Goal: Task Accomplishment & Management: Manage account settings

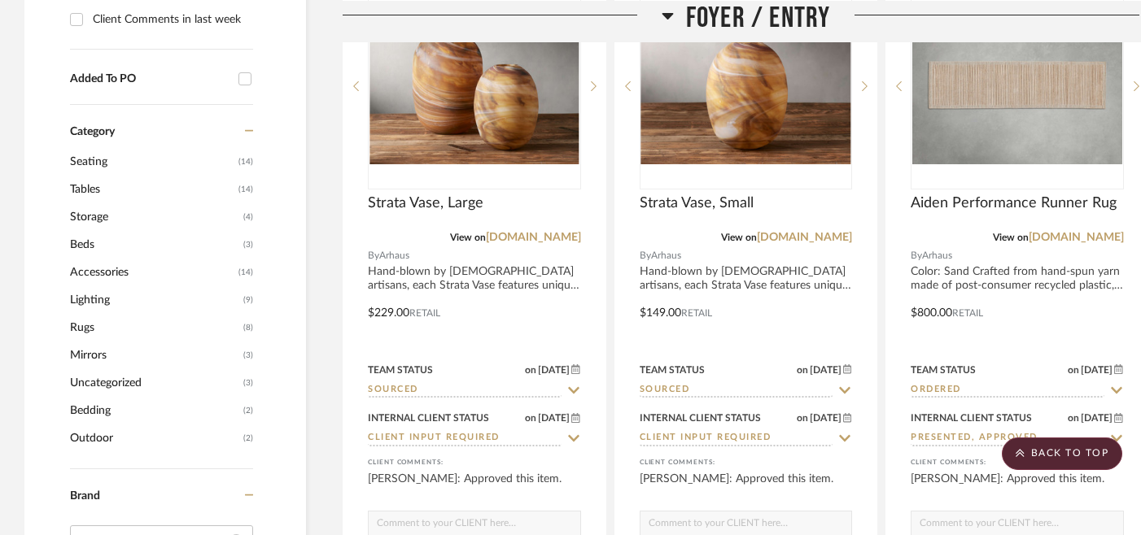
scroll to position [1222, 0]
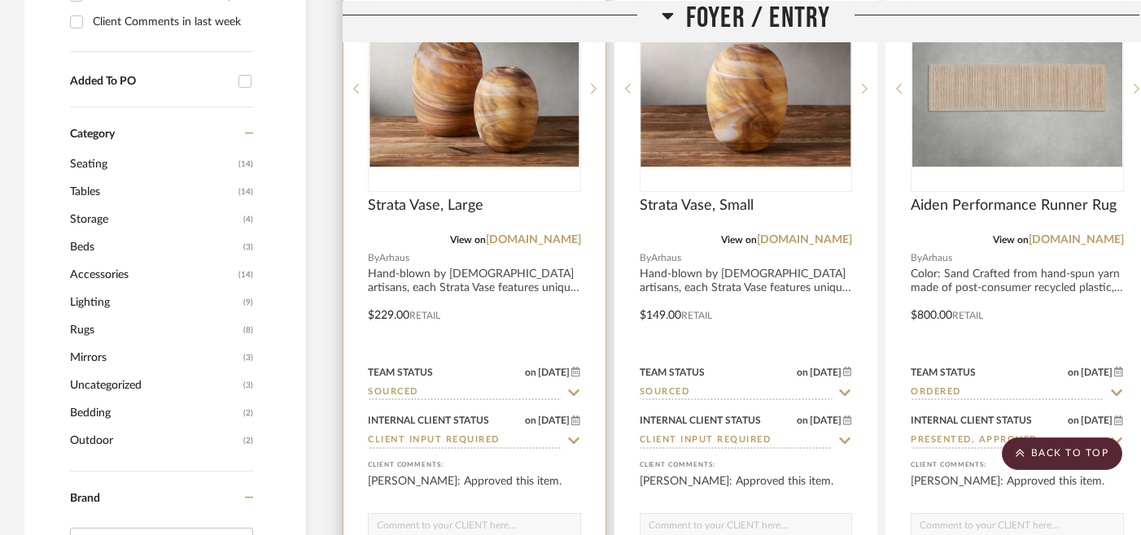
drag, startPoint x: 485, startPoint y: 207, endPoint x: 432, endPoint y: 206, distance: 52.9
click at [478, 205] on span "Strata Vase, Large" at bounding box center [426, 206] width 116 height 18
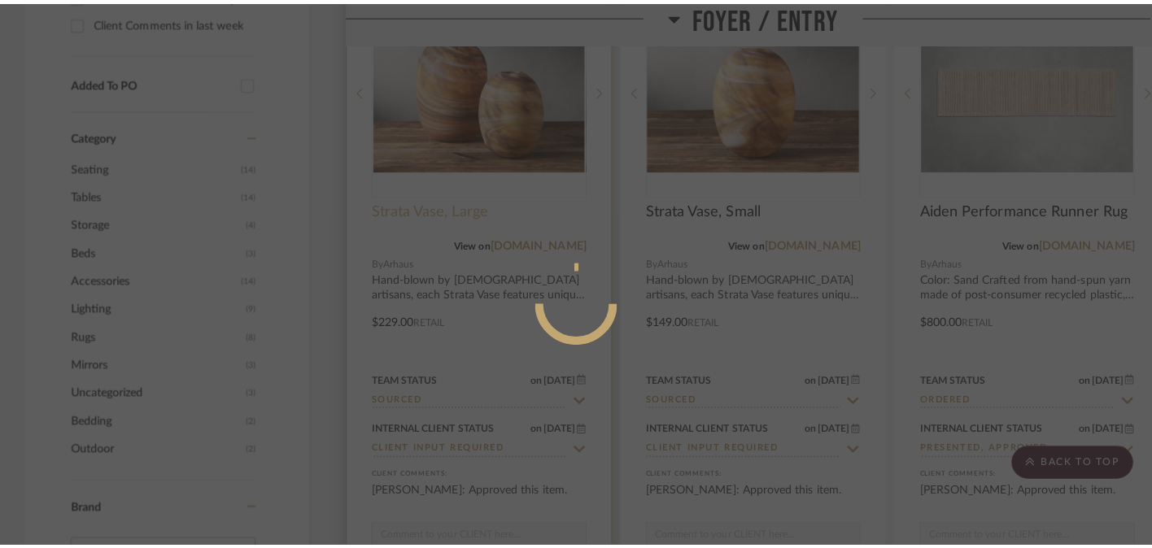
scroll to position [0, 0]
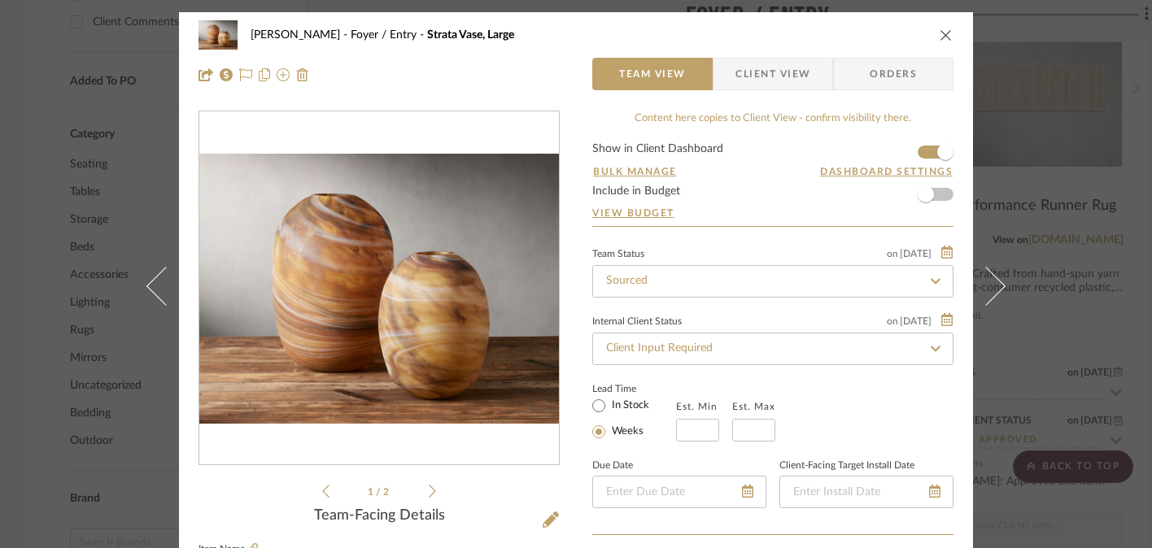
drag, startPoint x: 478, startPoint y: 205, endPoint x: 405, endPoint y: 205, distance: 73.2
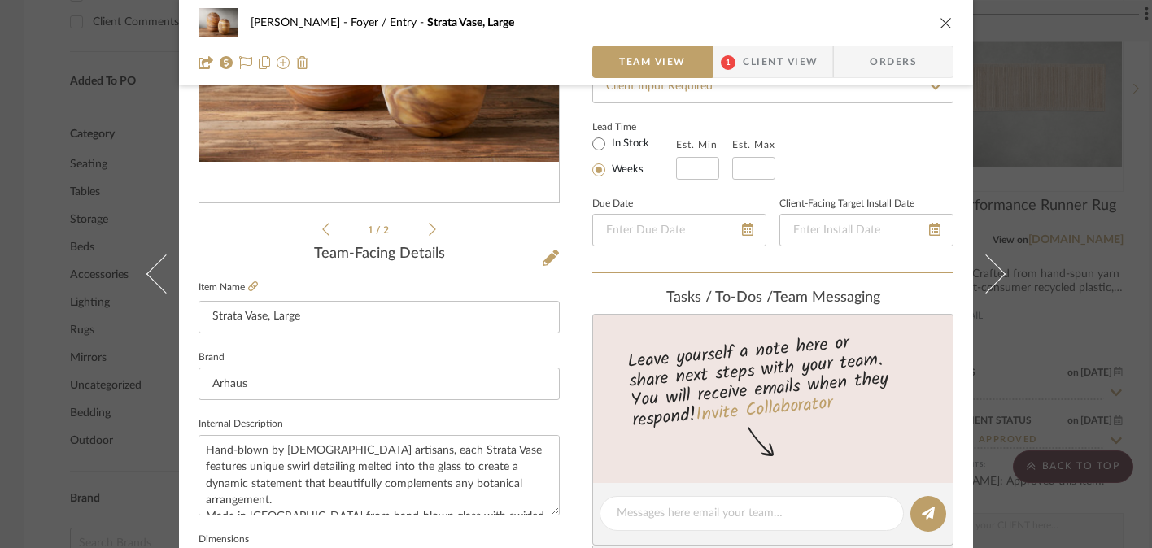
scroll to position [277, 0]
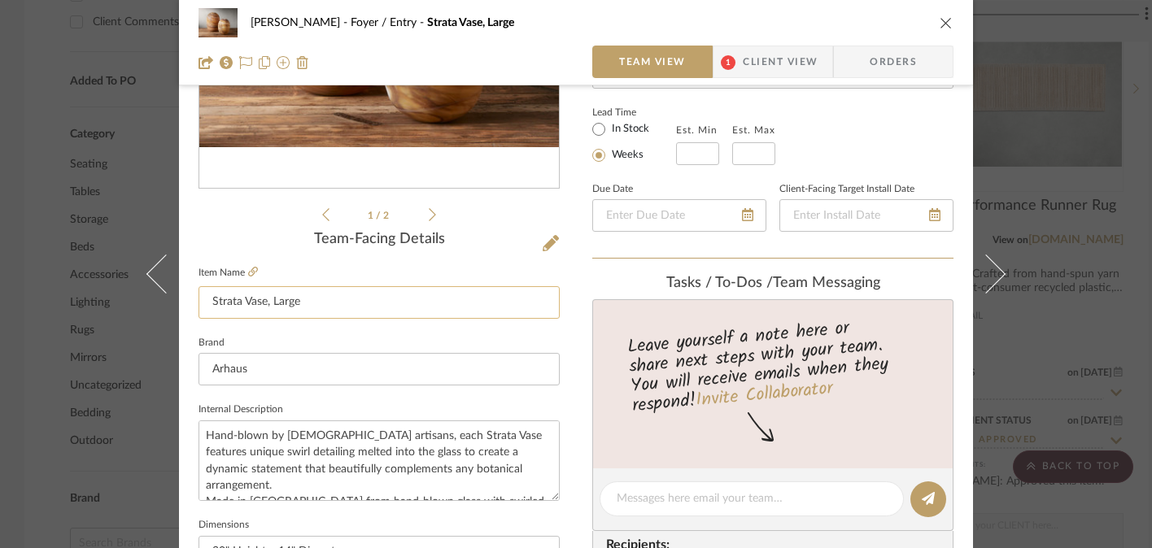
drag, startPoint x: 205, startPoint y: 302, endPoint x: 295, endPoint y: 307, distance: 90.4
click at [295, 307] on input "Strata Vase, Large" at bounding box center [379, 302] width 361 height 33
click at [945, 16] on icon "close" at bounding box center [946, 22] width 13 height 13
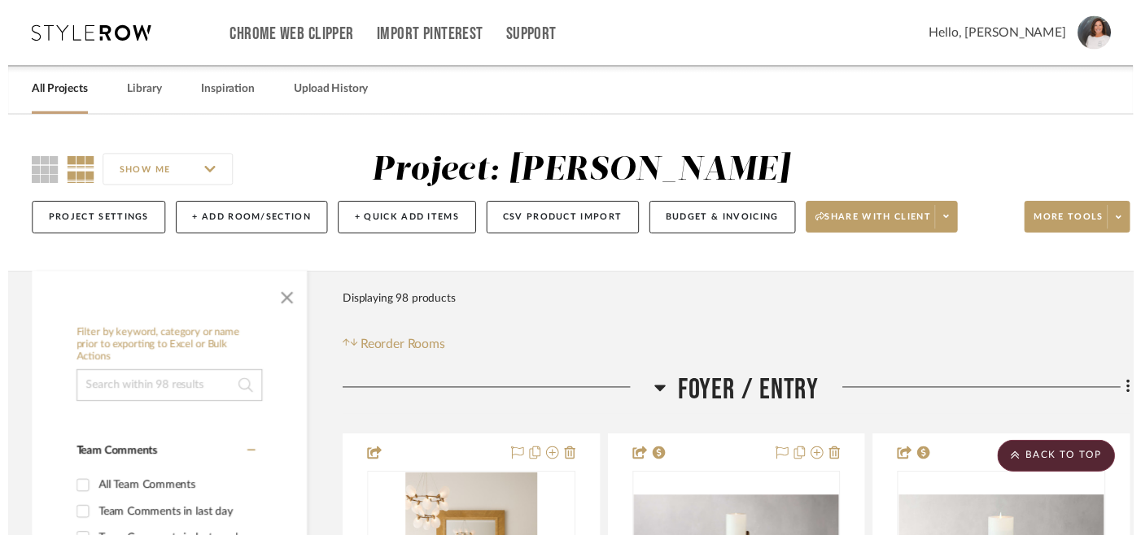
scroll to position [1222, 0]
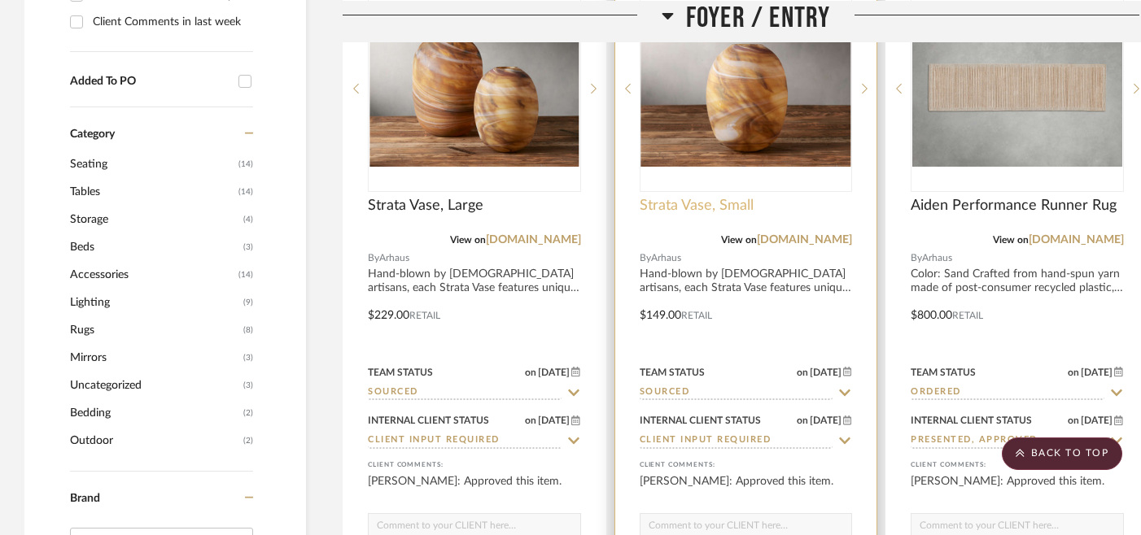
click at [736, 207] on span "Strata Vase, Small" at bounding box center [697, 206] width 114 height 18
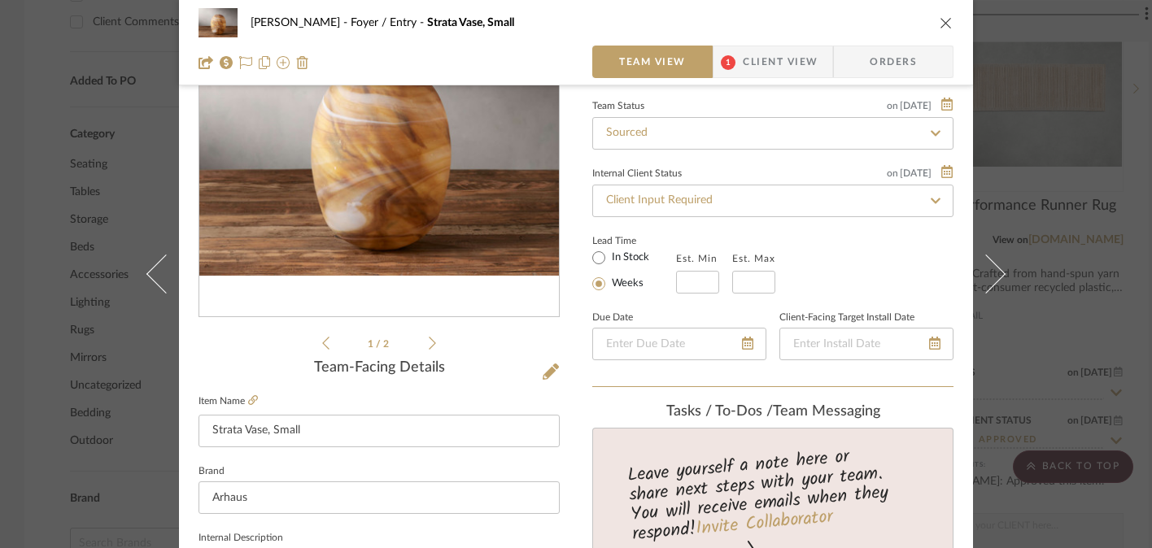
scroll to position [164, 0]
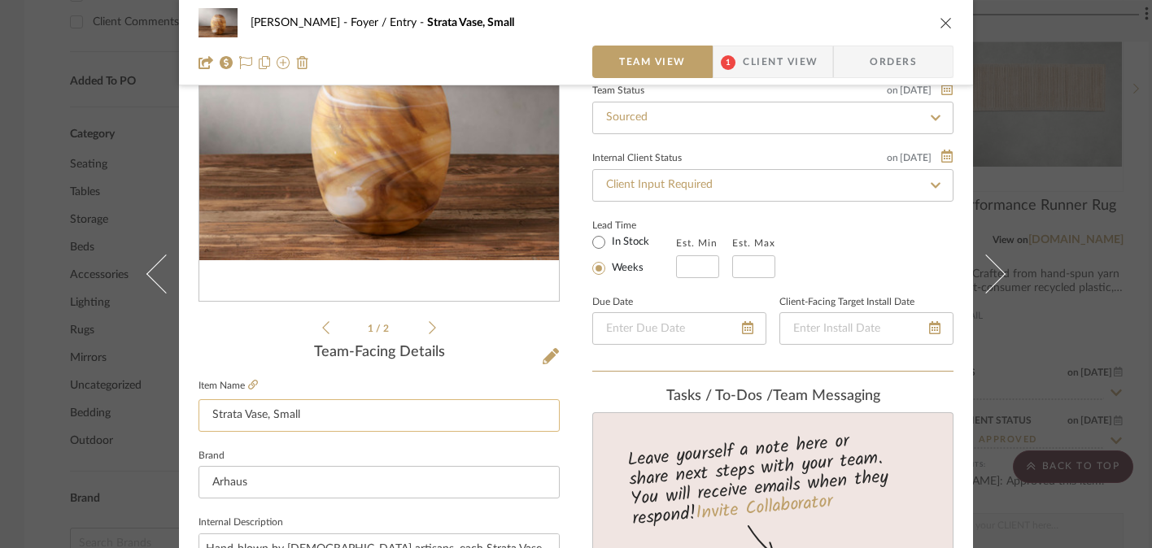
drag, startPoint x: 206, startPoint y: 417, endPoint x: 299, endPoint y: 418, distance: 92.8
click at [299, 418] on input "Strata Vase, Small" at bounding box center [379, 416] width 361 height 33
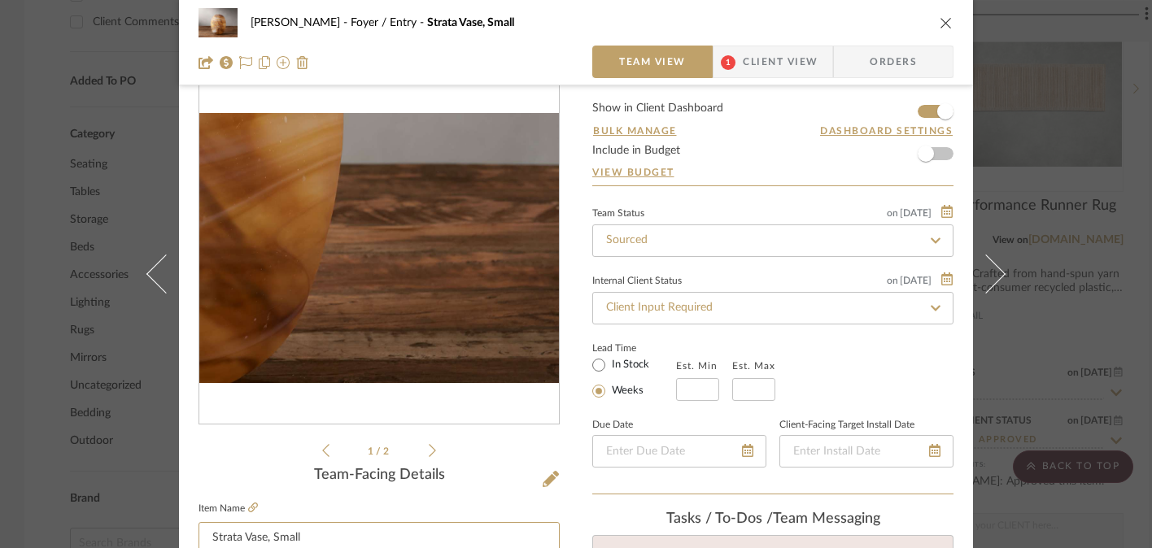
scroll to position [2, 0]
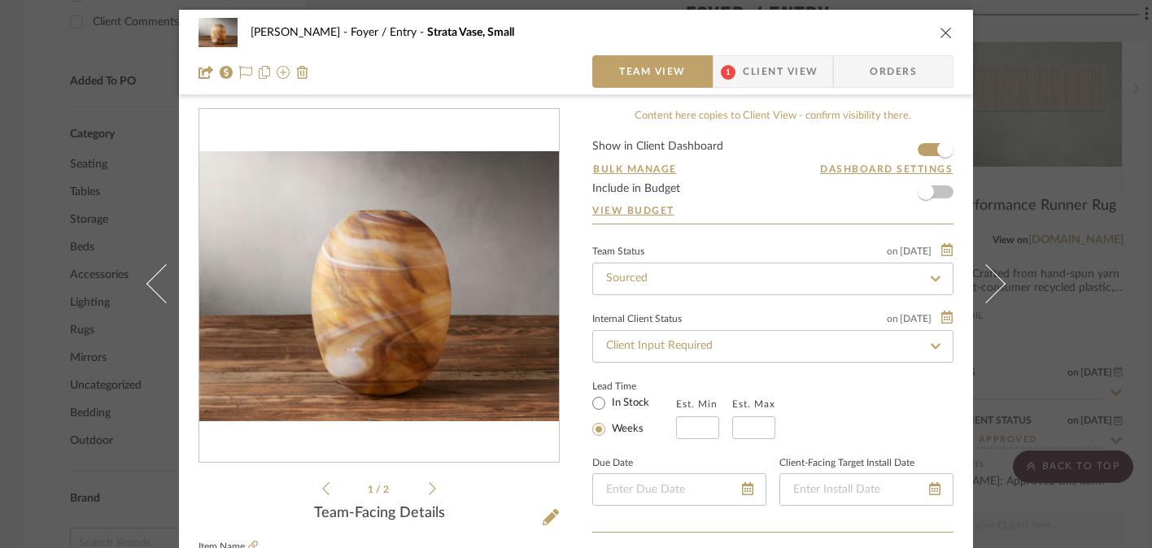
click at [941, 28] on icon "close" at bounding box center [946, 32] width 13 height 13
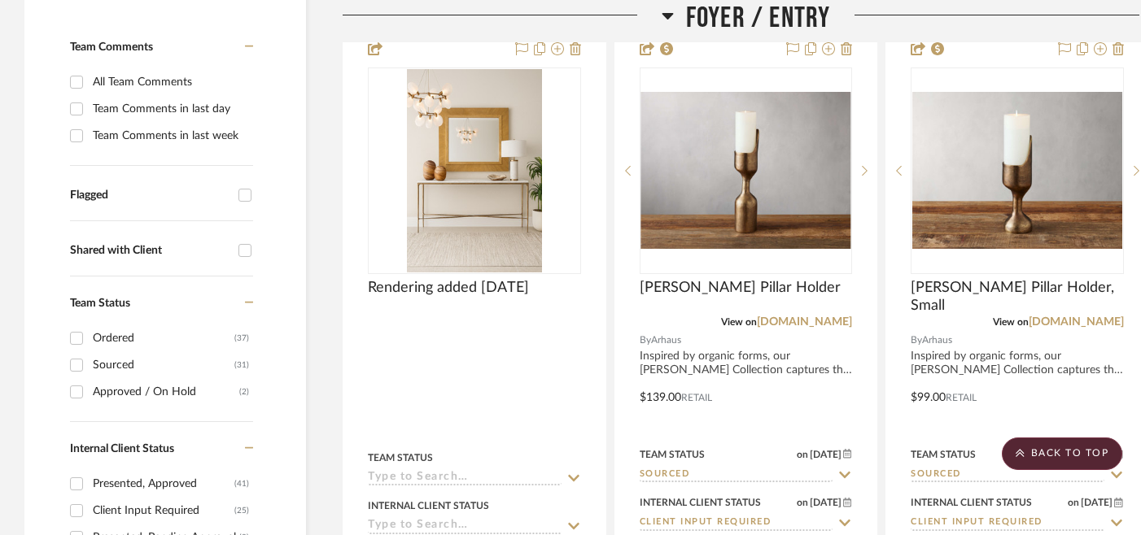
scroll to position [399, 0]
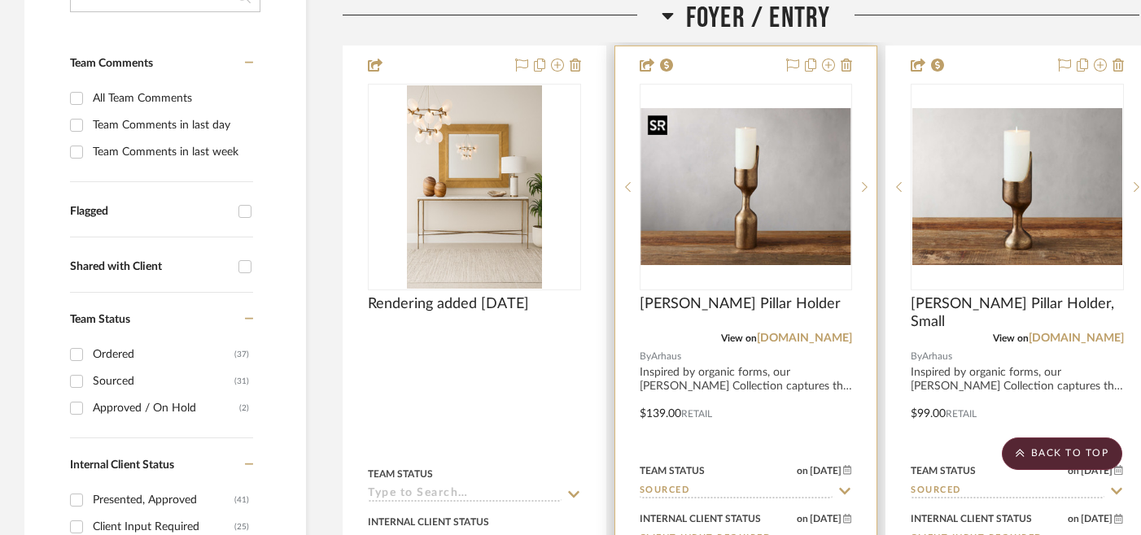
click at [733, 247] on img "0" at bounding box center [746, 187] width 210 height 158
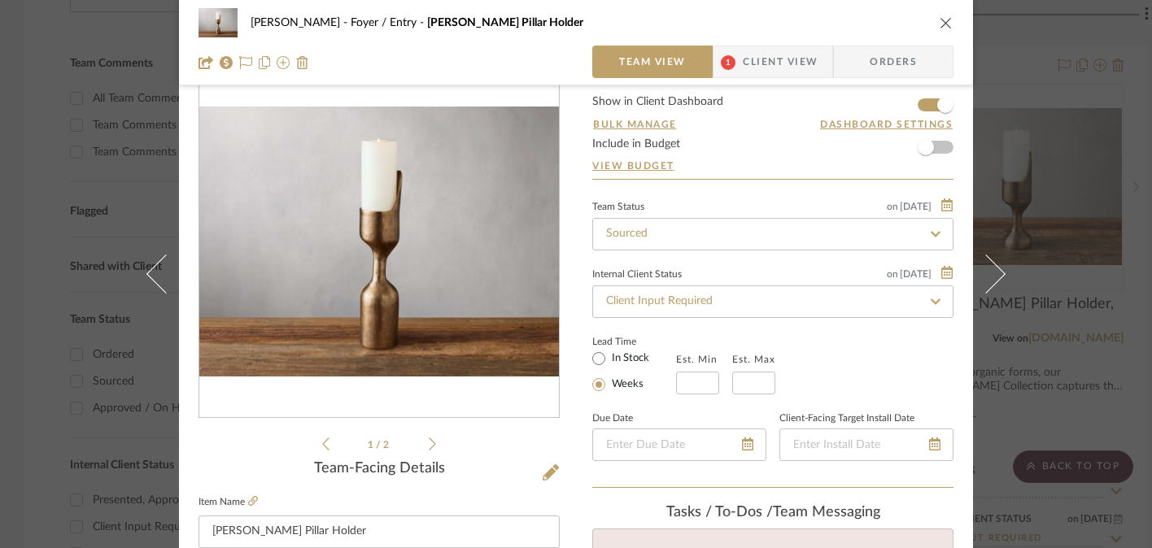
scroll to position [51, 0]
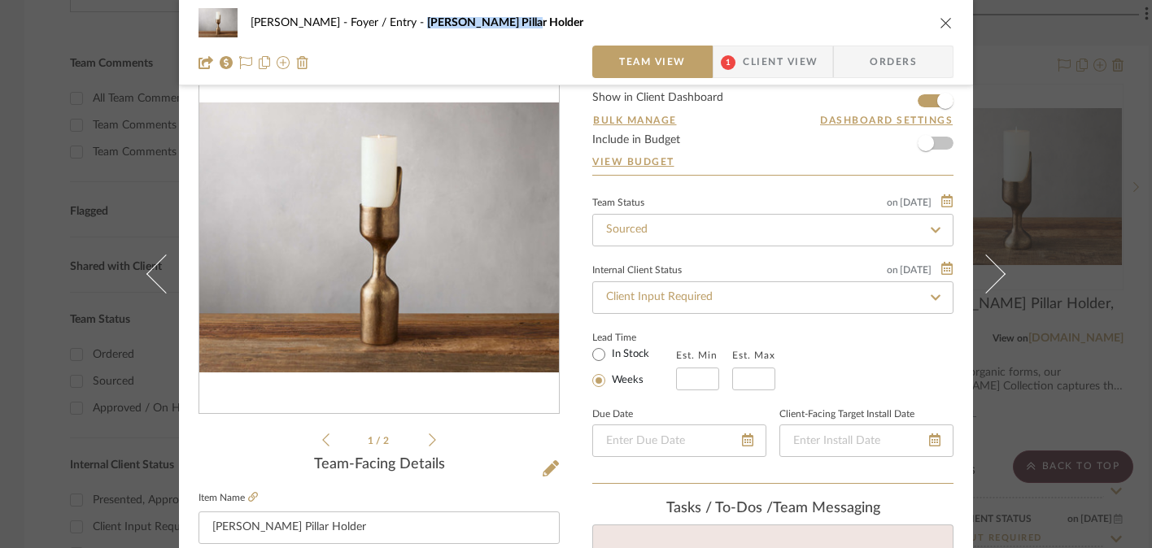
drag, startPoint x: 392, startPoint y: 24, endPoint x: 491, endPoint y: 25, distance: 98.5
click at [491, 25] on div "[PERSON_NAME] Foyer / Entry [PERSON_NAME] Pillar Holder" at bounding box center [588, 22] width 675 height 11
copy span "[PERSON_NAME] Pillar Holder"
click at [947, 24] on button "close" at bounding box center [946, 22] width 15 height 15
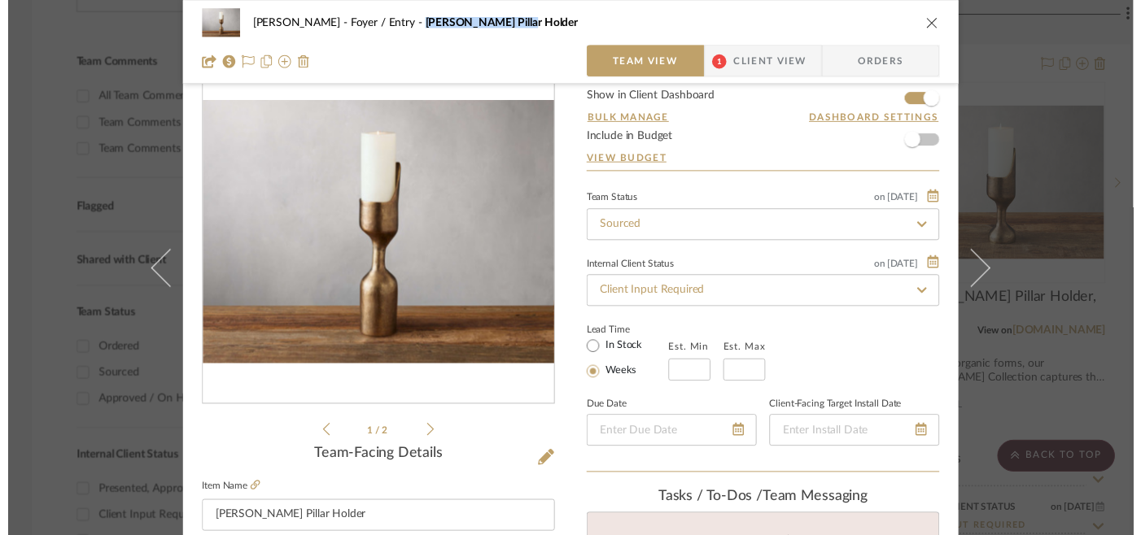
scroll to position [399, 0]
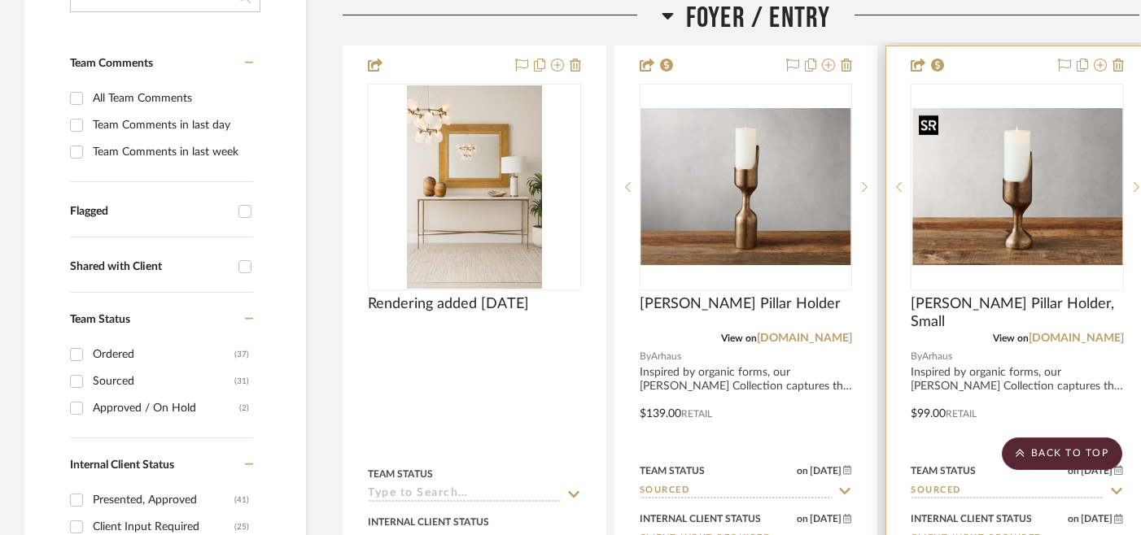
click at [0, 0] on img at bounding box center [0, 0] width 0 height 0
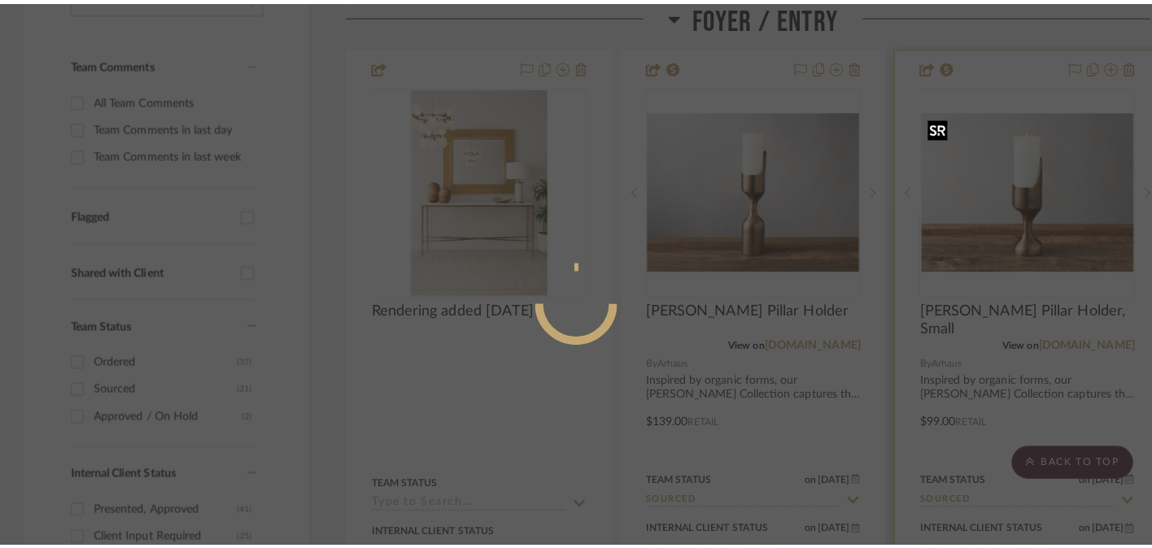
scroll to position [0, 0]
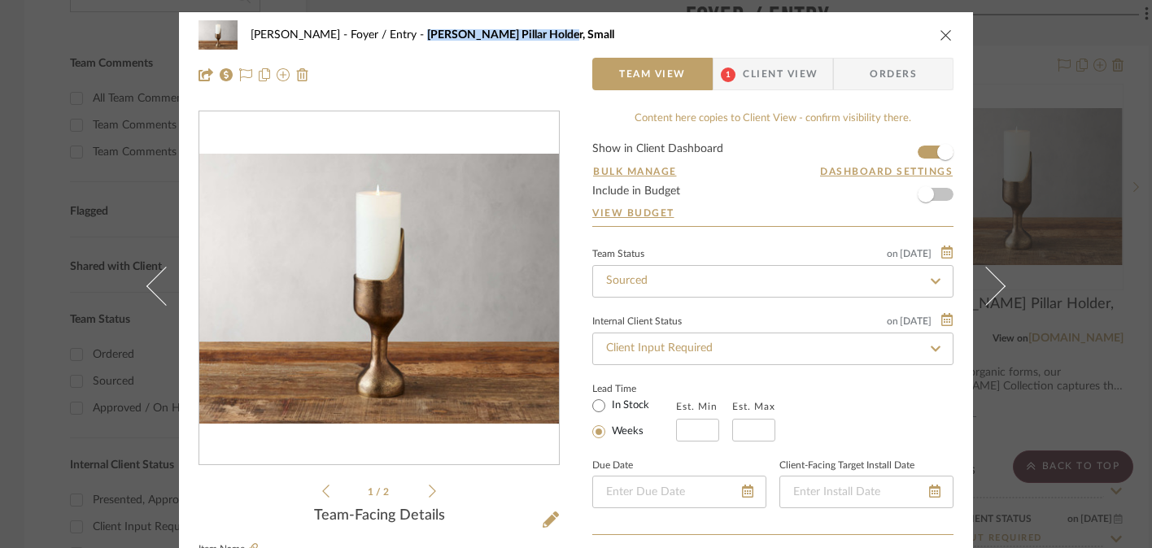
drag, startPoint x: 390, startPoint y: 36, endPoint x: 531, endPoint y: 36, distance: 140.8
click at [531, 36] on div "[PERSON_NAME] Foyer / Entry [PERSON_NAME] Pillar Holder, Small" at bounding box center [588, 34] width 675 height 11
copy span "[PERSON_NAME] Pillar Holder, Small"
click at [940, 37] on icon "close" at bounding box center [946, 34] width 13 height 13
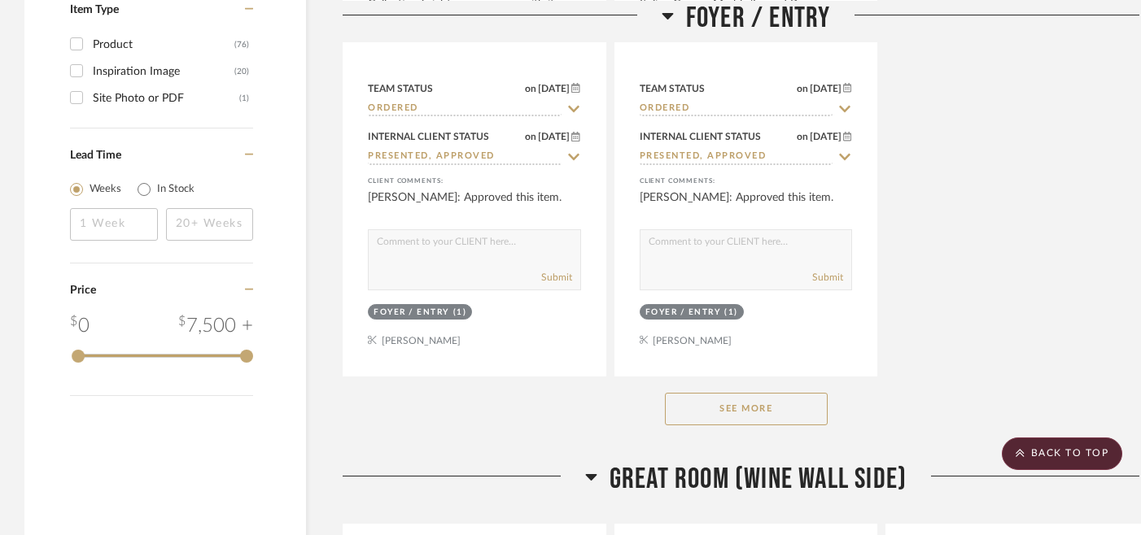
scroll to position [2295, 0]
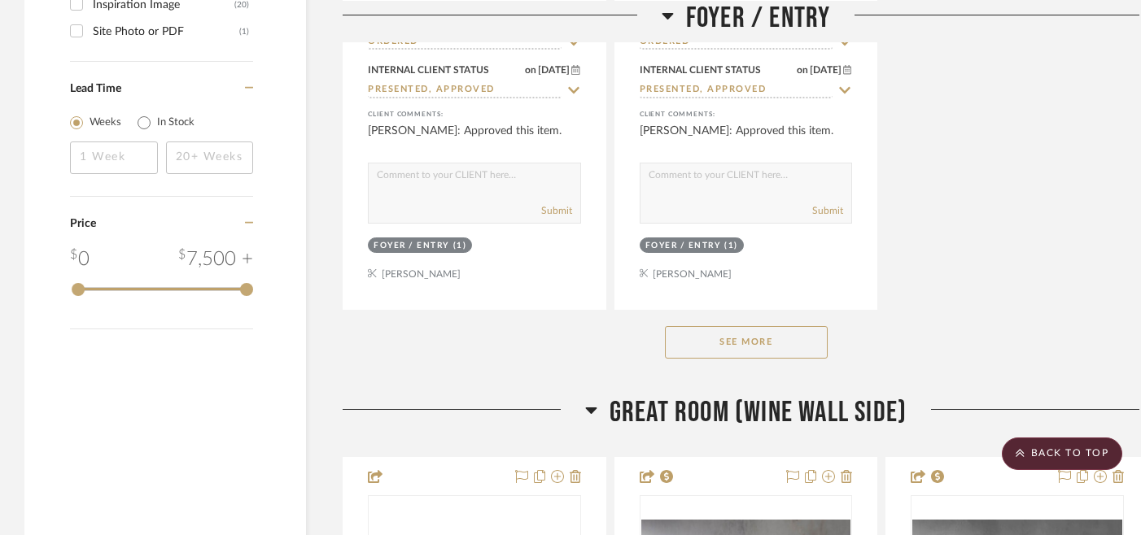
click at [744, 342] on button "See More" at bounding box center [746, 342] width 163 height 33
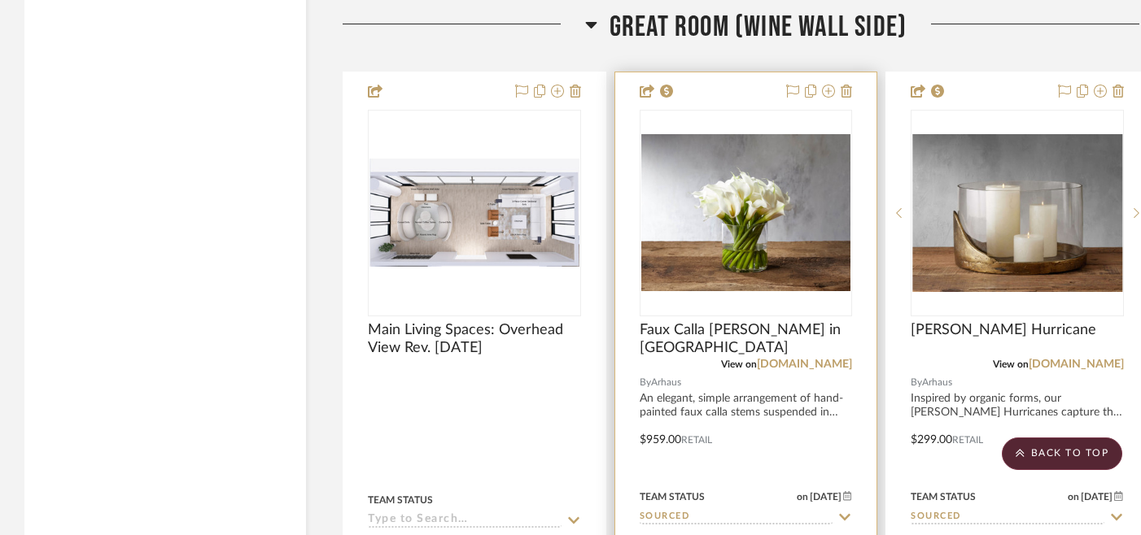
scroll to position [2657, 0]
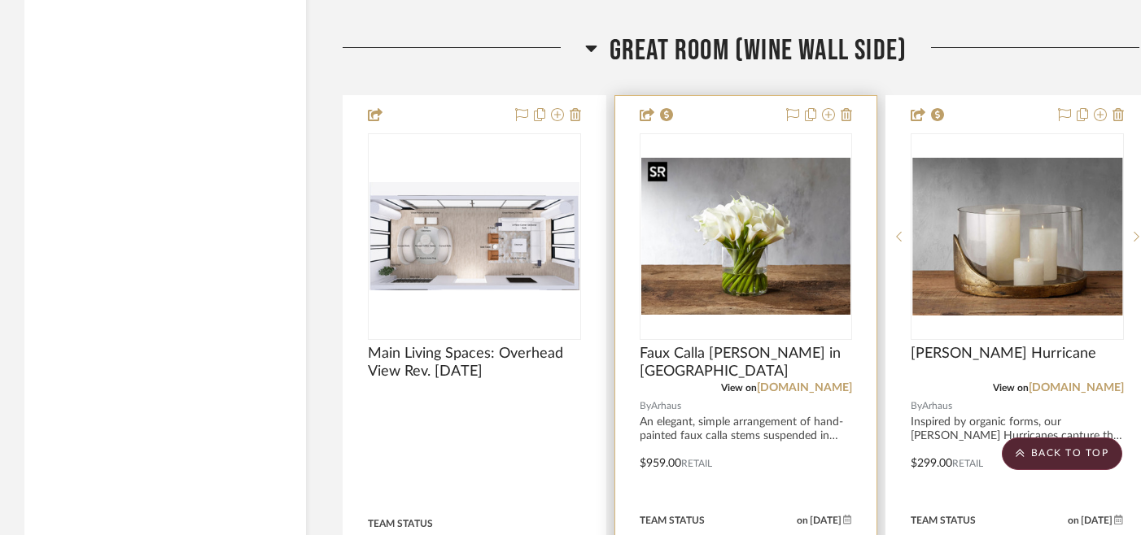
click at [739, 269] on img "0" at bounding box center [746, 236] width 210 height 157
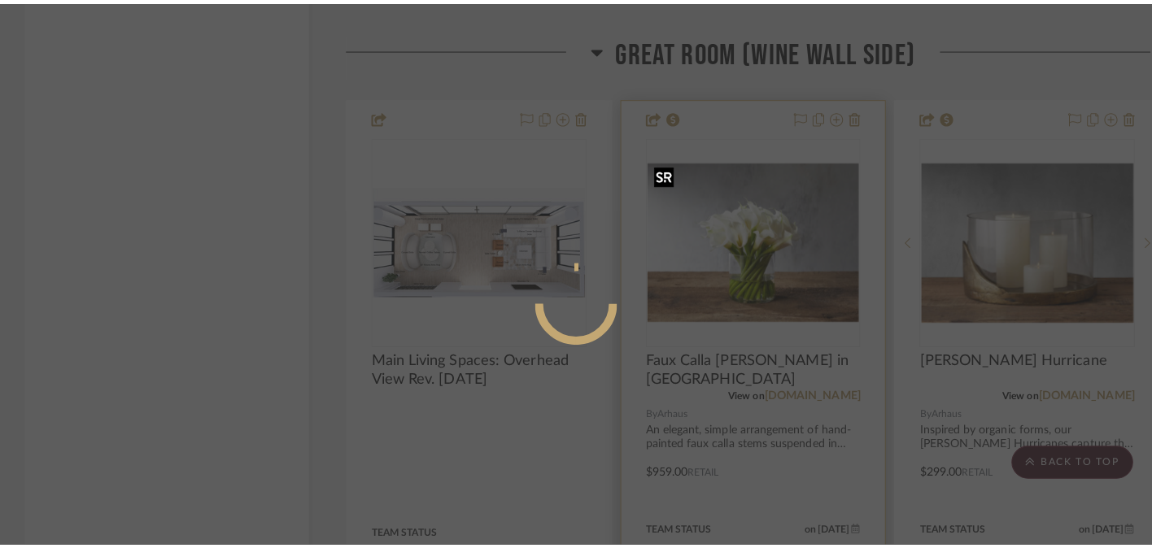
scroll to position [0, 0]
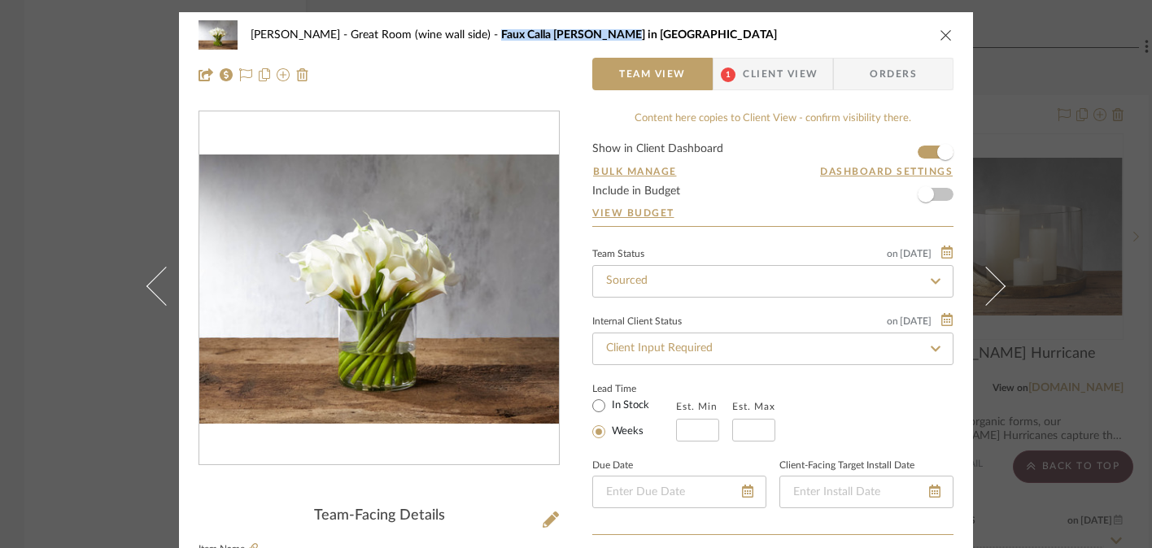
drag, startPoint x: 464, startPoint y: 36, endPoint x: 578, endPoint y: 40, distance: 114.0
click at [578, 40] on div "[PERSON_NAME] Great Room (wine wall side) Faux Calla Lily in [GEOGRAPHIC_DATA]" at bounding box center [588, 34] width 675 height 11
copy span "Faux Calla [PERSON_NAME] in [GEOGRAPHIC_DATA]"
click at [940, 38] on icon "close" at bounding box center [946, 34] width 13 height 13
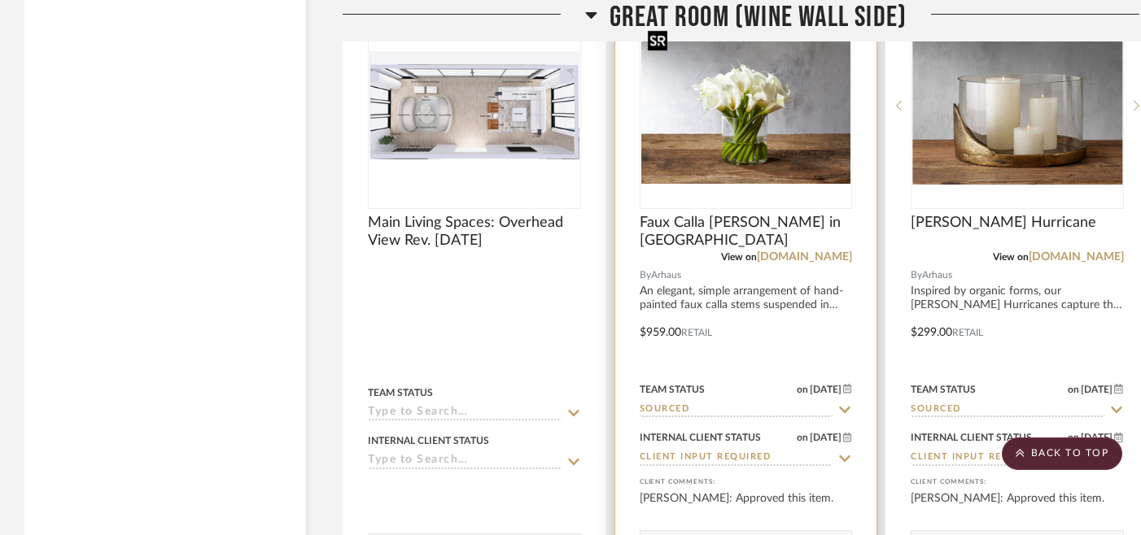
scroll to position [2795, 0]
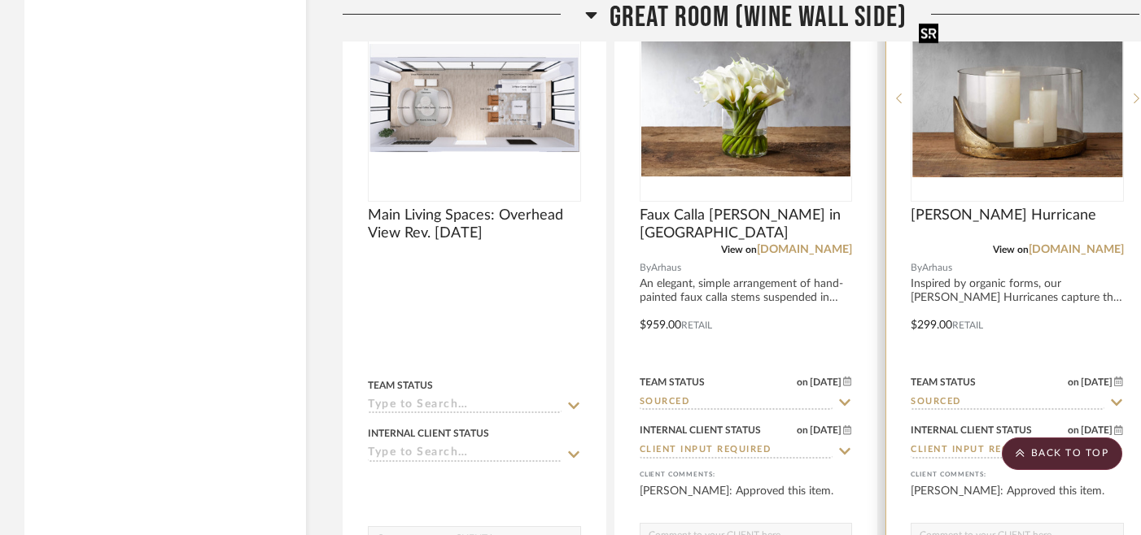
click at [1008, 154] on img "0" at bounding box center [1017, 99] width 210 height 158
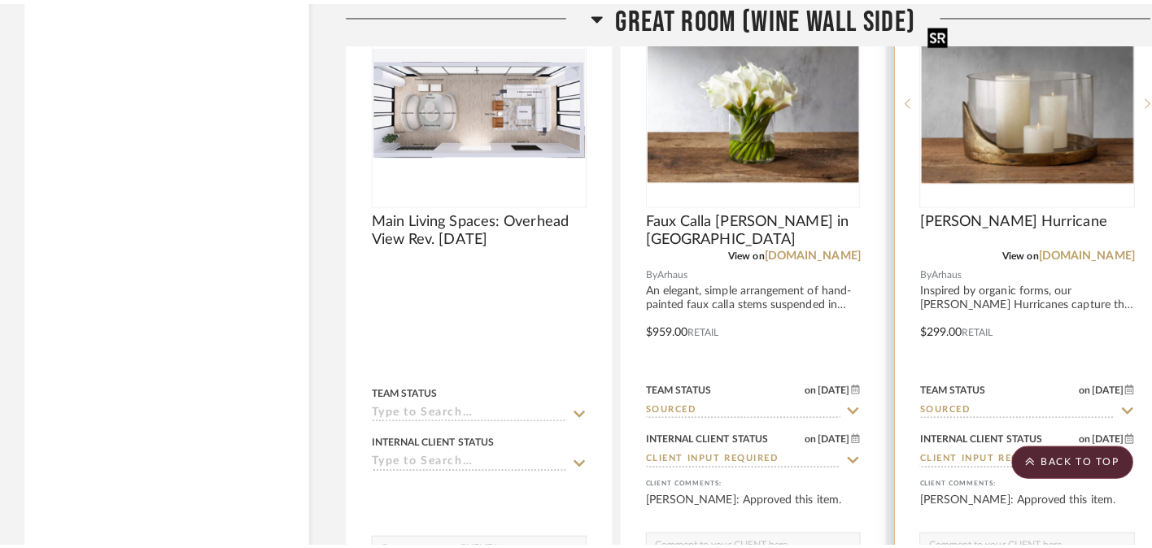
scroll to position [0, 0]
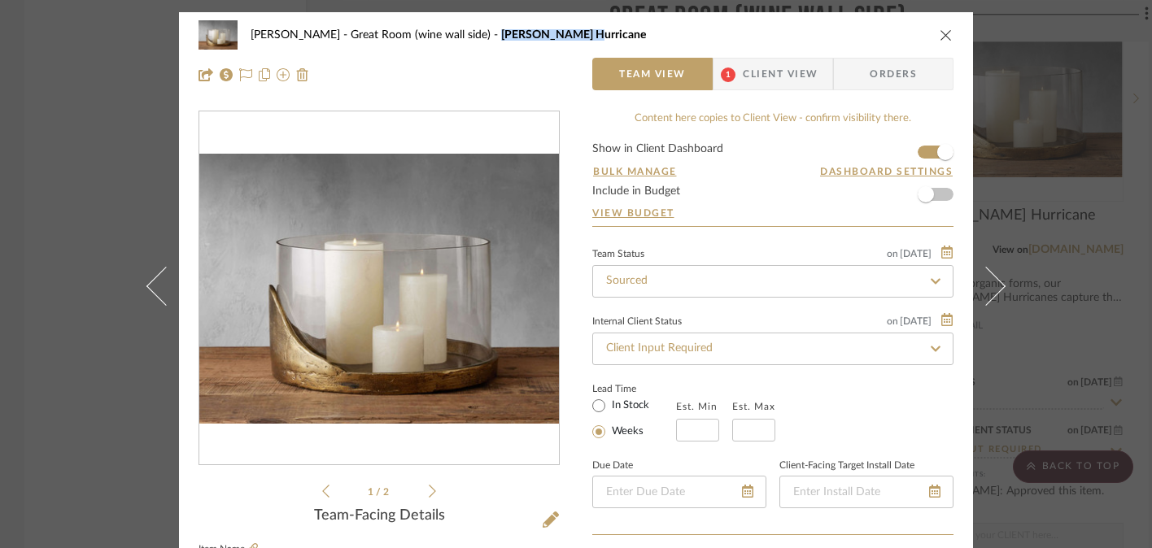
drag, startPoint x: 465, startPoint y: 35, endPoint x: 557, endPoint y: 36, distance: 92.8
click at [557, 36] on div "[PERSON_NAME] Great Room (wine wall side) [PERSON_NAME] Hurricane" at bounding box center [588, 34] width 675 height 11
copy span "[PERSON_NAME] Hurricane"
click at [940, 28] on icon "close" at bounding box center [946, 34] width 13 height 13
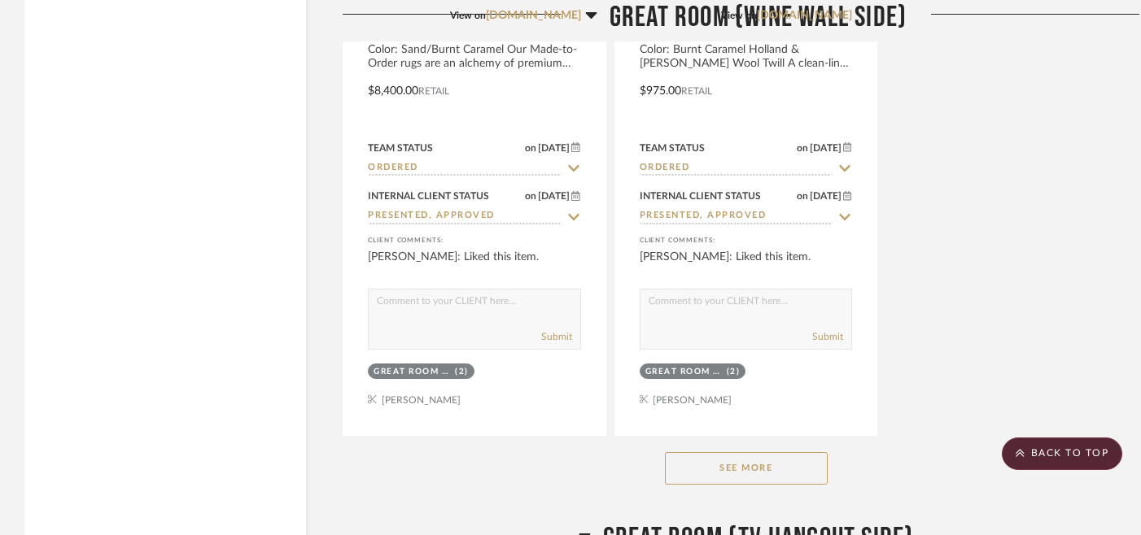
scroll to position [4493, 0]
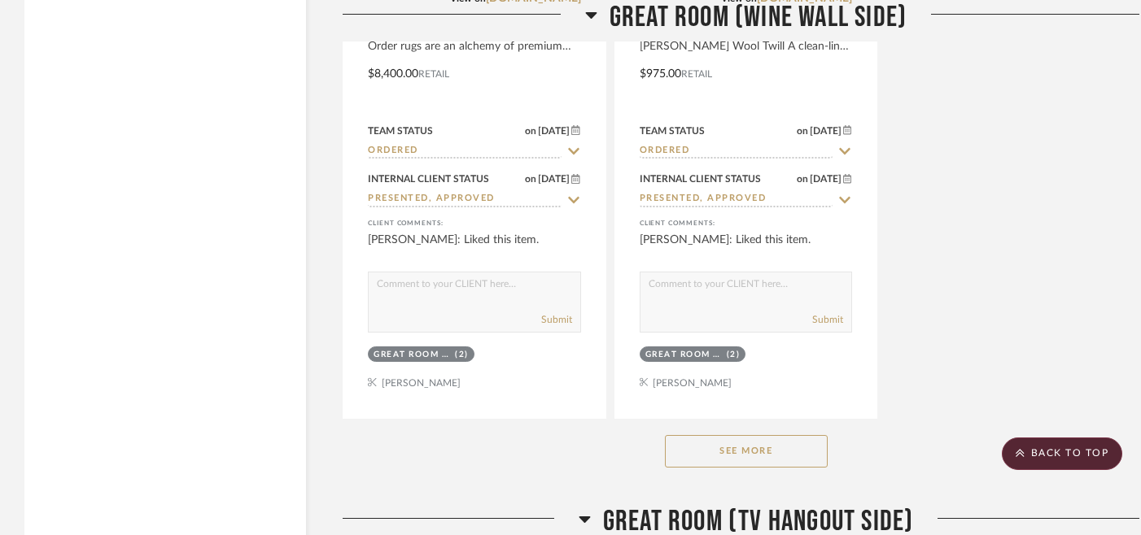
click at [761, 448] on button "See More" at bounding box center [746, 451] width 163 height 33
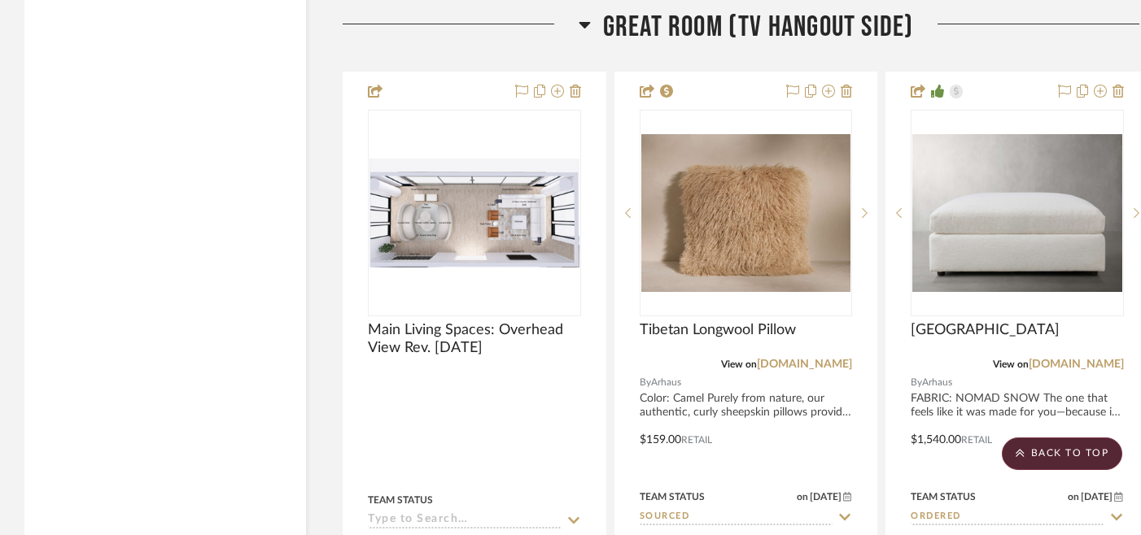
scroll to position [5723, 0]
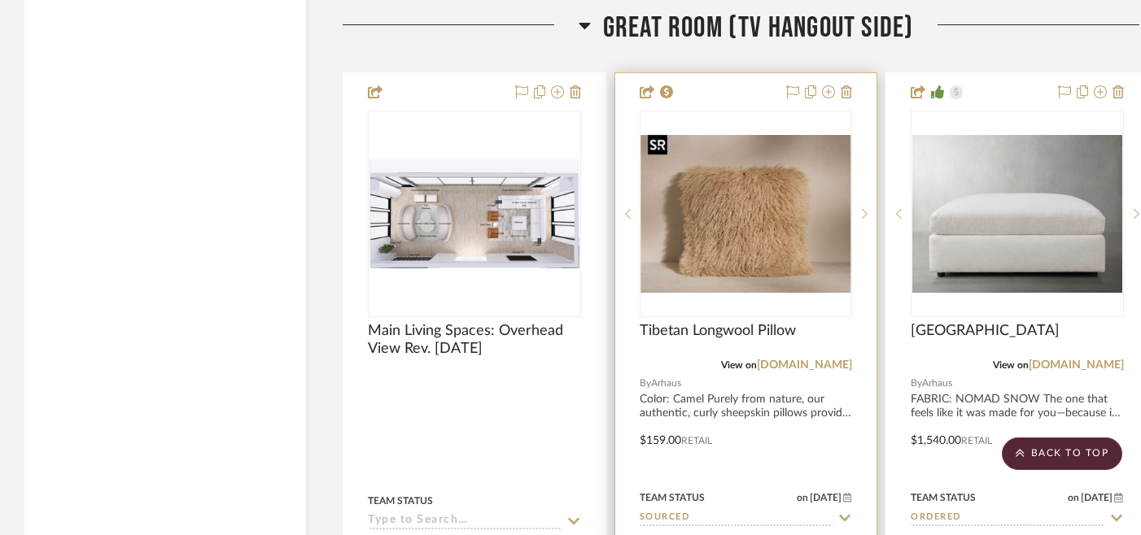
click at [767, 224] on img "0" at bounding box center [746, 214] width 210 height 158
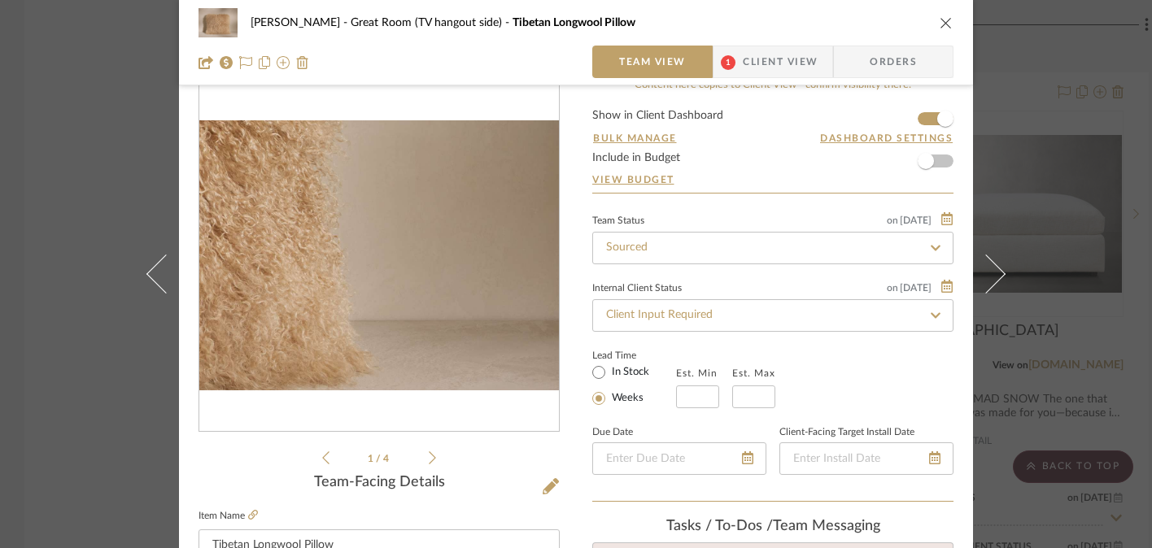
scroll to position [0, 0]
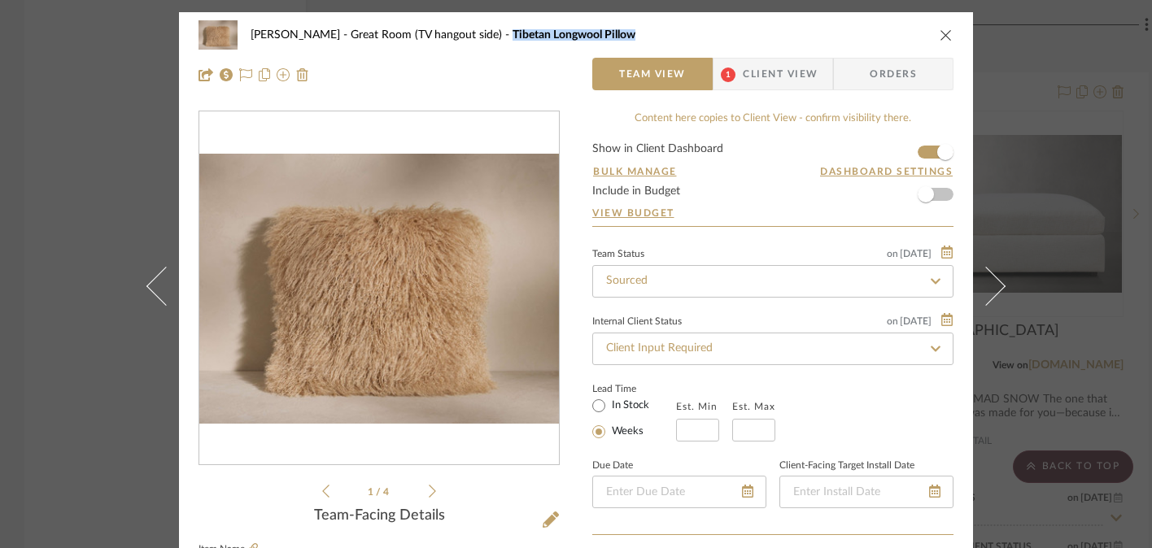
drag, startPoint x: 476, startPoint y: 36, endPoint x: 605, endPoint y: 35, distance: 128.6
click at [605, 35] on div "[PERSON_NAME] Great Room (TV hangout side) Tibetan Longwool Pillow" at bounding box center [588, 34] width 675 height 11
copy span "Tibetan Longwool Pillow"
click at [940, 33] on icon "close" at bounding box center [946, 34] width 13 height 13
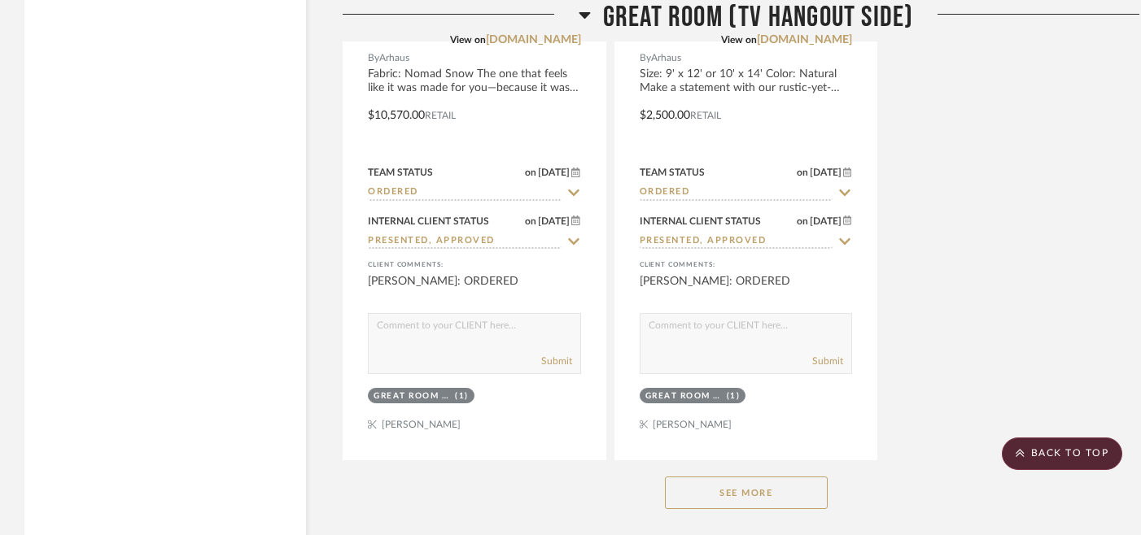
scroll to position [7517, 0]
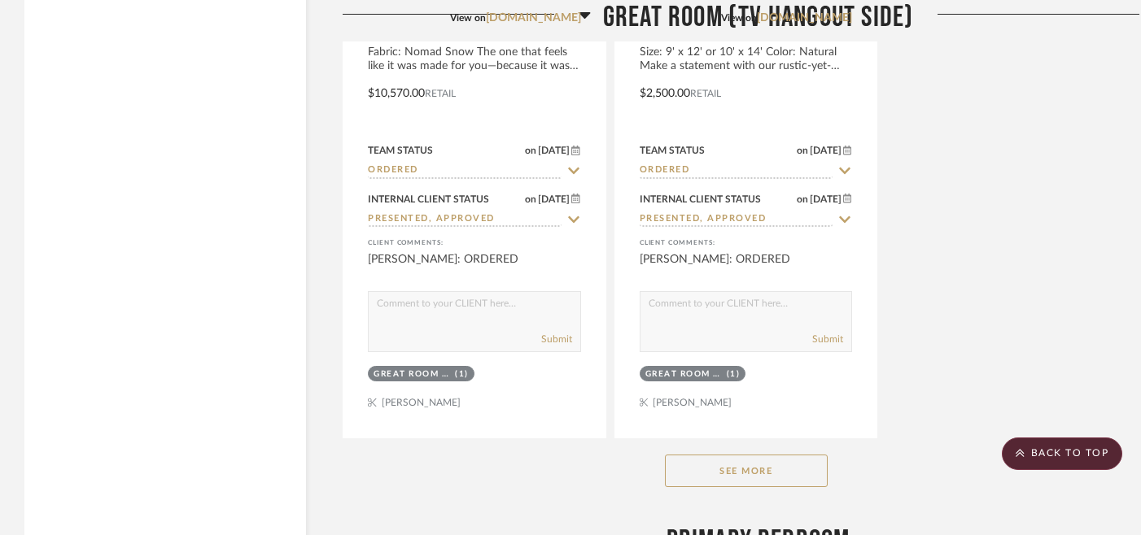
click at [747, 470] on button "See More" at bounding box center [746, 471] width 163 height 33
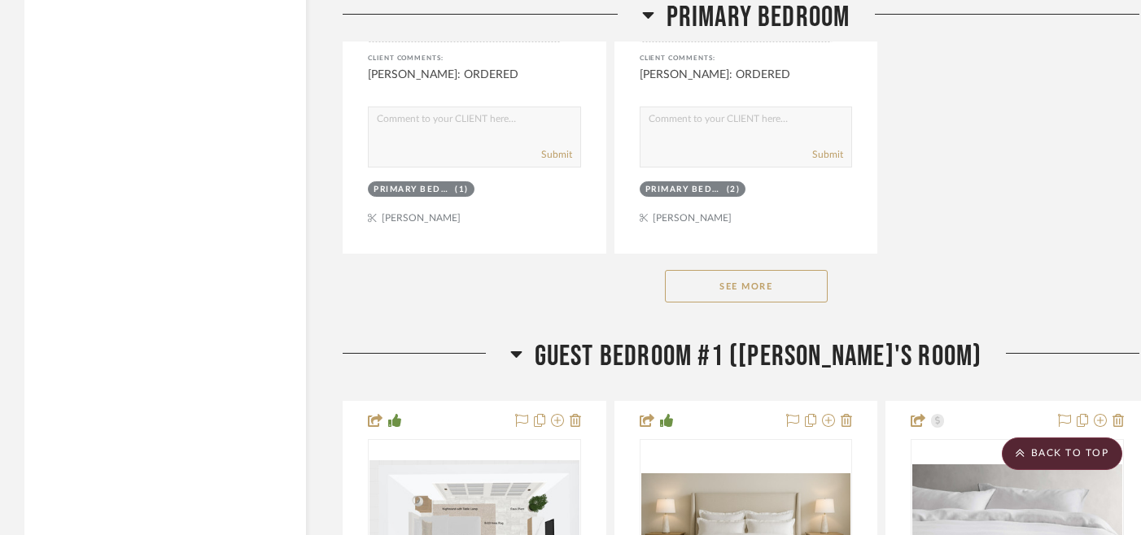
scroll to position [10018, 0]
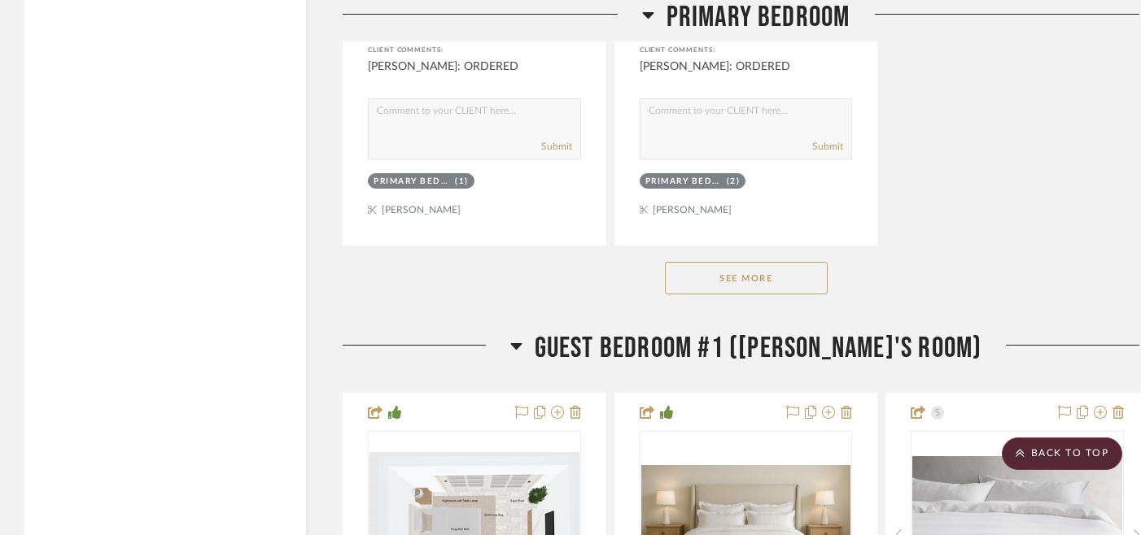
click at [743, 264] on button "See More" at bounding box center [746, 278] width 163 height 33
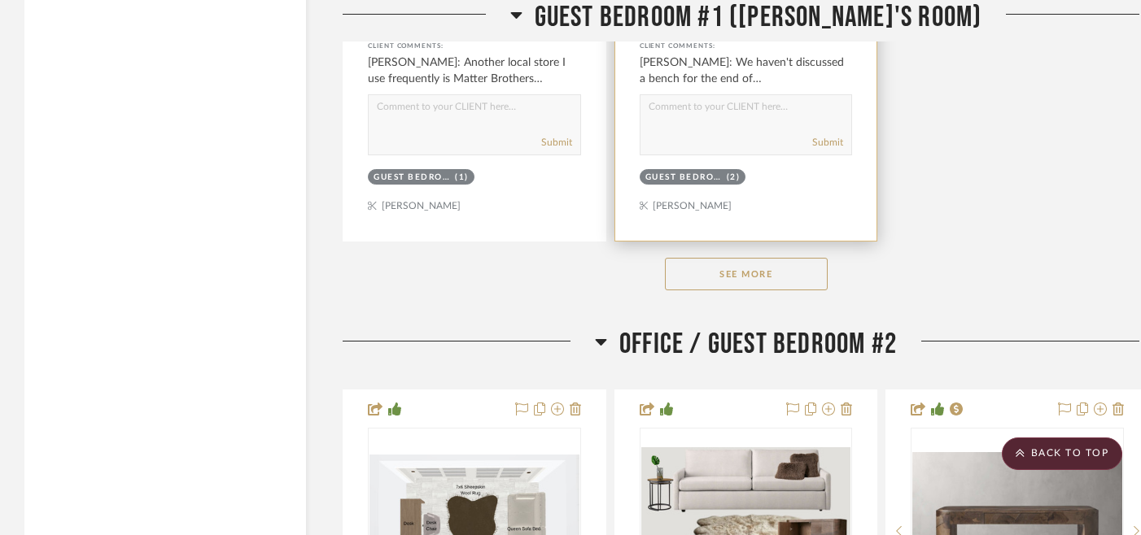
scroll to position [13052, 0]
click at [743, 260] on button "See More" at bounding box center [746, 273] width 163 height 33
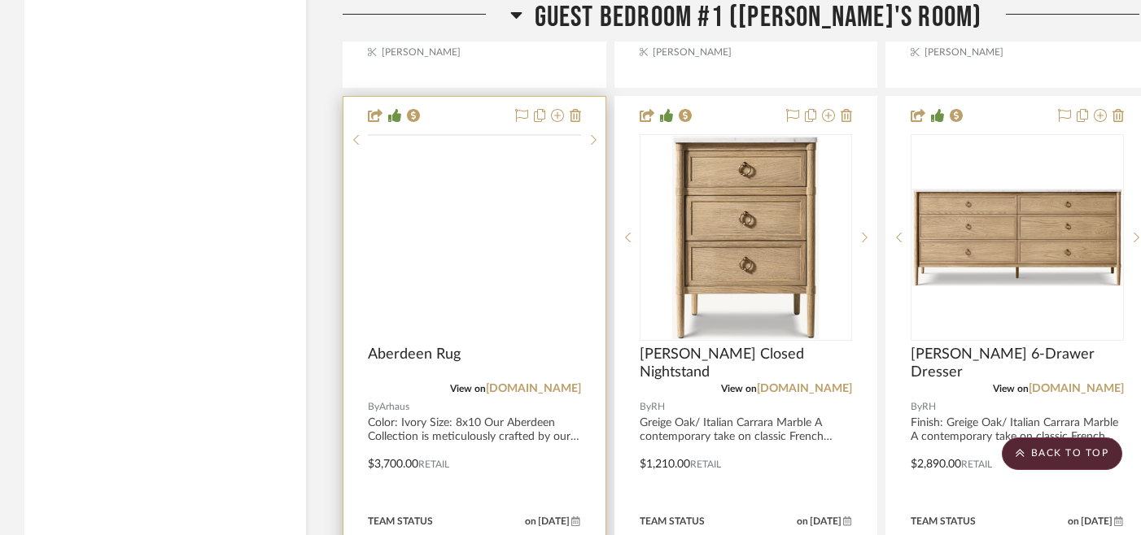
scroll to position [13202, 0]
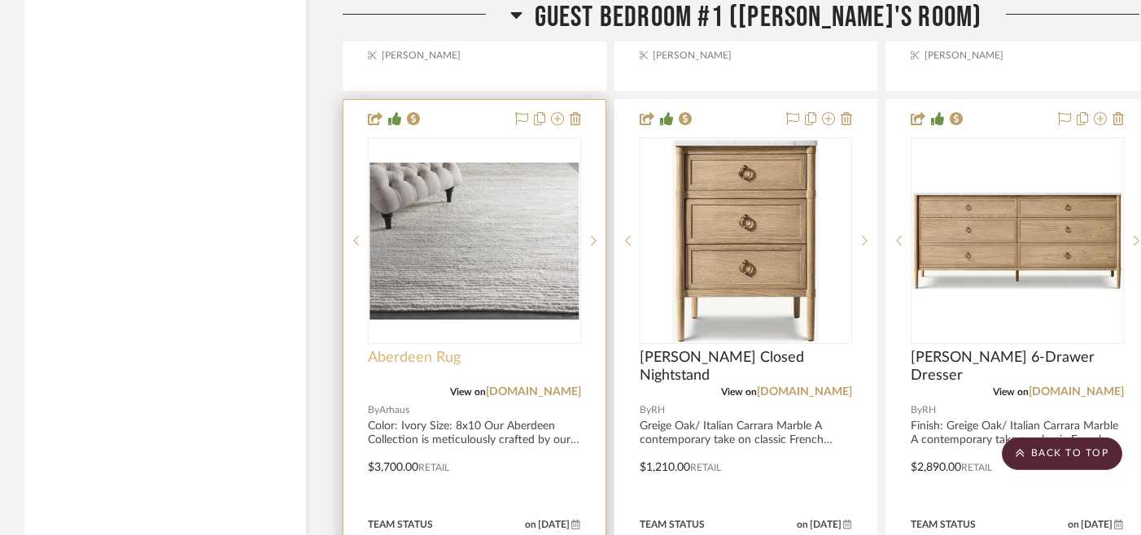
click at [416, 349] on span "Aberdeen Rug" at bounding box center [414, 358] width 93 height 18
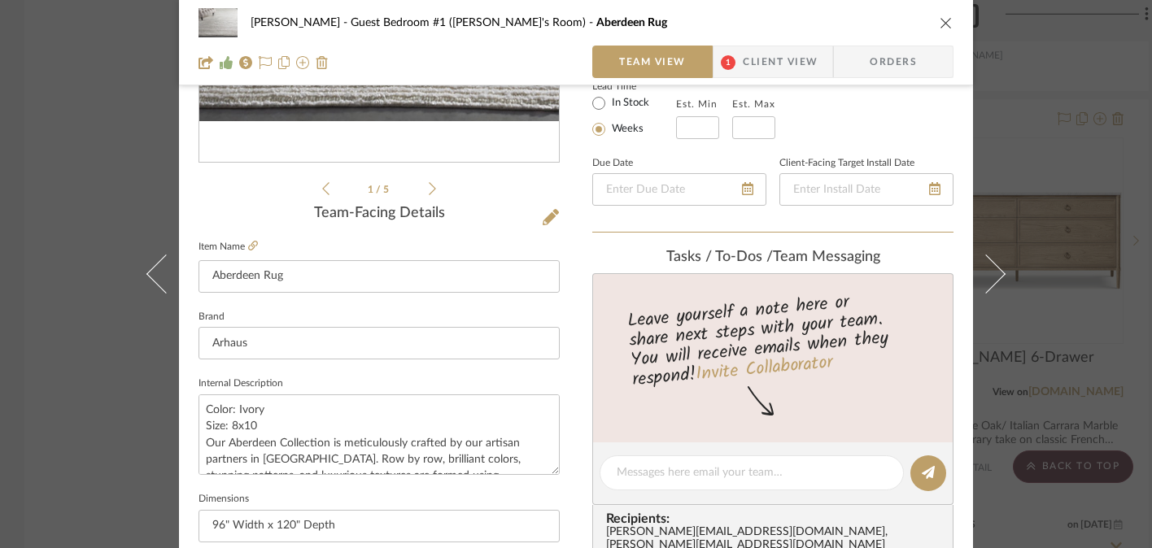
scroll to position [304, 0]
drag, startPoint x: 200, startPoint y: 411, endPoint x: 255, endPoint y: 426, distance: 57.4
click at [255, 426] on textarea "Color: Ivory Size: 8x10 Our Aberdeen Collection is meticulously crafted by our …" at bounding box center [379, 433] width 361 height 81
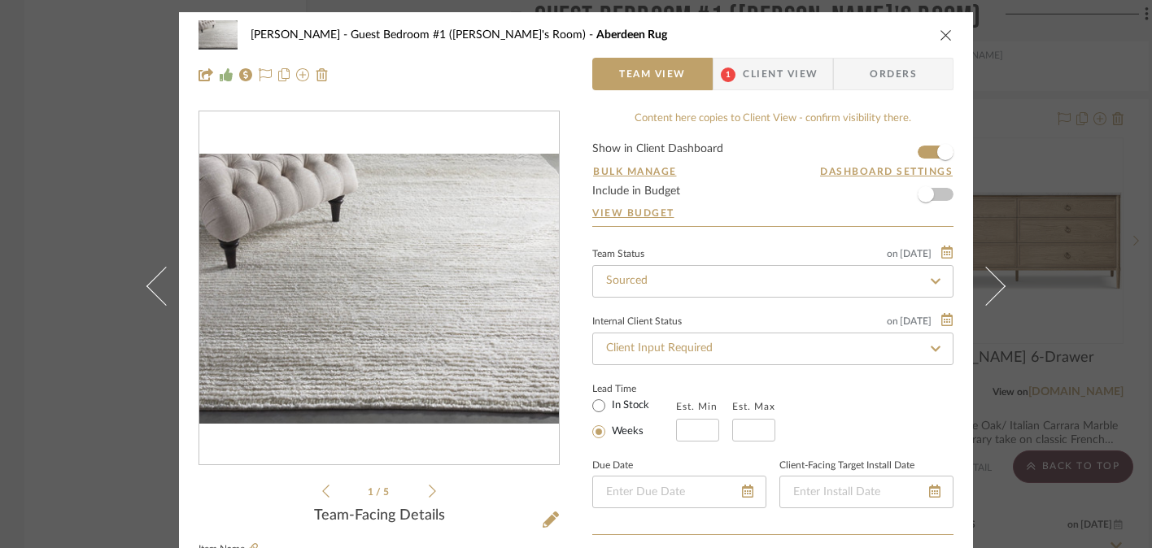
scroll to position [5, 0]
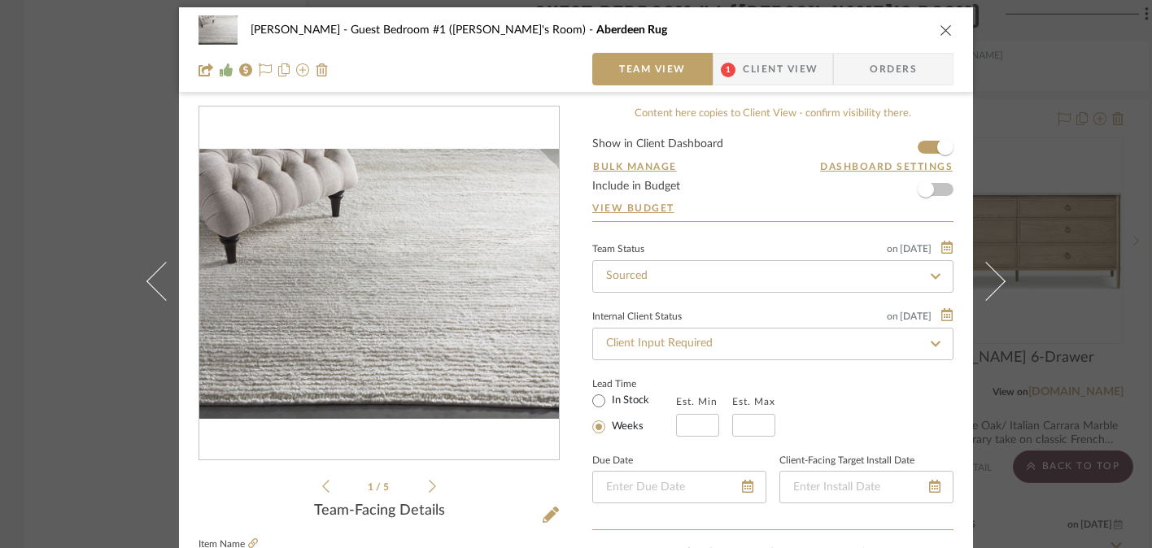
click at [941, 31] on icon "close" at bounding box center [946, 30] width 13 height 13
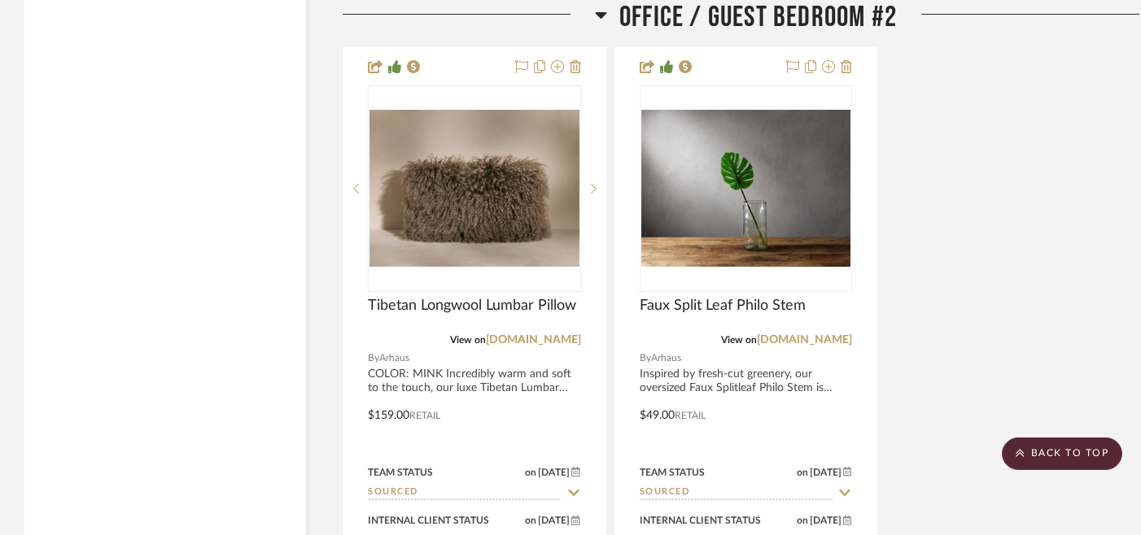
scroll to position [15542, 0]
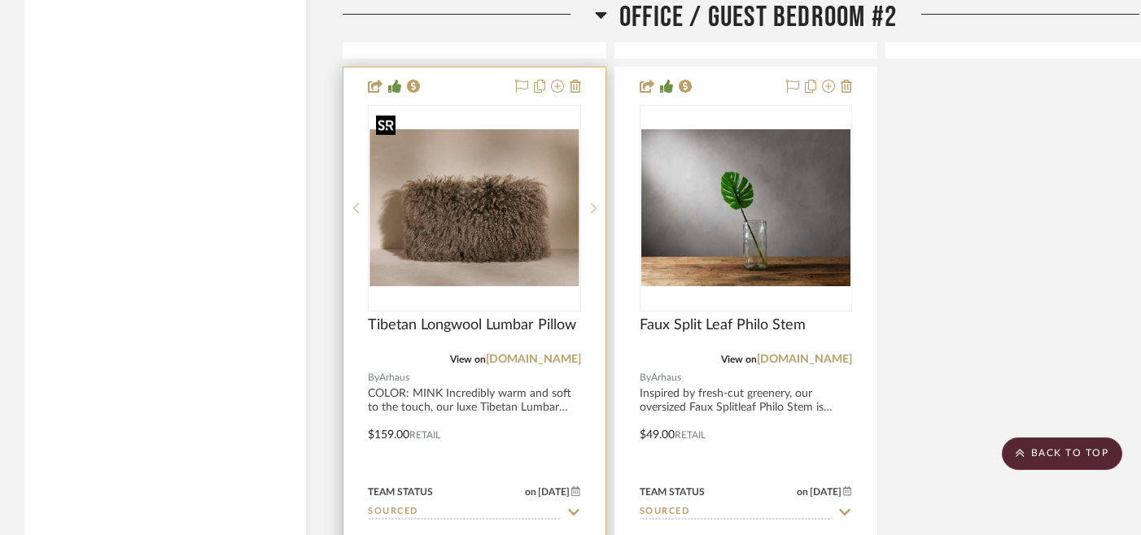
click at [512, 217] on img "0" at bounding box center [474, 208] width 210 height 158
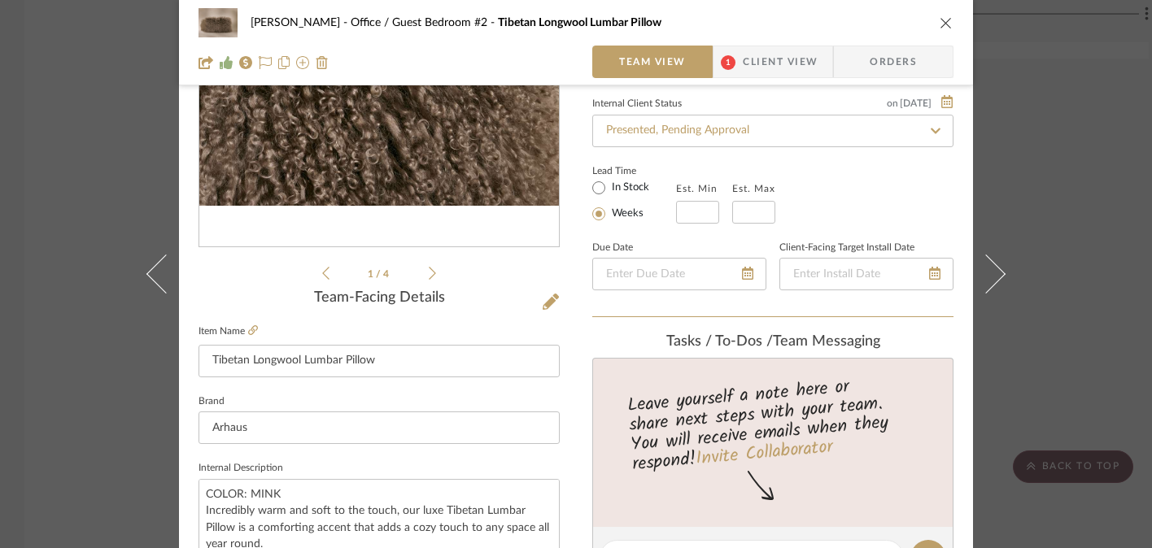
scroll to position [226, 0]
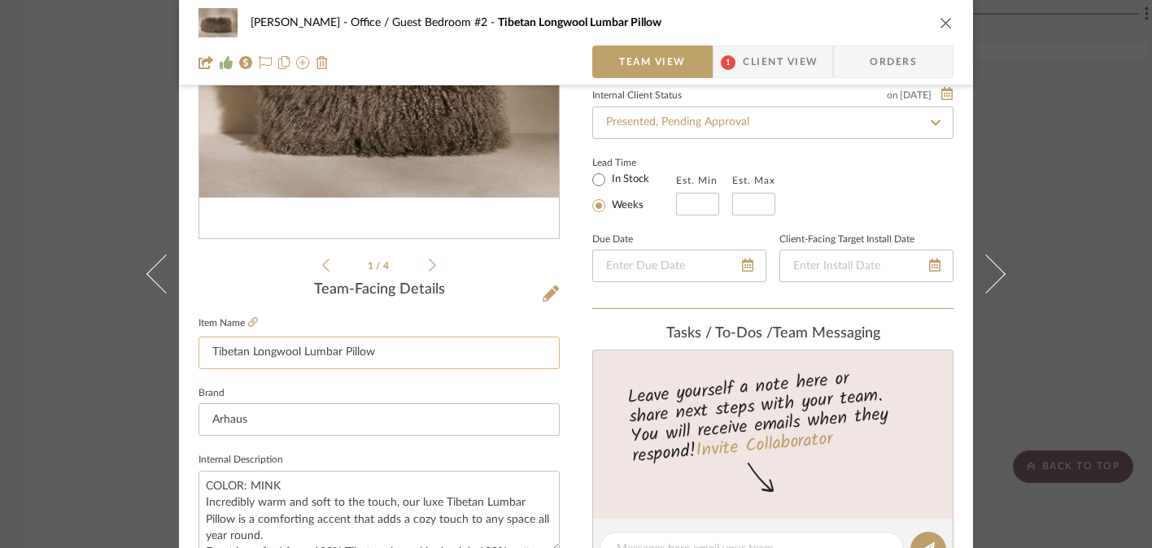
drag, startPoint x: 206, startPoint y: 351, endPoint x: 378, endPoint y: 350, distance: 171.7
click at [378, 350] on input "Tibetan Longwool Lumbar Pillow" at bounding box center [379, 353] width 361 height 33
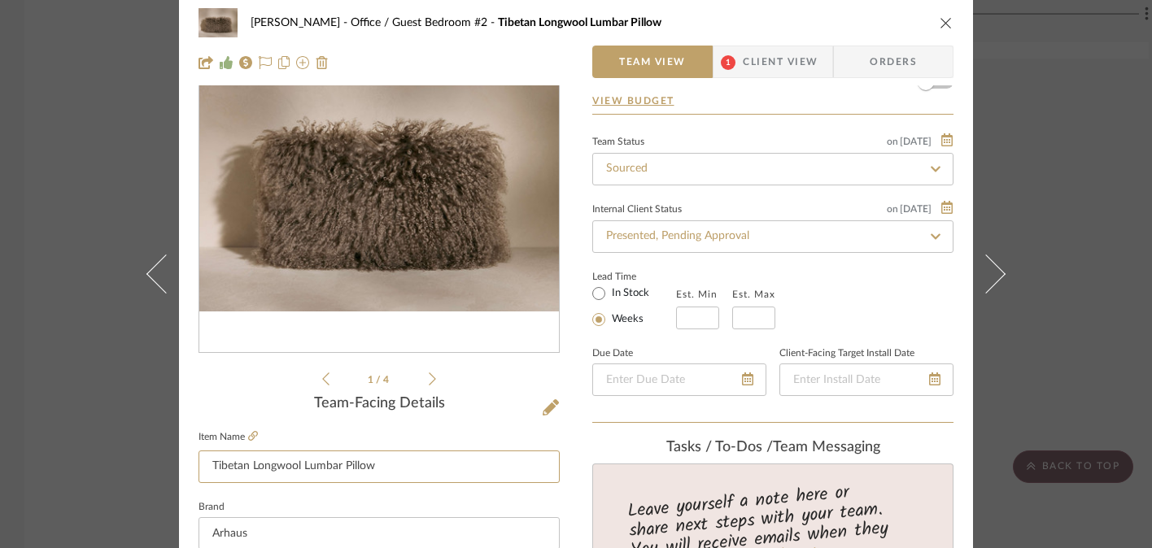
scroll to position [0, 0]
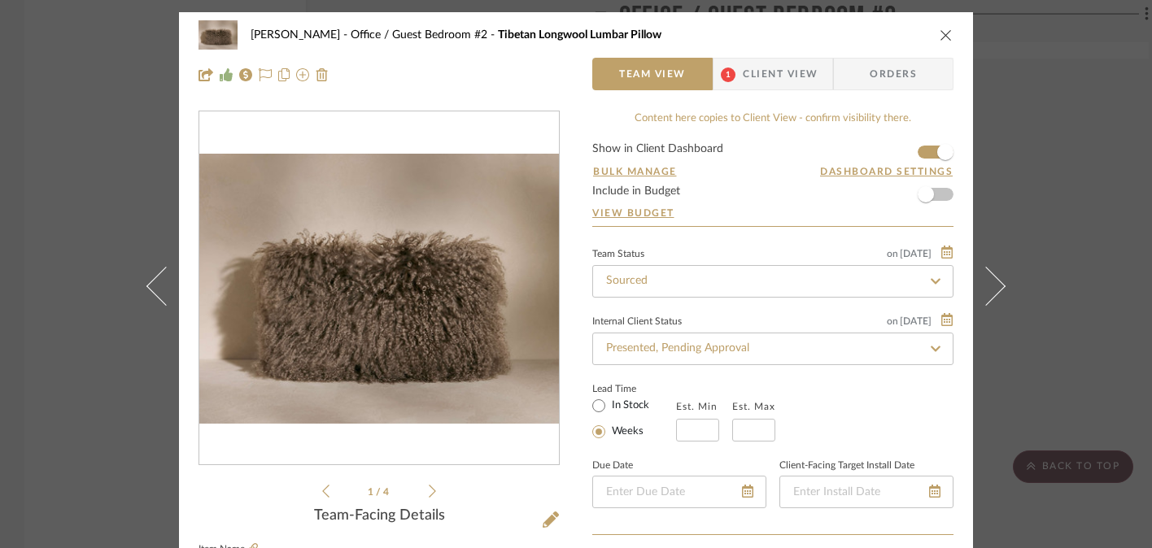
click at [940, 35] on icon "close" at bounding box center [946, 34] width 13 height 13
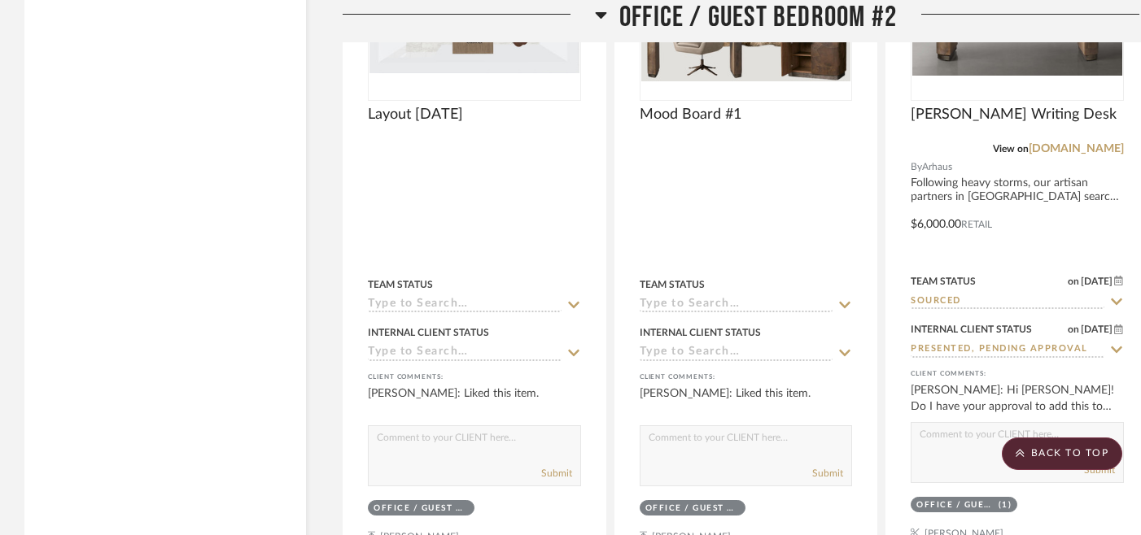
scroll to position [14299, 0]
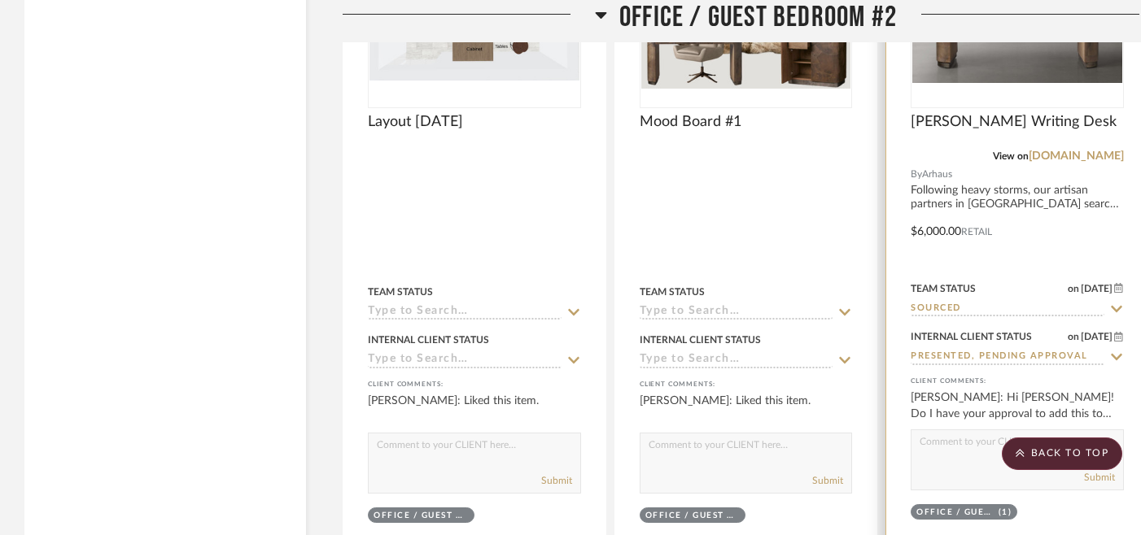
click at [1114, 303] on icon at bounding box center [1116, 309] width 15 height 13
click at [1118, 302] on fa-icon at bounding box center [1116, 309] width 15 height 15
type input "[DATE]"
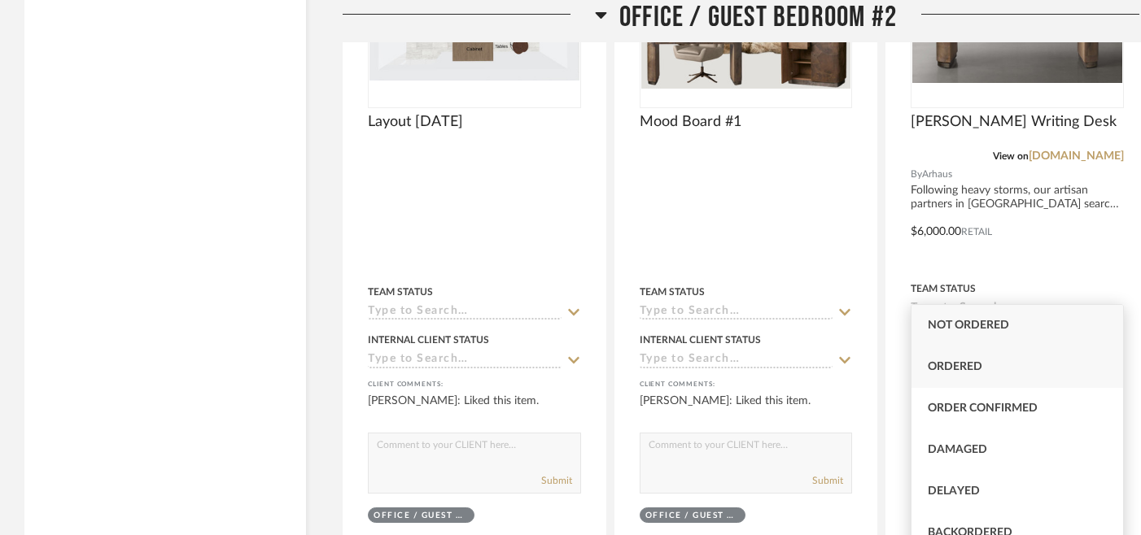
click at [977, 369] on span "Ordered" at bounding box center [955, 366] width 55 height 11
type input "Ordered"
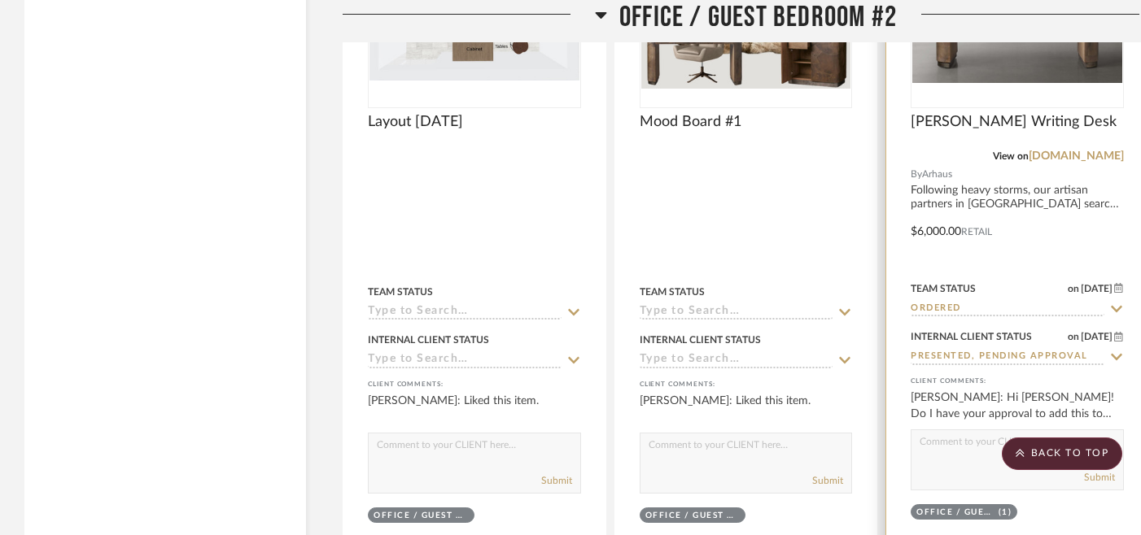
click at [1117, 351] on icon at bounding box center [1116, 357] width 15 height 13
click at [1116, 353] on icon at bounding box center [1116, 357] width 8 height 8
type input "[DATE]"
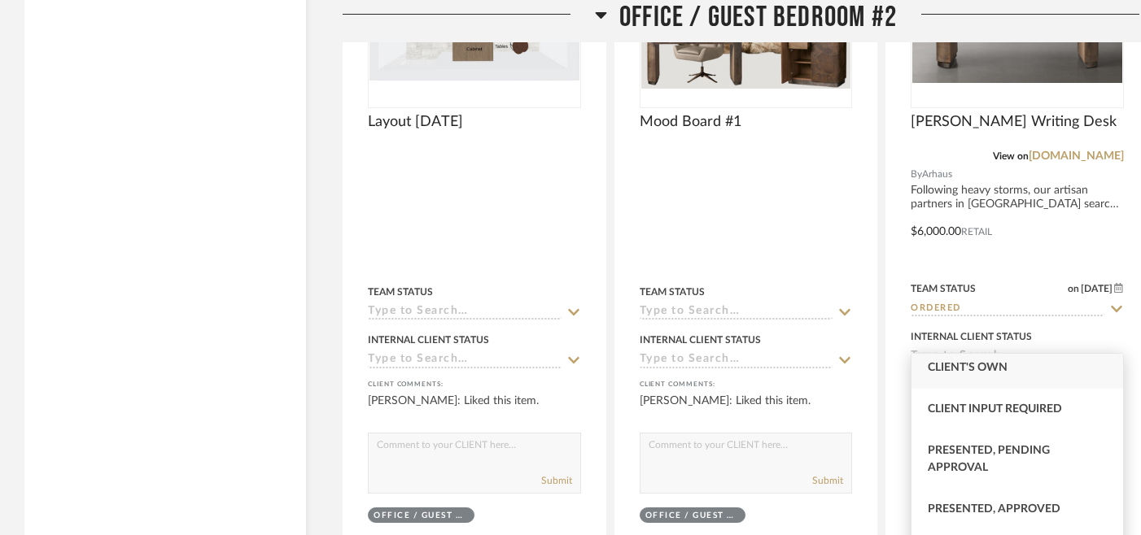
scroll to position [98, 0]
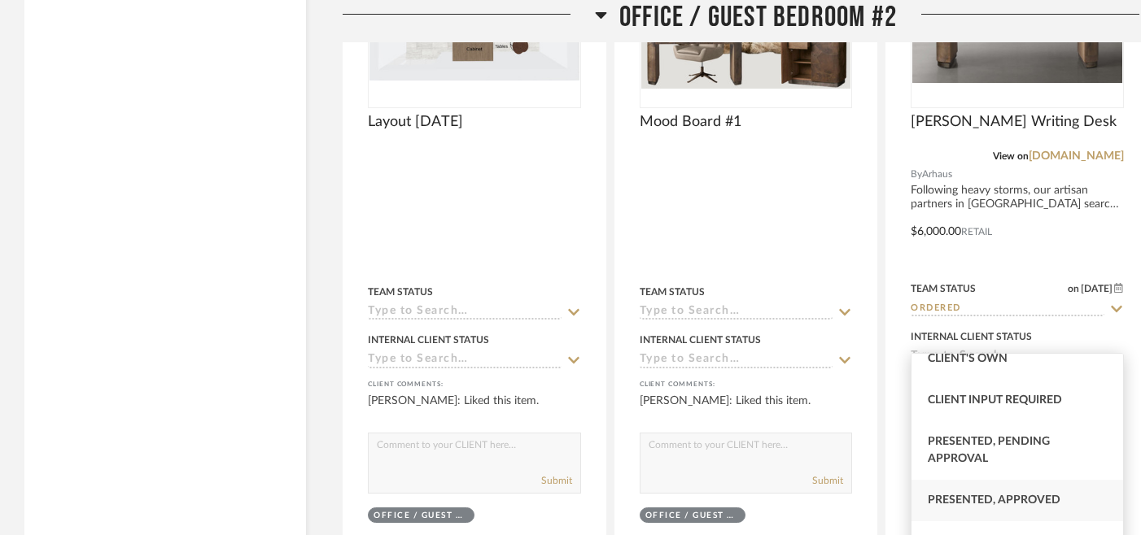
click at [1046, 499] on span "Presented, Approved" at bounding box center [994, 500] width 133 height 11
type input "Presented, Approved"
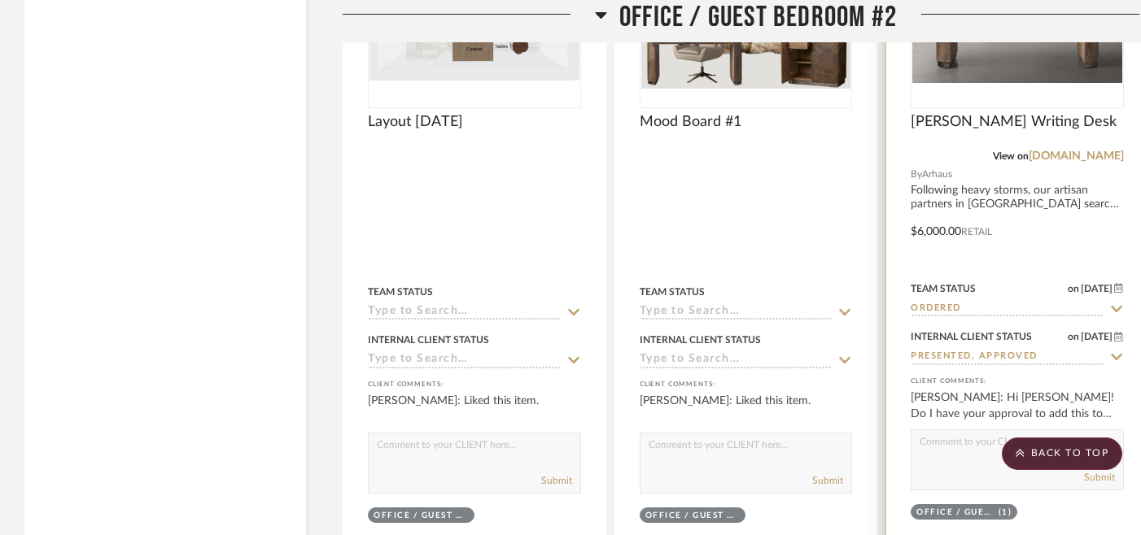
click at [958, 437] on textarea at bounding box center [1017, 445] width 212 height 31
type textarea "P"
type textarea "ORDERED [DATE]"
click at [896, 426] on div at bounding box center [1017, 221] width 262 height 715
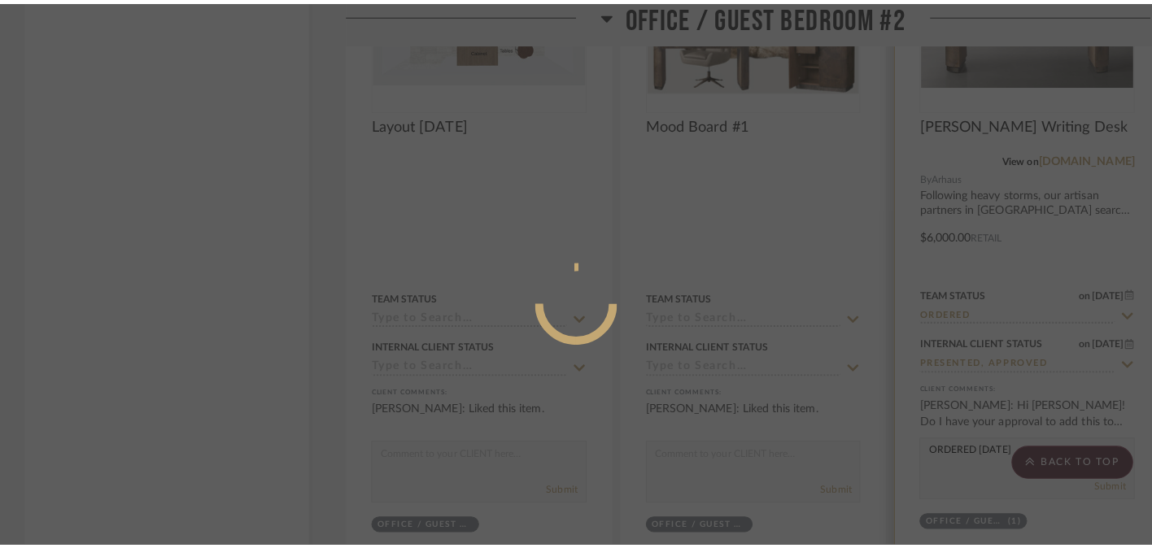
scroll to position [0, 0]
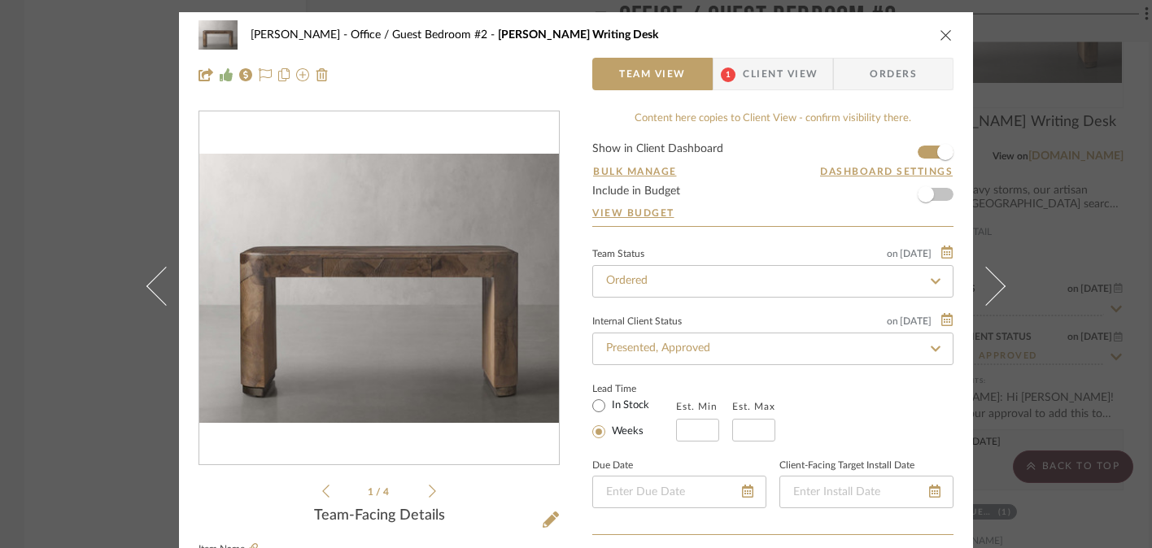
click at [942, 43] on div "[PERSON_NAME] Office / Guest Bedroom #2 [PERSON_NAME] Writing Desk" at bounding box center [576, 35] width 755 height 33
click at [940, 37] on icon "close" at bounding box center [946, 34] width 13 height 13
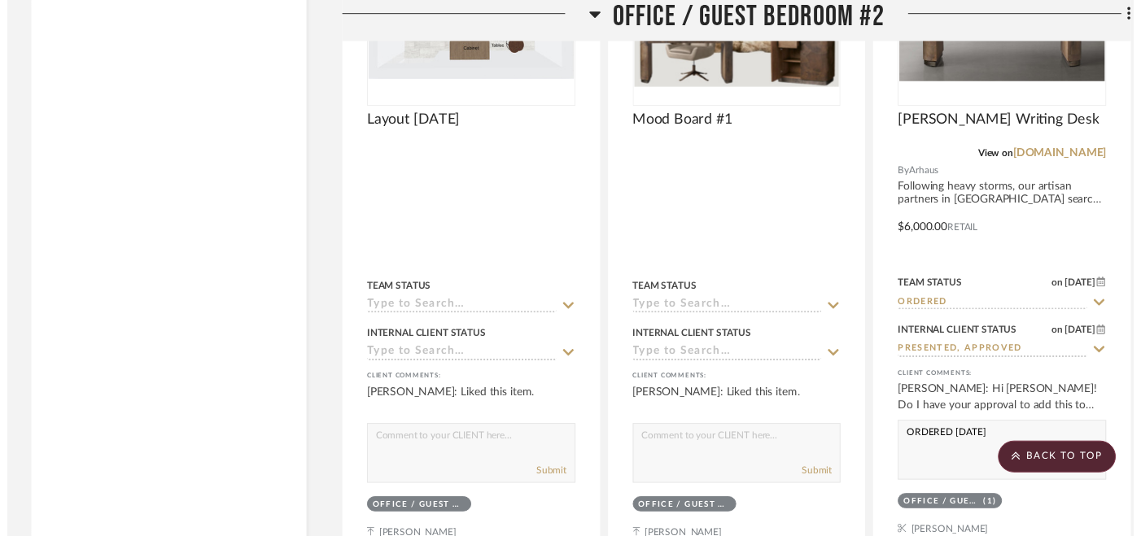
scroll to position [14299, 0]
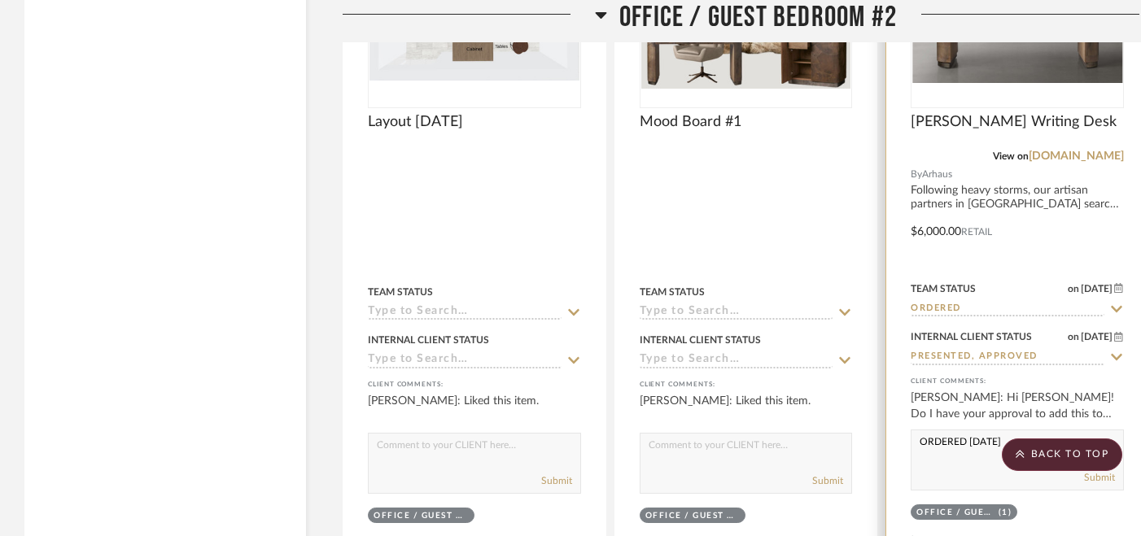
drag, startPoint x: 922, startPoint y: 424, endPoint x: 1006, endPoint y: 425, distance: 84.6
click at [1006, 430] on textarea "ORDERED [DATE]" at bounding box center [1017, 445] width 212 height 31
click at [1053, 503] on div "Office / Guest Bedroom #2 (1)" at bounding box center [1017, 514] width 216 height 23
click at [976, 467] on div "Submit" at bounding box center [1017, 478] width 212 height 23
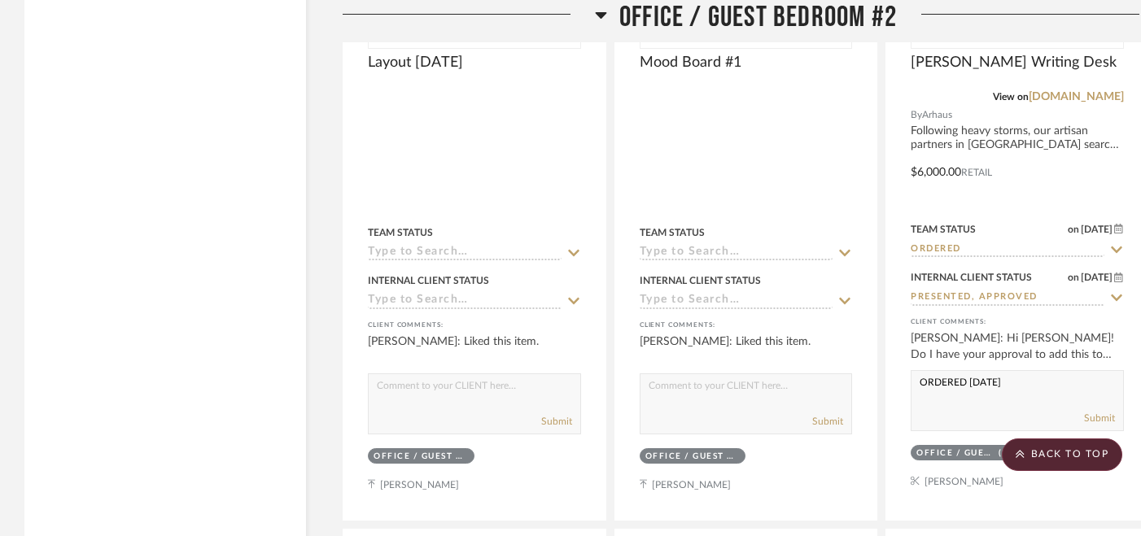
scroll to position [14428, 0]
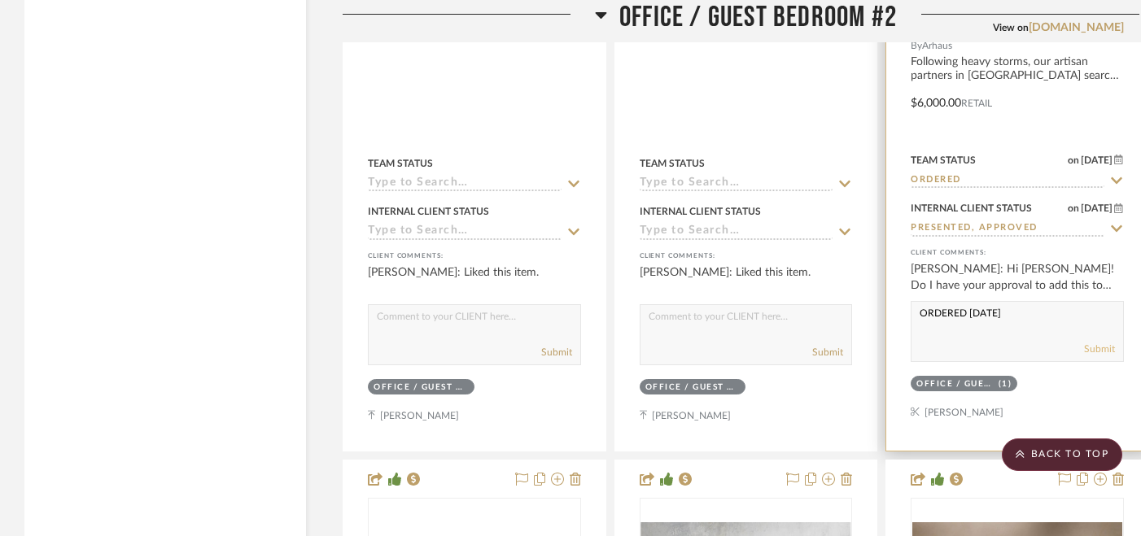
click at [1103, 342] on button "Submit" at bounding box center [1099, 349] width 31 height 15
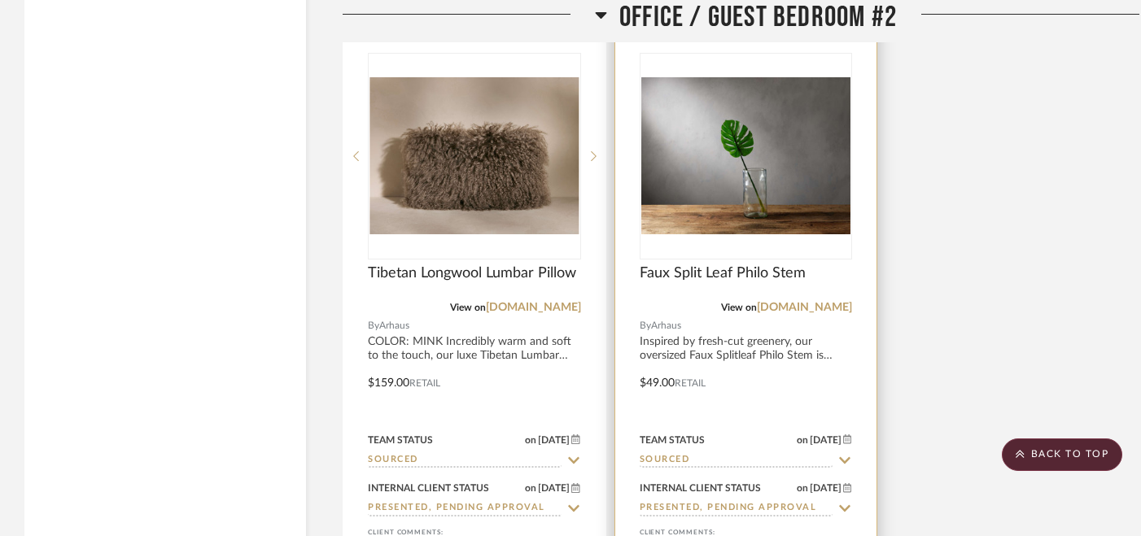
scroll to position [15873, 0]
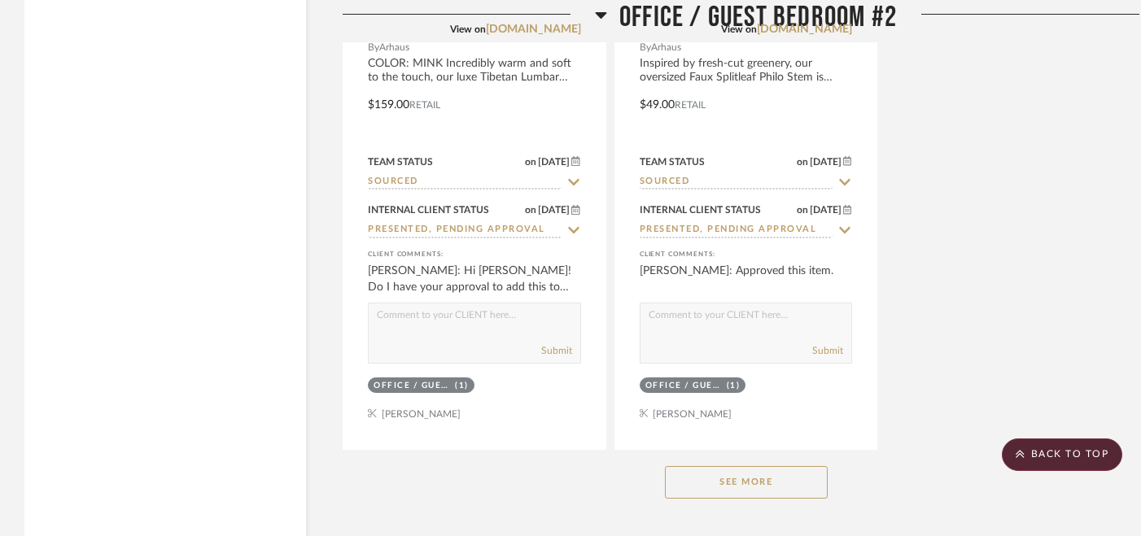
click at [741, 466] on button "See More" at bounding box center [746, 482] width 163 height 33
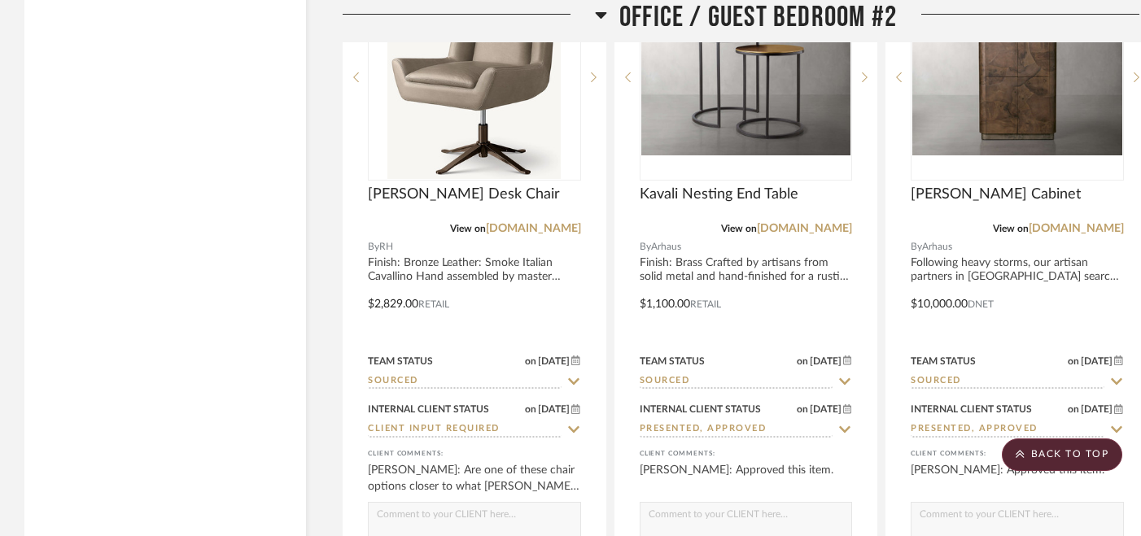
scroll to position [16416, 0]
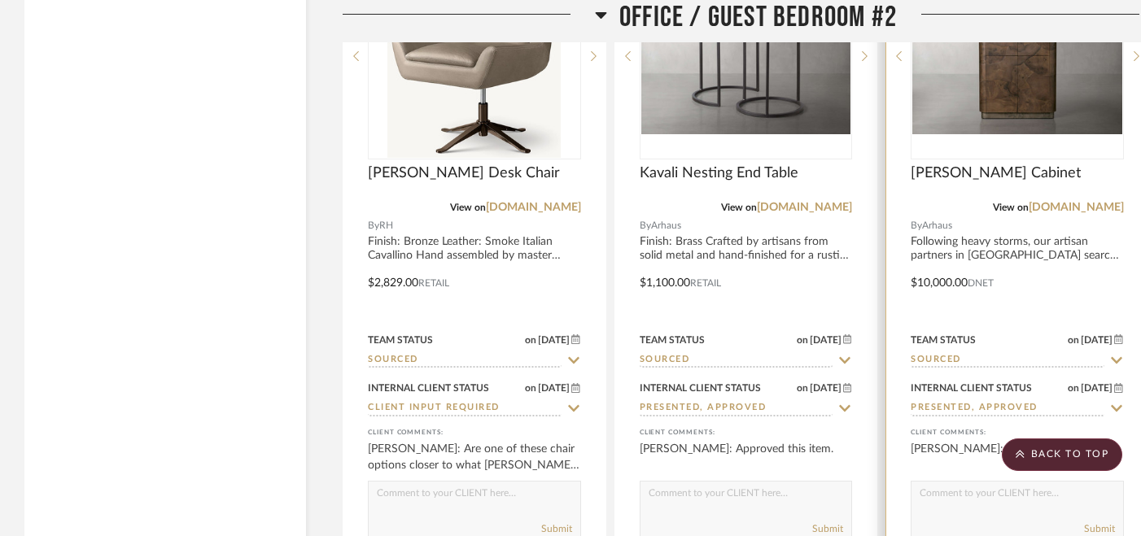
click at [1114, 354] on icon at bounding box center [1116, 360] width 15 height 13
click at [1109, 354] on icon at bounding box center [1116, 360] width 15 height 13
type input "[DATE]"
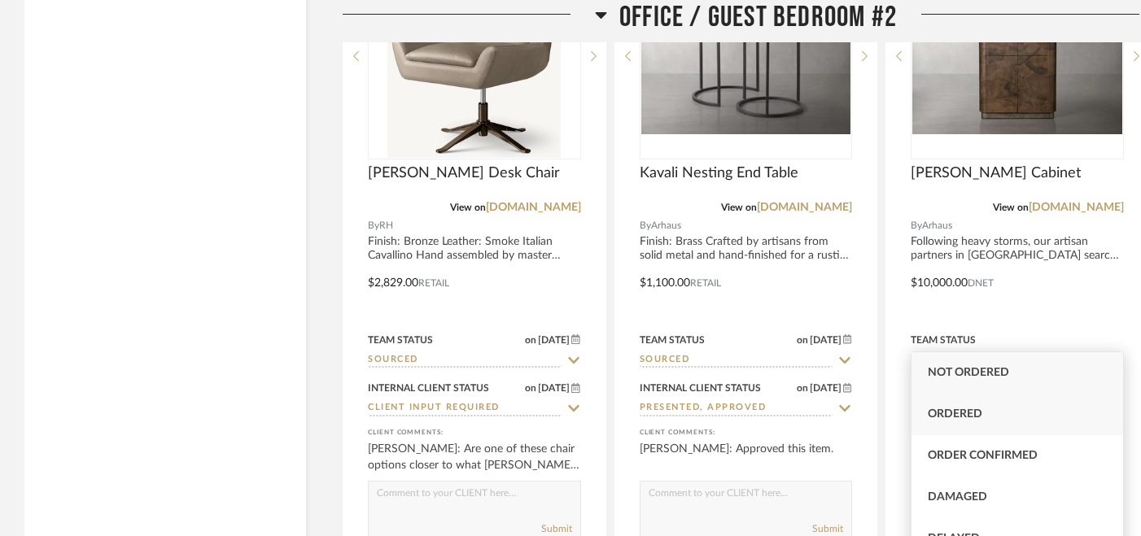
click at [967, 410] on span "Ordered" at bounding box center [955, 413] width 55 height 11
type input "Ordered"
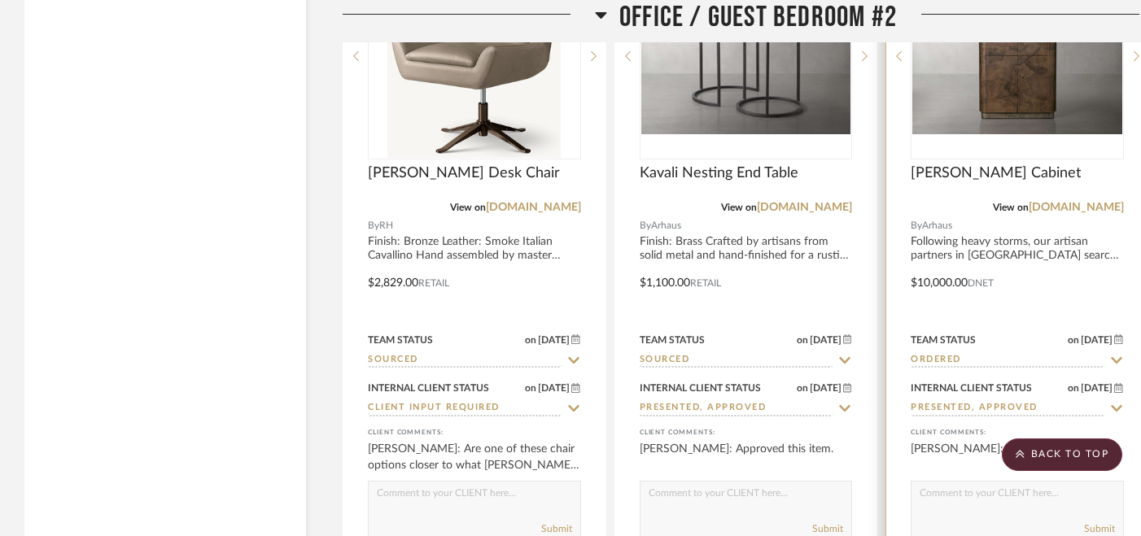
click at [1112, 405] on icon at bounding box center [1116, 408] width 11 height 7
click at [1114, 404] on icon at bounding box center [1116, 408] width 8 height 8
type input "[DATE]"
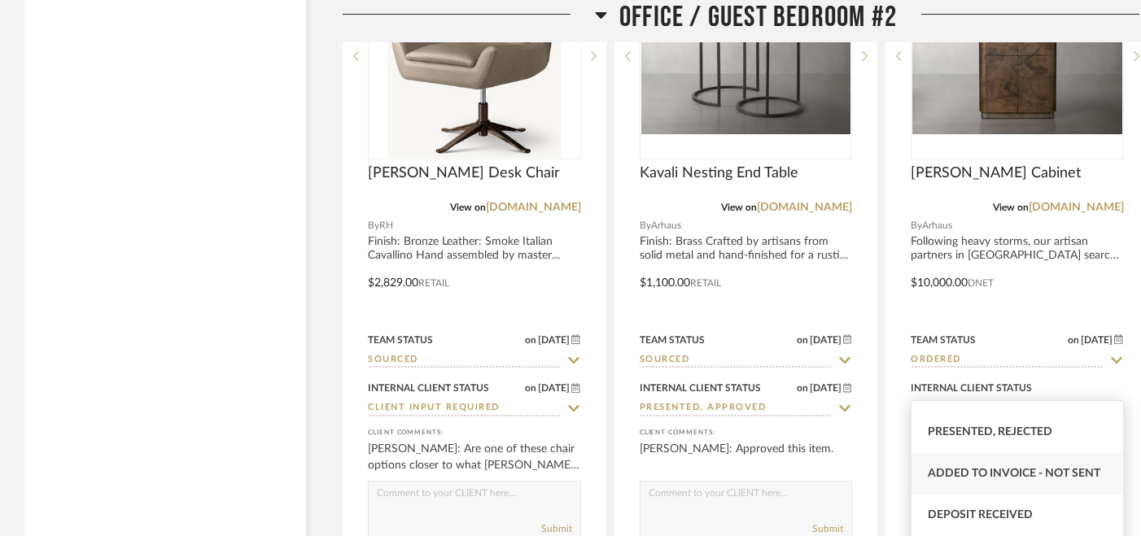
scroll to position [219, 0]
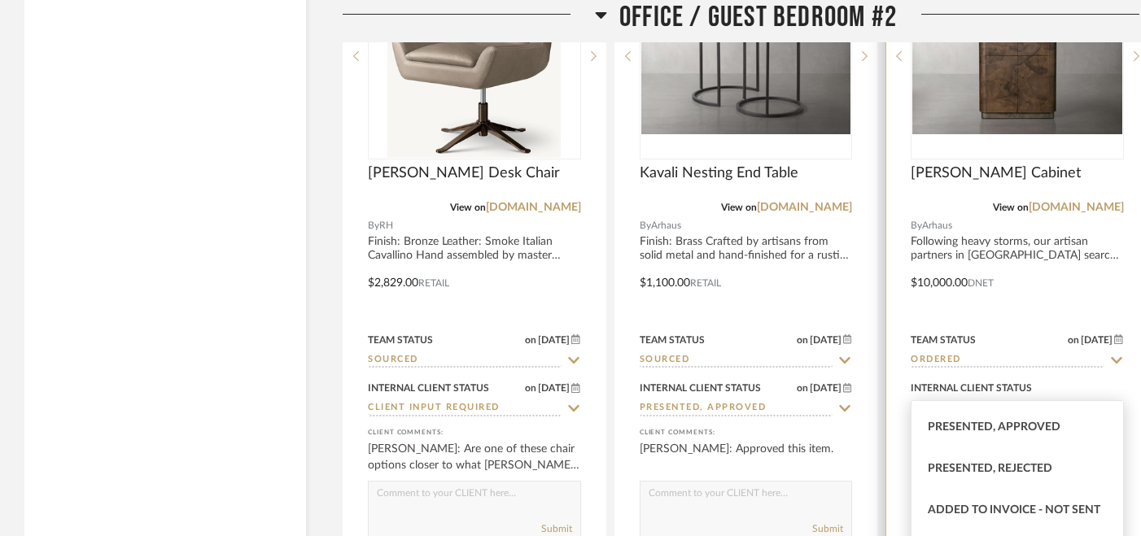
click at [990, 430] on span "Presented, Approved" at bounding box center [994, 426] width 133 height 11
type input "Presented, Approved"
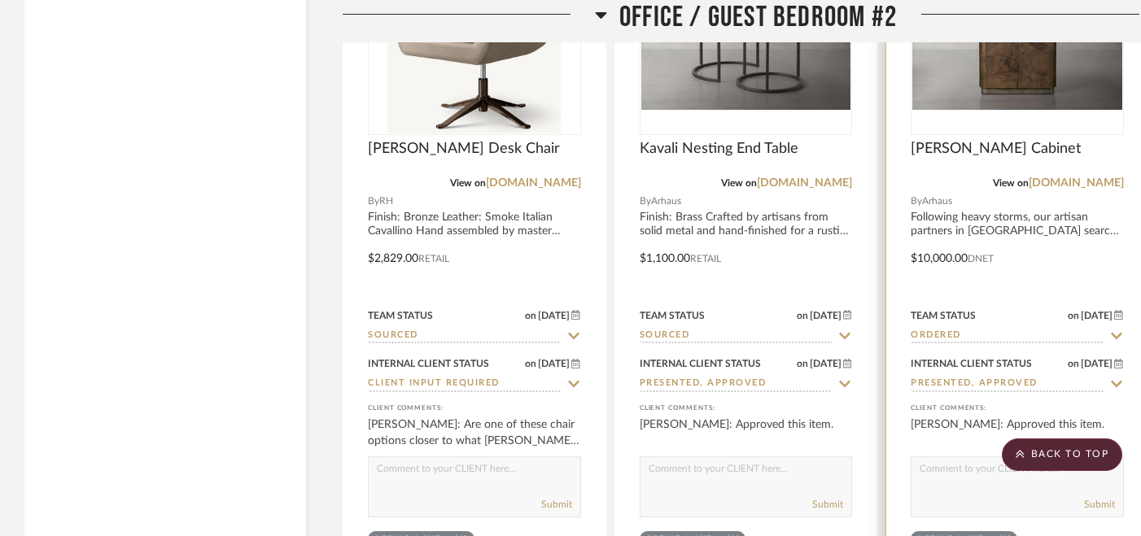
scroll to position [16517, 0]
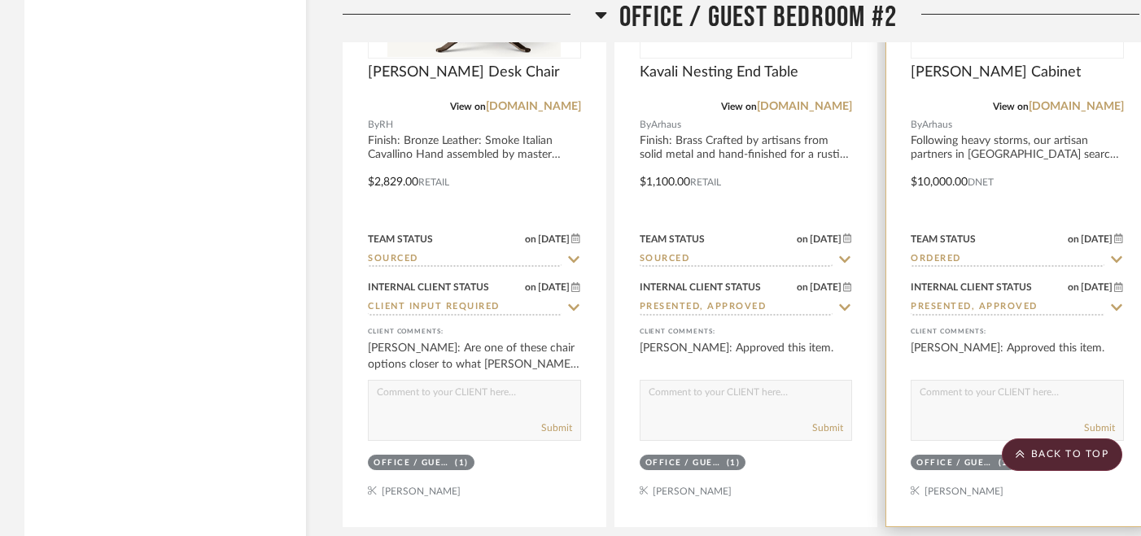
click at [964, 386] on textarea at bounding box center [1017, 396] width 212 height 31
paste textarea "ORDERED [DATE]"
type textarea "ORDERED [DATE]"
click at [1103, 421] on button "Submit" at bounding box center [1099, 428] width 31 height 15
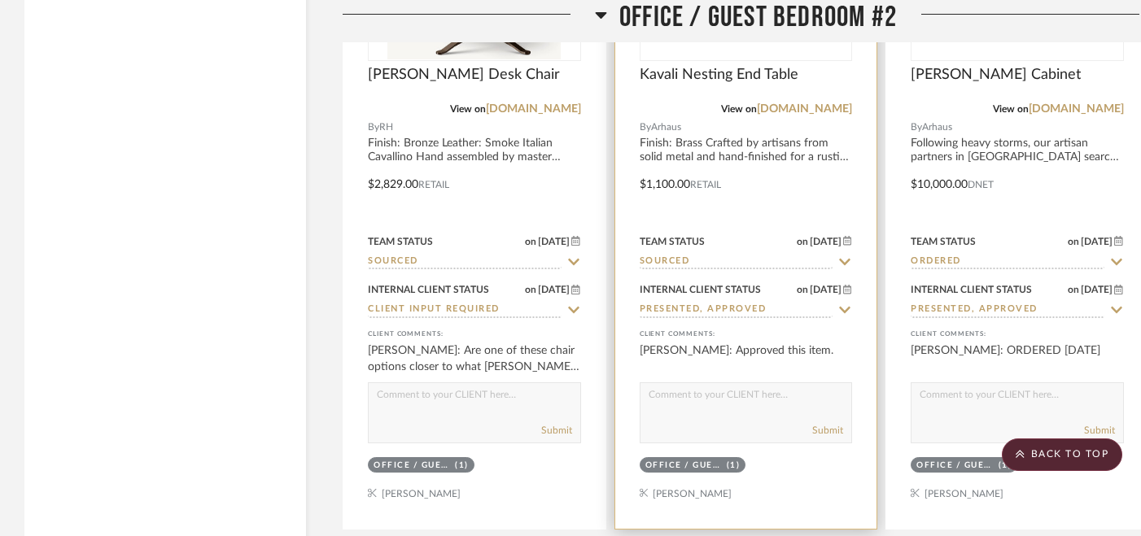
scroll to position [16514, 0]
click at [847, 260] on icon at bounding box center [845, 263] width 11 height 7
click at [847, 256] on icon at bounding box center [844, 262] width 15 height 13
type input "[DATE]"
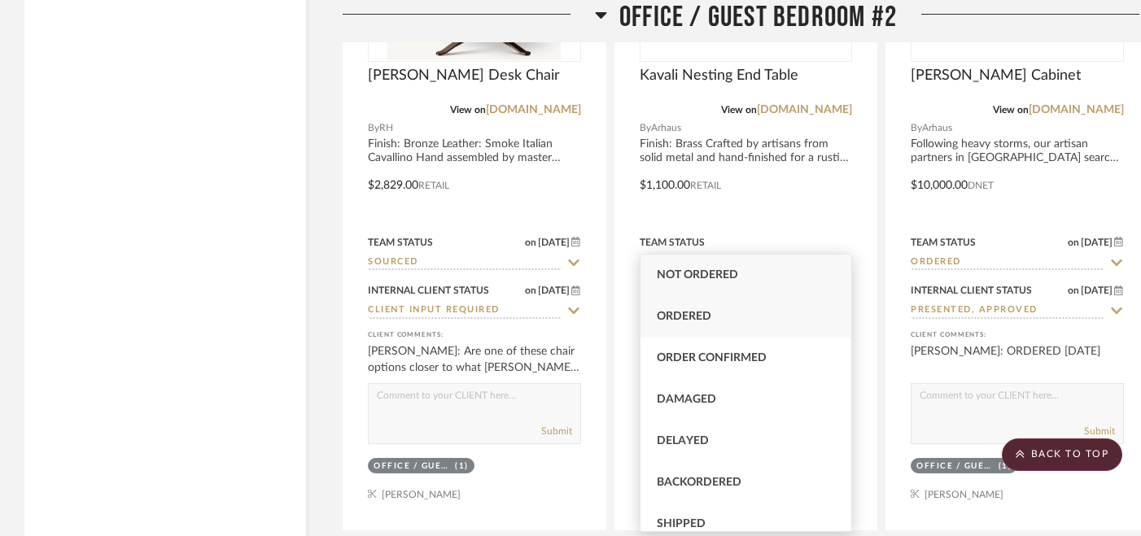
click at [706, 321] on span "Ordered" at bounding box center [684, 316] width 55 height 11
type input "Ordered"
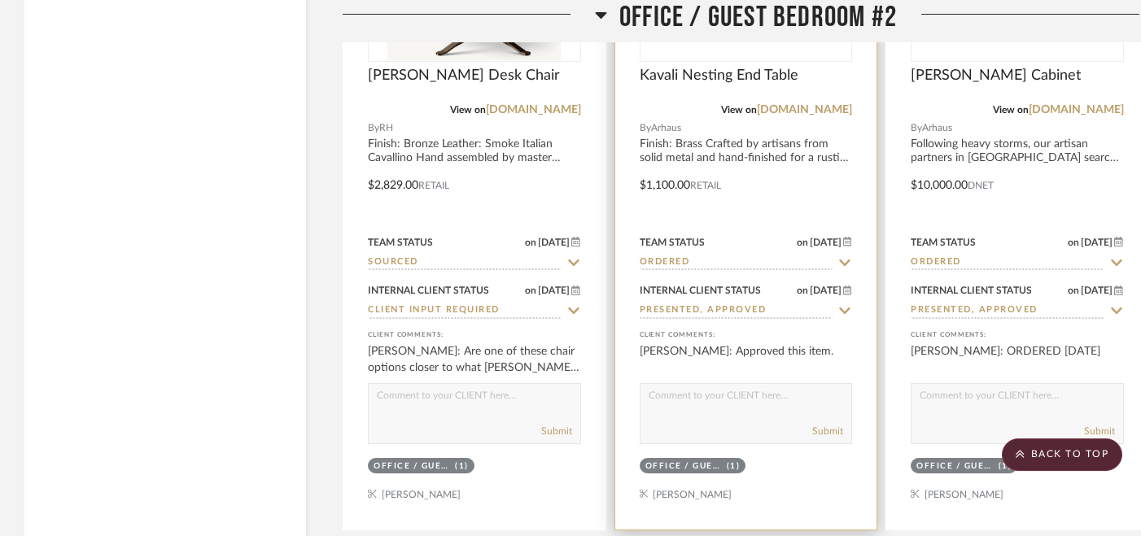
click at [844, 304] on icon at bounding box center [844, 310] width 15 height 13
type input "[DATE]"
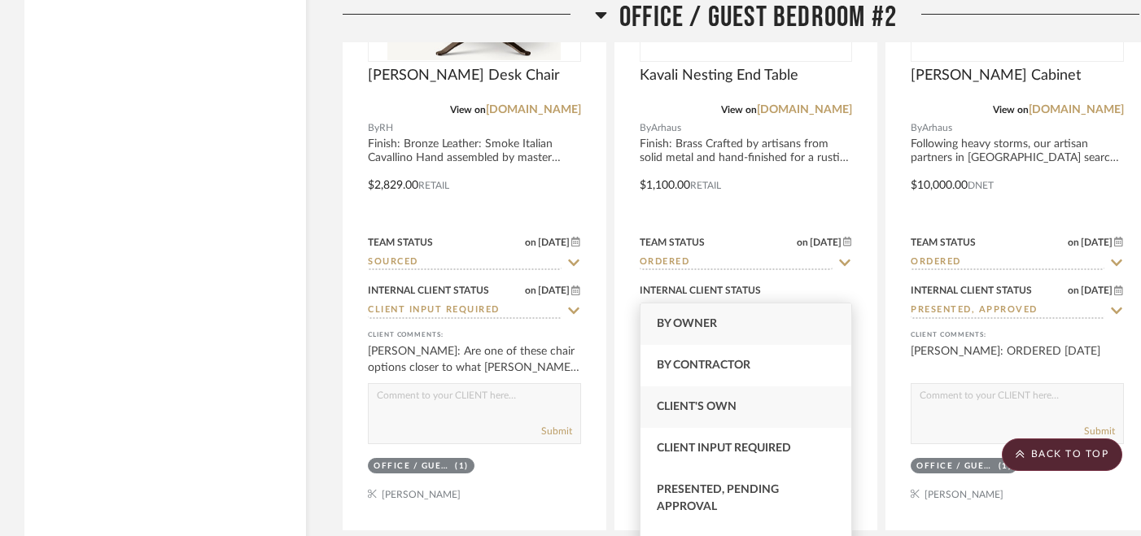
scroll to position [112, 0]
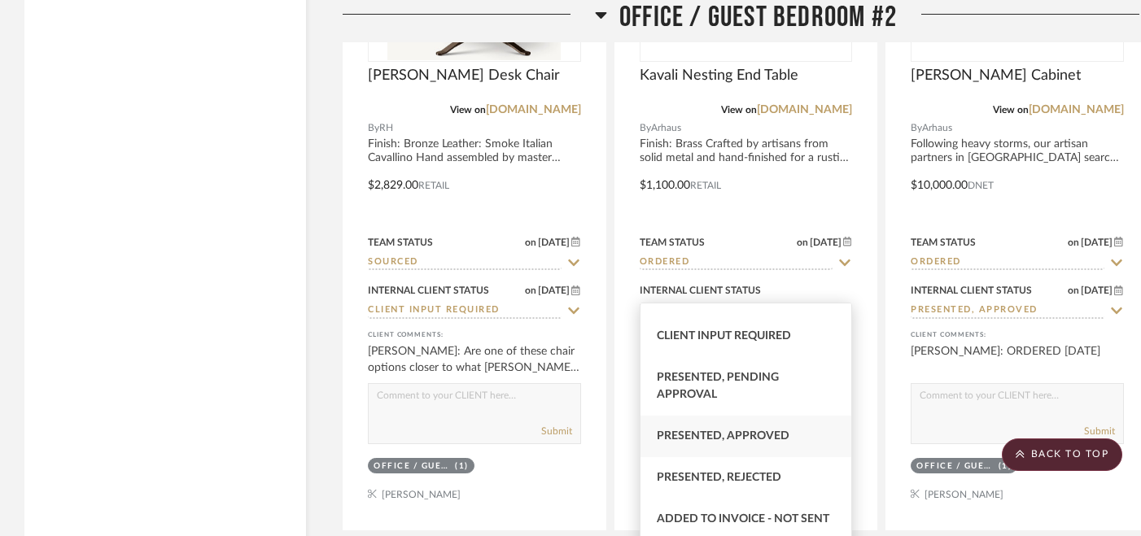
click at [729, 434] on span "Presented, Approved" at bounding box center [723, 435] width 133 height 11
type input "Presented, Approved"
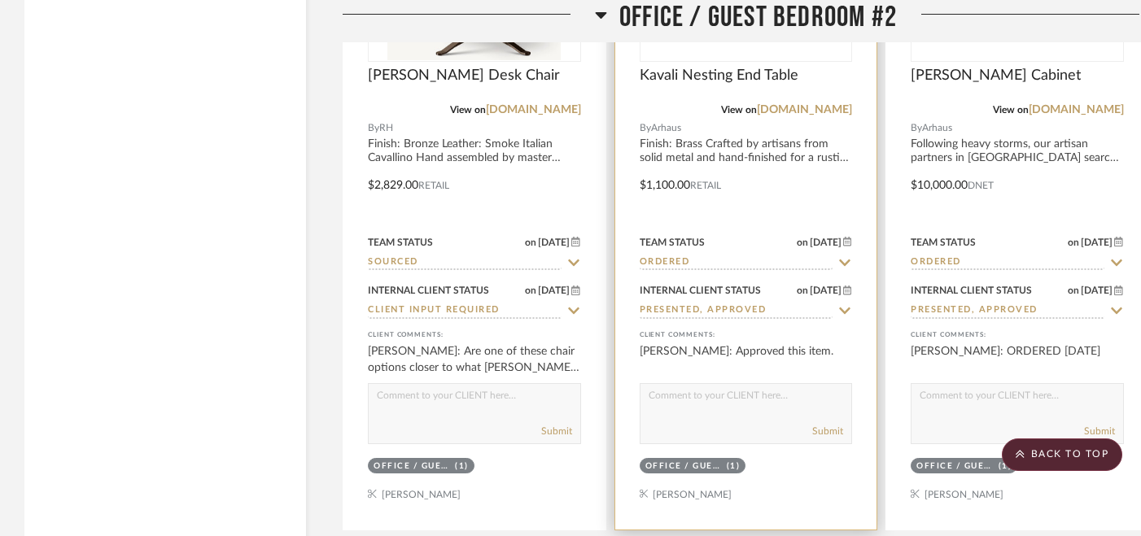
click at [696, 384] on textarea at bounding box center [746, 399] width 212 height 31
click at [701, 384] on textarea at bounding box center [746, 399] width 212 height 31
paste textarea "ORDERED [DATE]"
type textarea "ORDERED [DATE]"
click at [823, 424] on button "Submit" at bounding box center [827, 431] width 31 height 15
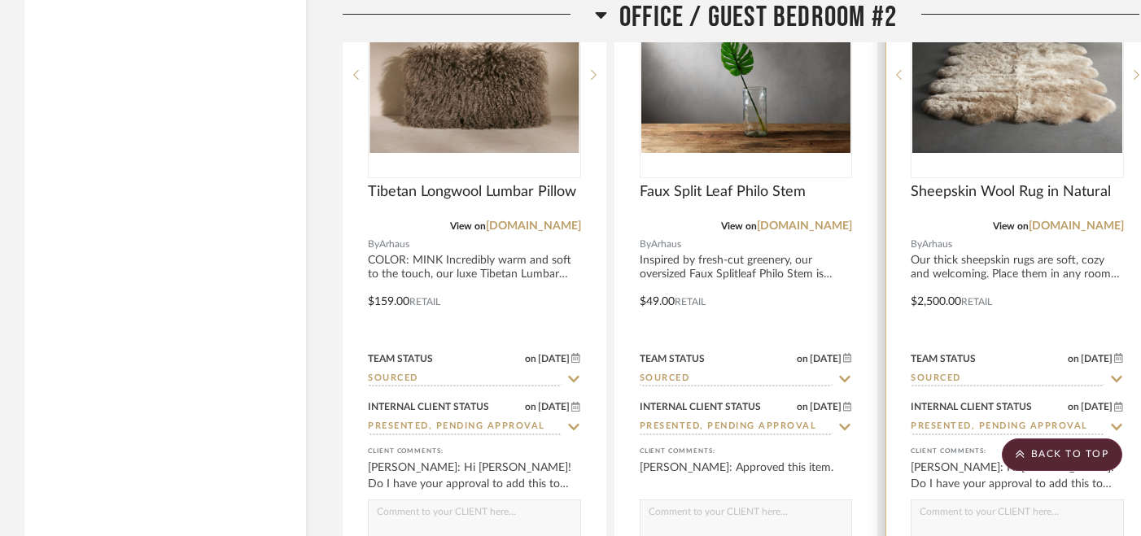
scroll to position [15804, 0]
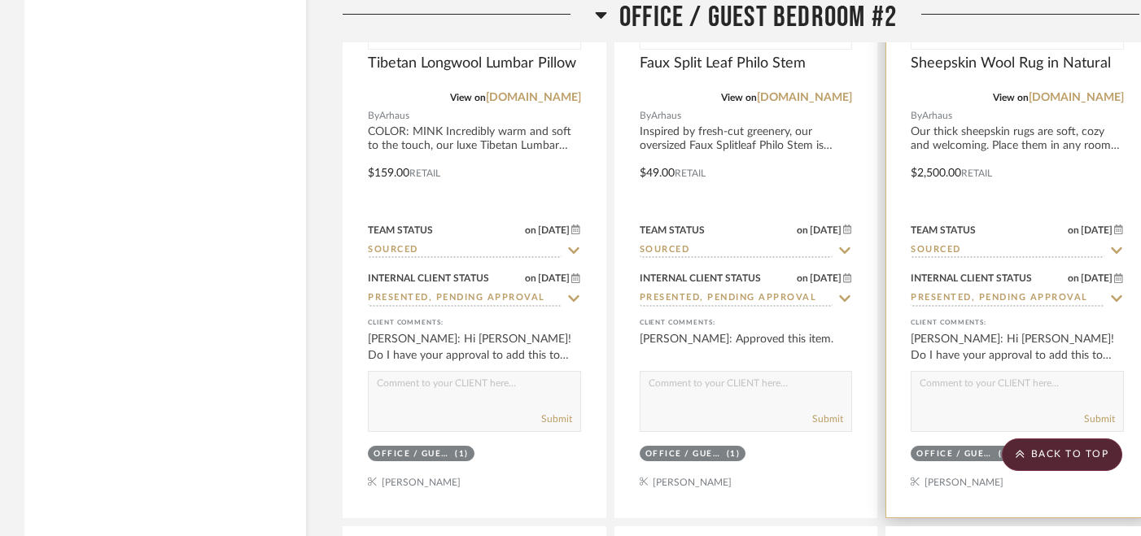
click at [1120, 247] on icon at bounding box center [1116, 250] width 11 height 7
click at [1120, 244] on icon at bounding box center [1116, 250] width 15 height 13
type input "[DATE]"
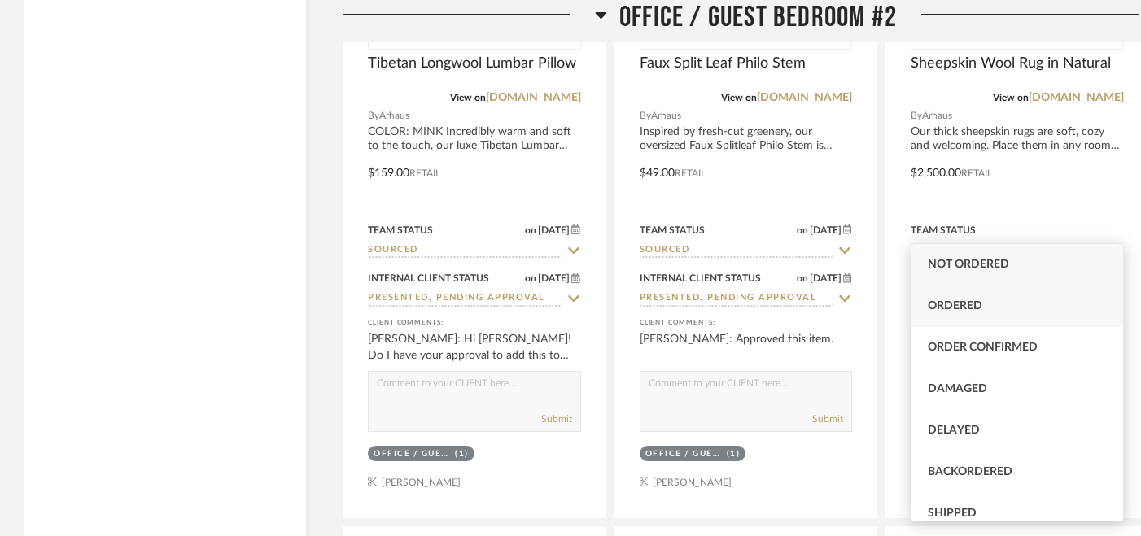
click at [963, 308] on span "Ordered" at bounding box center [955, 305] width 55 height 11
type input "Ordered"
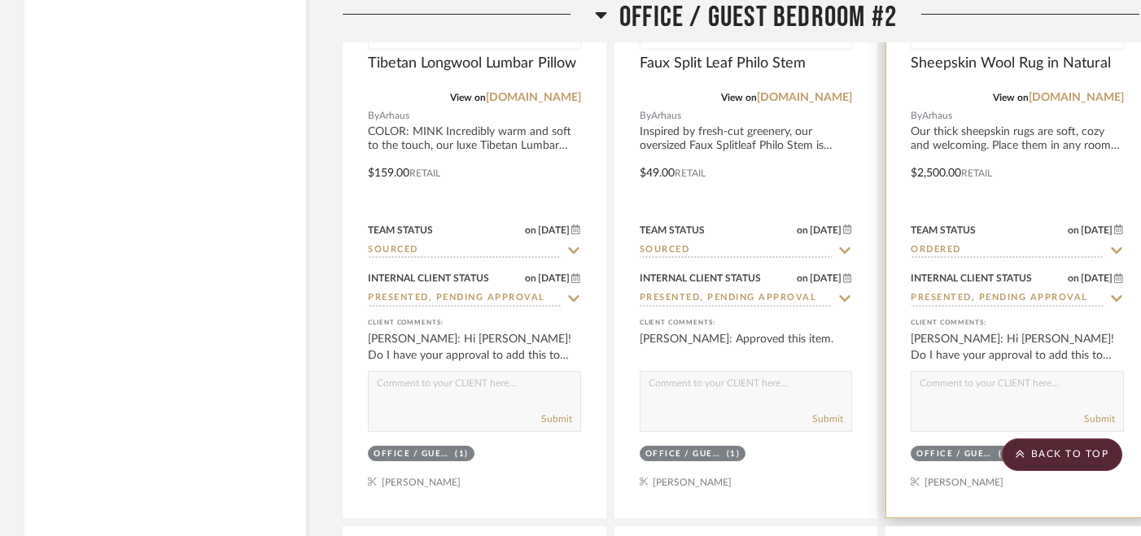
click at [1107, 291] on sr-typeahead "Presented, Pending Approval" at bounding box center [1016, 298] width 213 height 15
click at [1114, 292] on icon at bounding box center [1116, 298] width 15 height 13
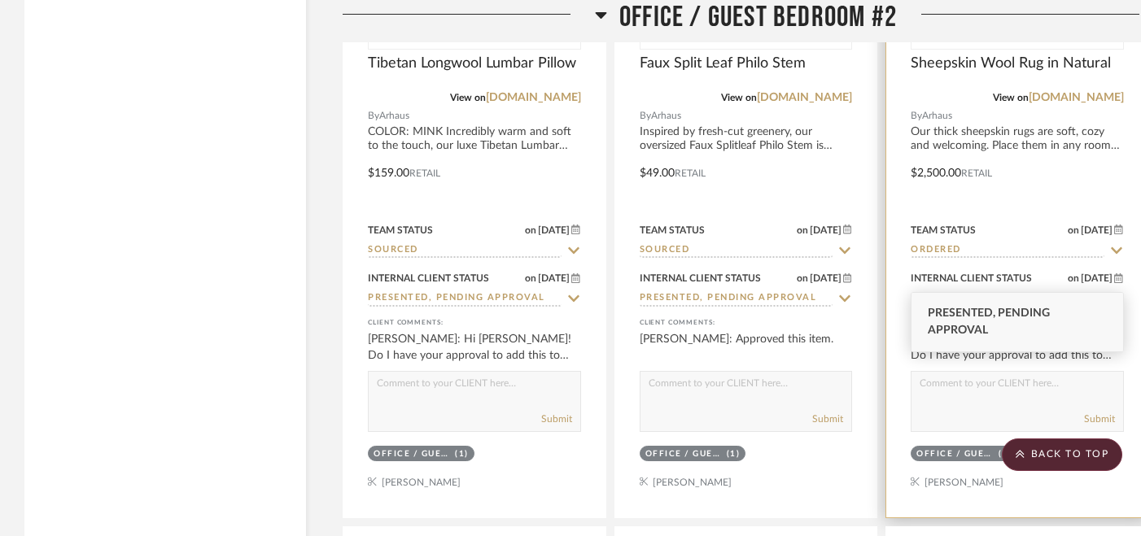
click at [1114, 295] on icon at bounding box center [1116, 299] width 8 height 8
type input "[DATE]"
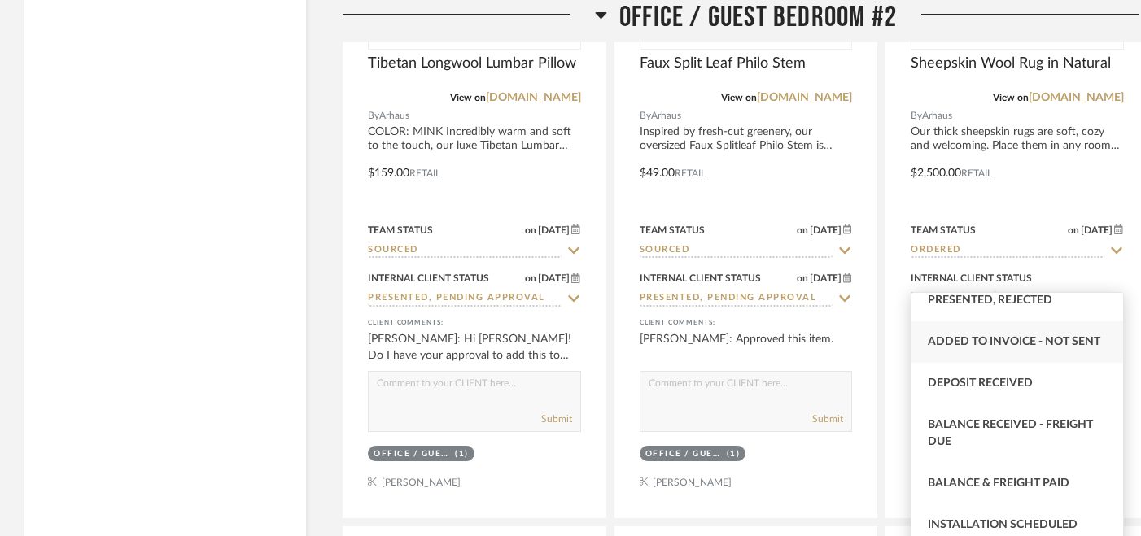
scroll to position [167, 0]
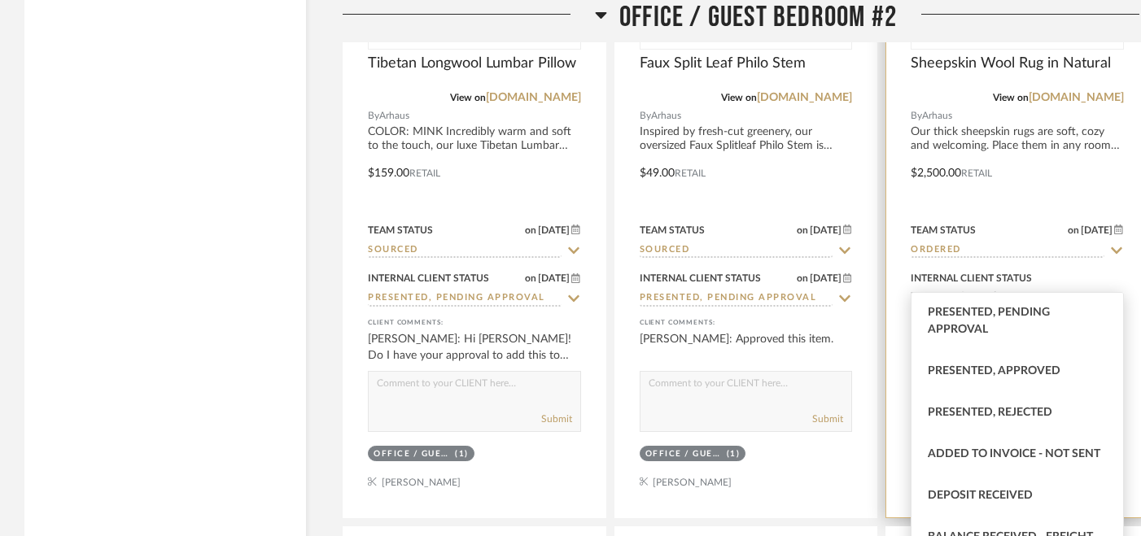
click at [975, 370] on span "Presented, Approved" at bounding box center [994, 370] width 133 height 11
type input "Presented, Approved"
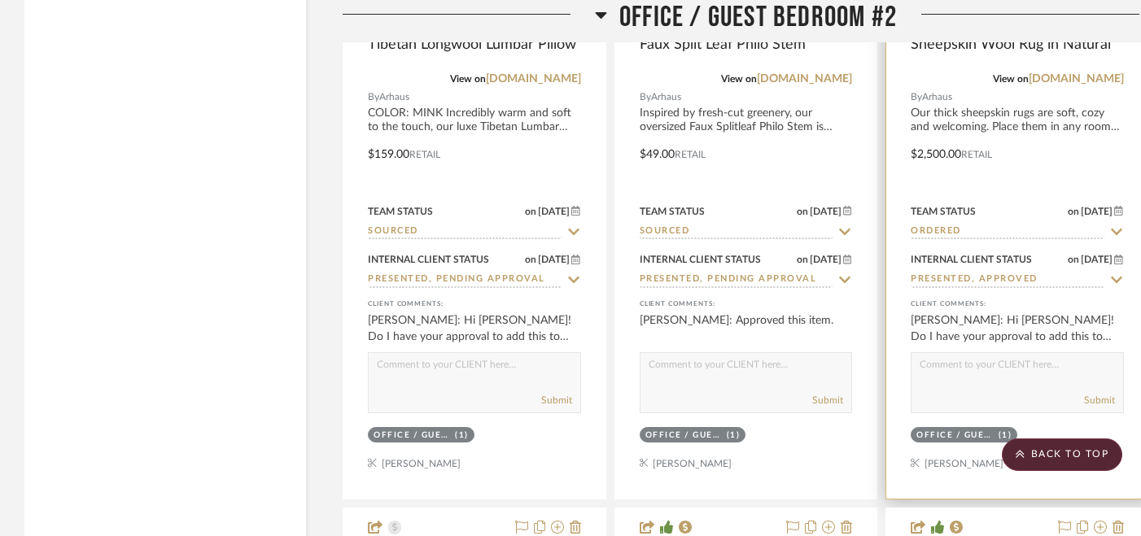
scroll to position [15824, 0]
click at [991, 360] on textarea at bounding box center [1017, 367] width 212 height 31
paste textarea "ORDERED [DATE]"
type textarea "ORDERED [DATE]"
click at [1095, 392] on button "Submit" at bounding box center [1099, 399] width 31 height 15
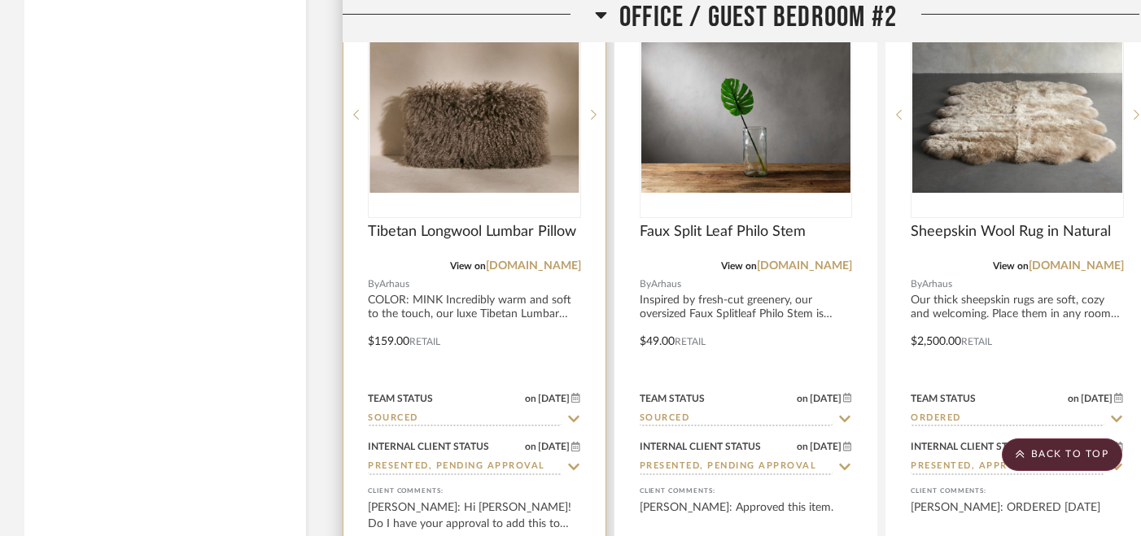
scroll to position [15681, 0]
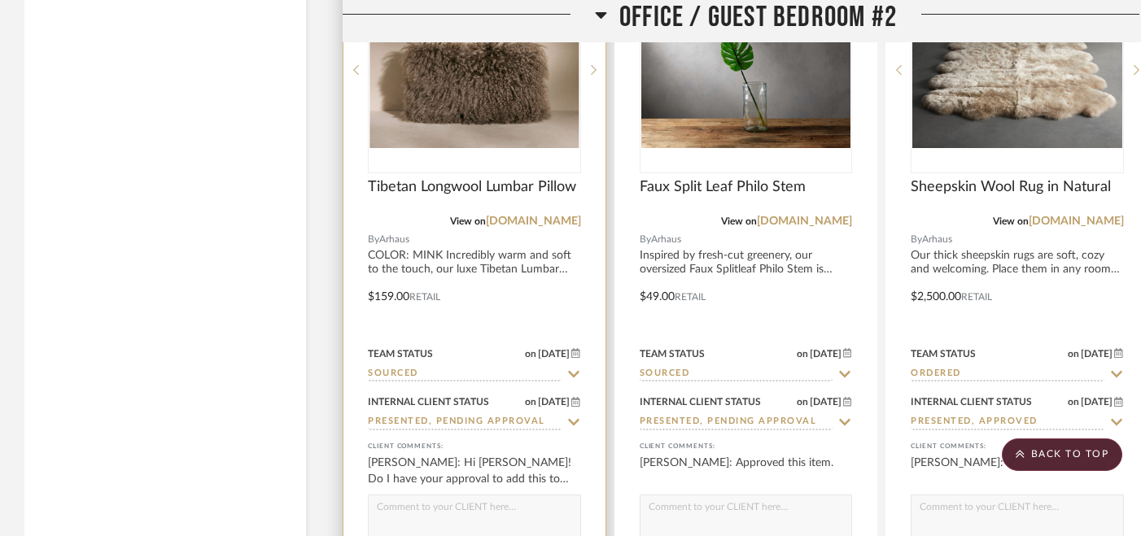
click at [573, 368] on icon at bounding box center [573, 374] width 15 height 13
click at [574, 370] on icon at bounding box center [574, 374] width 8 height 8
type input "[DATE]"
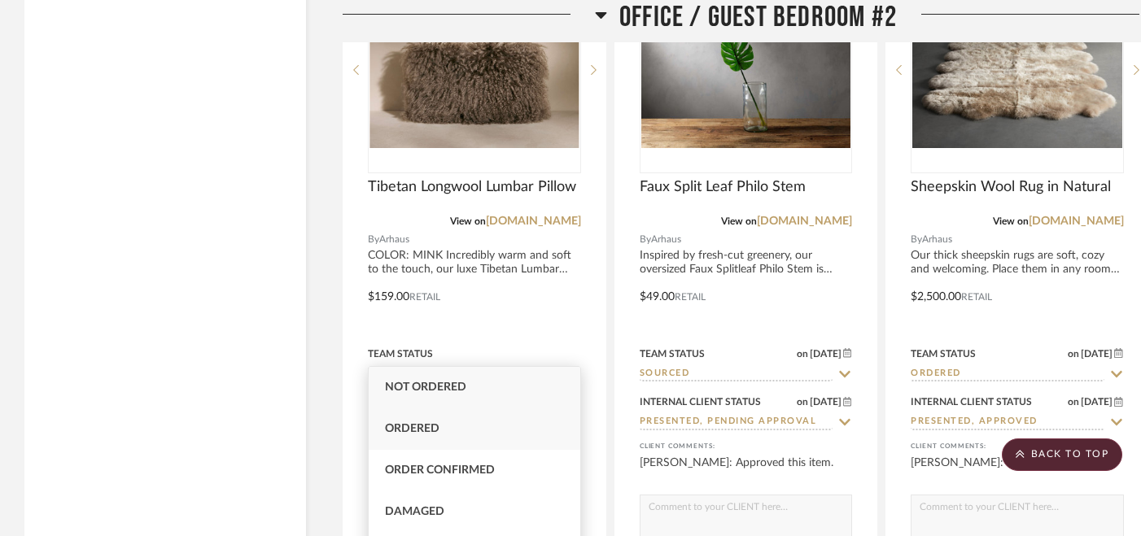
click at [471, 425] on div "Ordered" at bounding box center [475, 428] width 212 height 41
type input "Ordered"
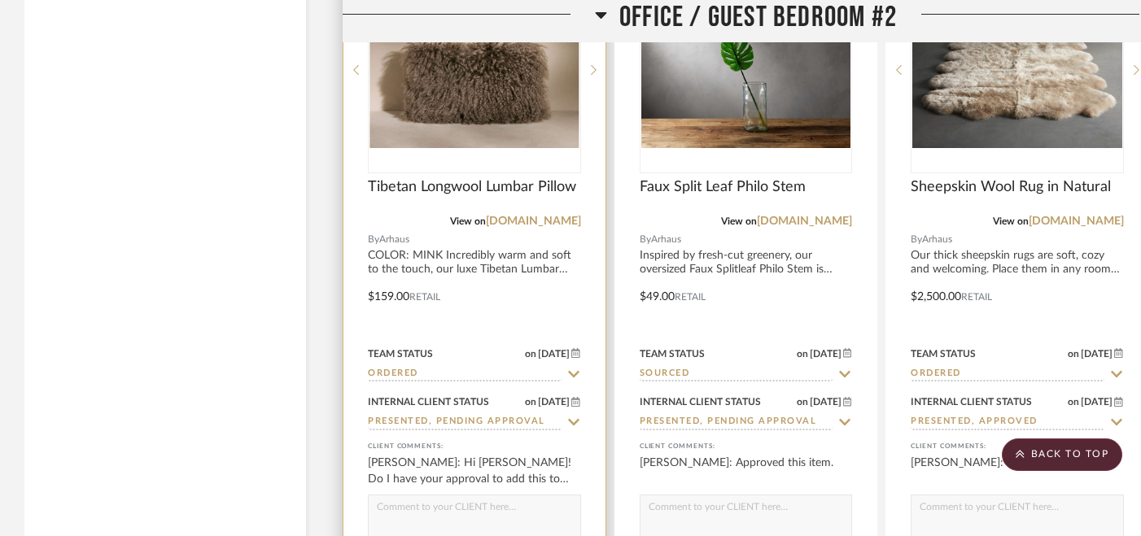
click at [572, 416] on icon at bounding box center [573, 422] width 15 height 13
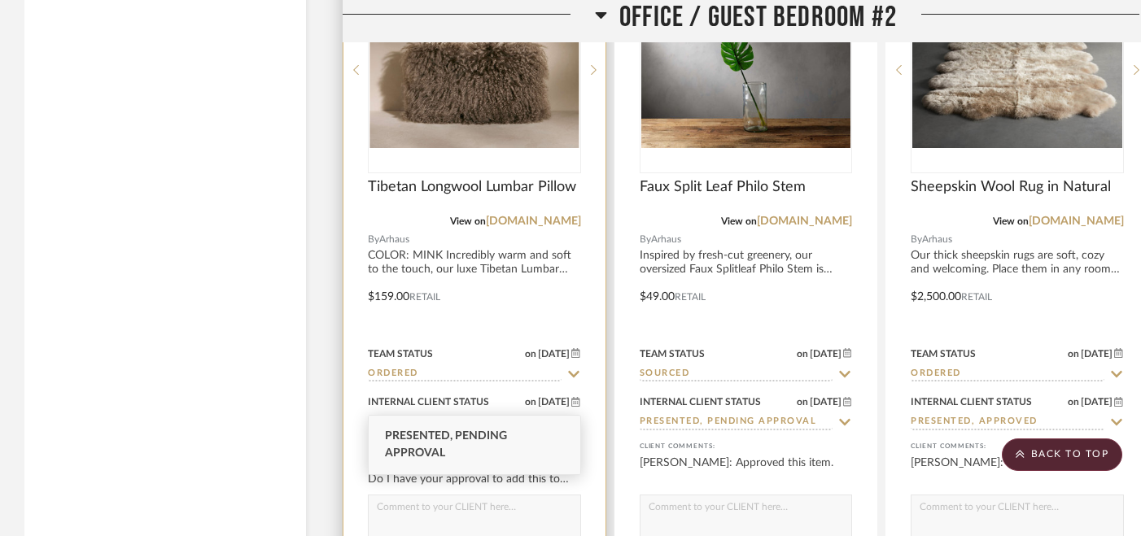
click at [573, 416] on icon at bounding box center [573, 422] width 15 height 13
type input "[DATE]"
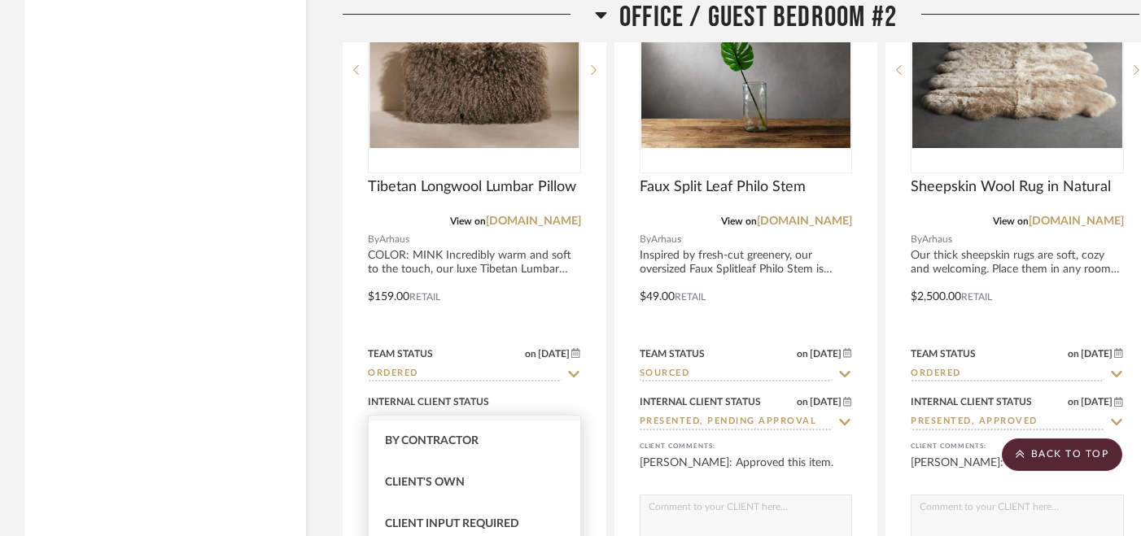
scroll to position [238, 0]
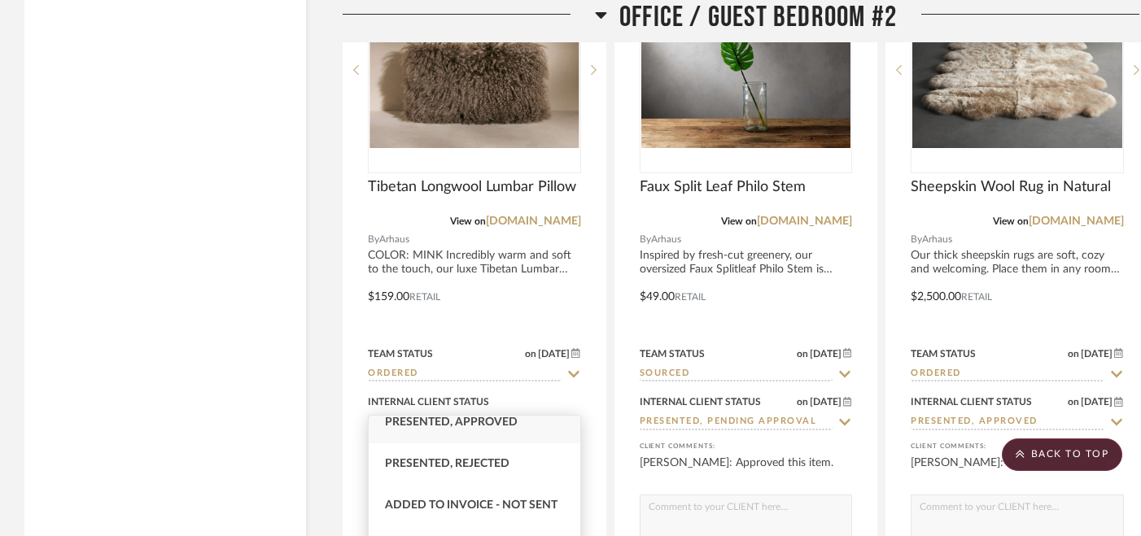
click at [487, 426] on span "Presented, Approved" at bounding box center [451, 422] width 133 height 11
type input "Presented, Approved"
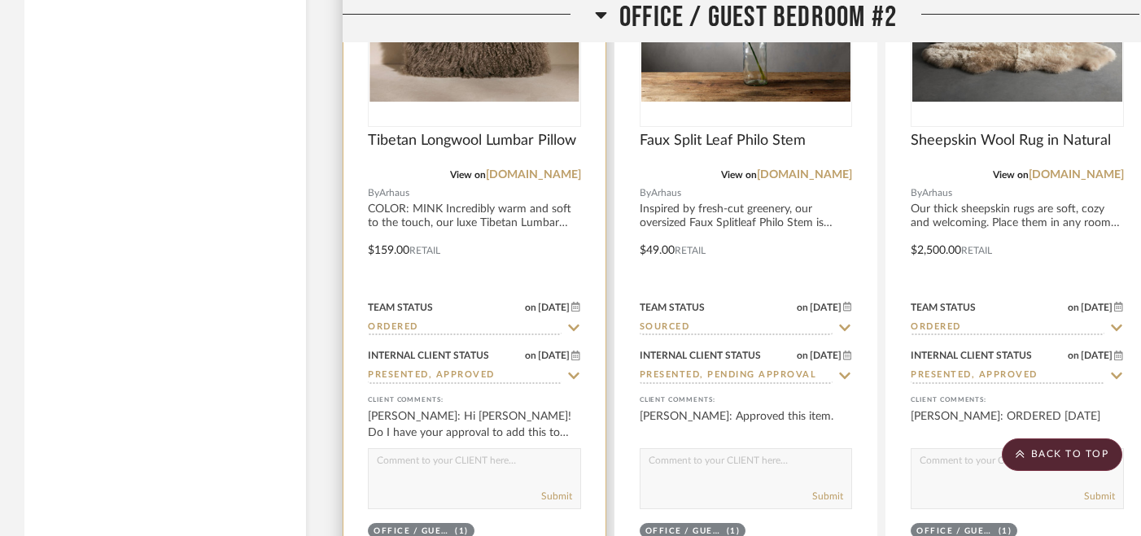
scroll to position [15826, 0]
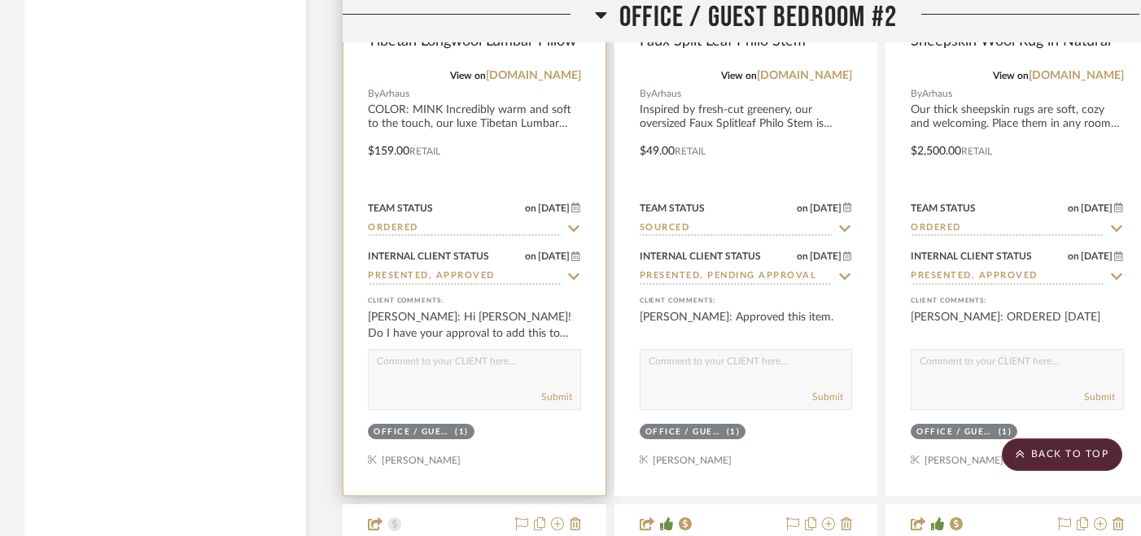
click at [443, 354] on textarea at bounding box center [475, 365] width 212 height 31
paste textarea "ORDERED [DATE]"
type textarea "ORDERED [DATE]"
click at [555, 390] on button "Submit" at bounding box center [556, 397] width 31 height 15
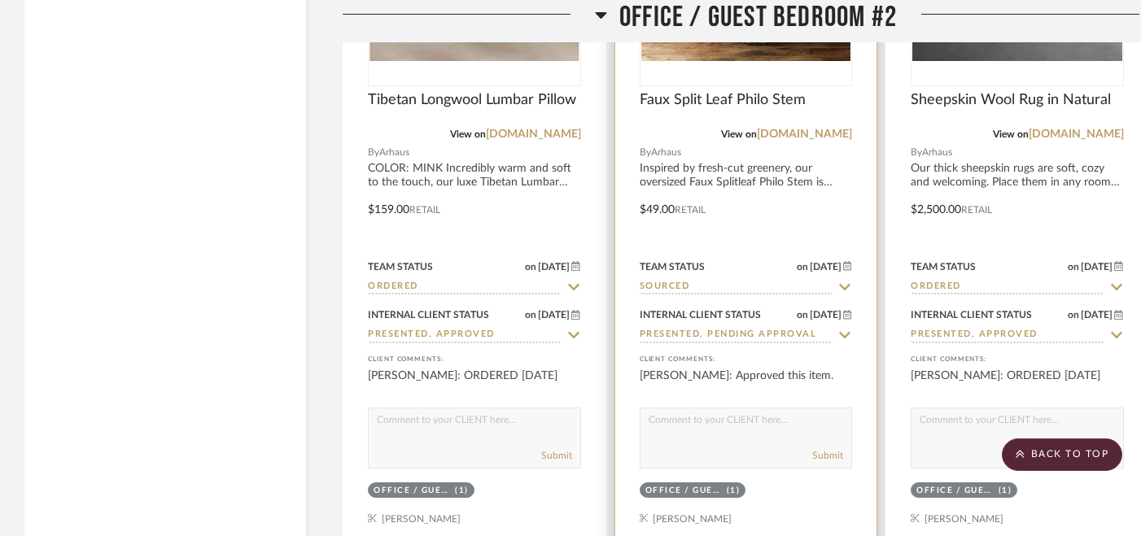
scroll to position [15775, 0]
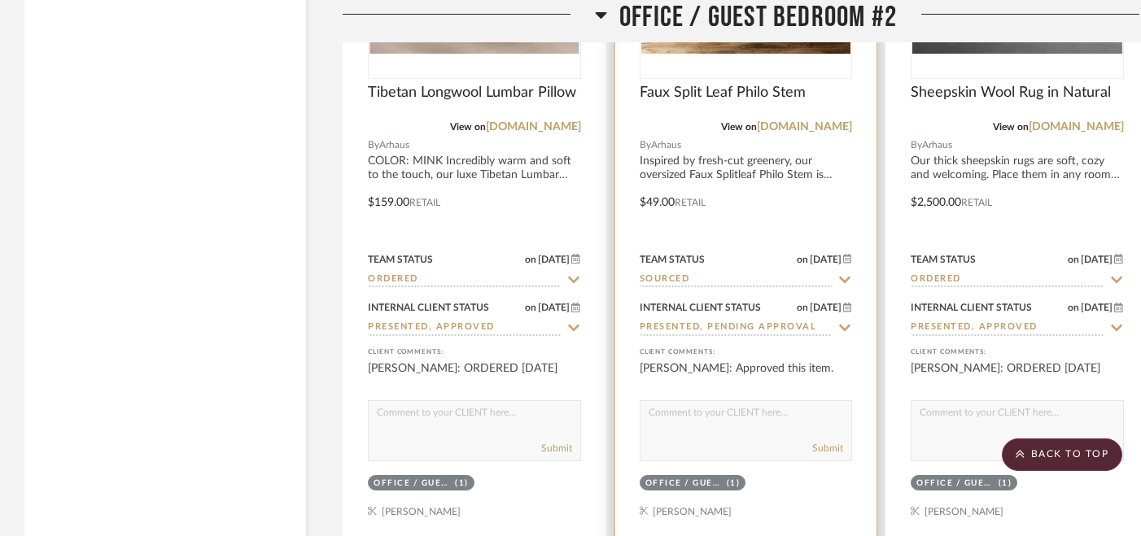
click at [846, 273] on icon at bounding box center [844, 279] width 15 height 13
click at [846, 276] on icon at bounding box center [845, 280] width 8 height 8
type input "[DATE]"
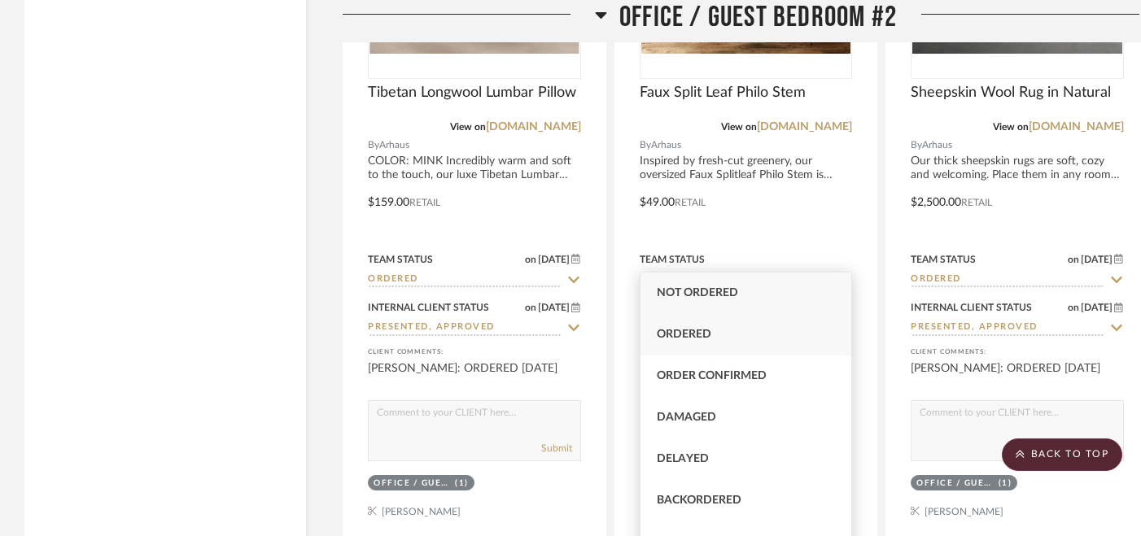
click at [703, 333] on span "Ordered" at bounding box center [684, 334] width 55 height 11
type input "Ordered"
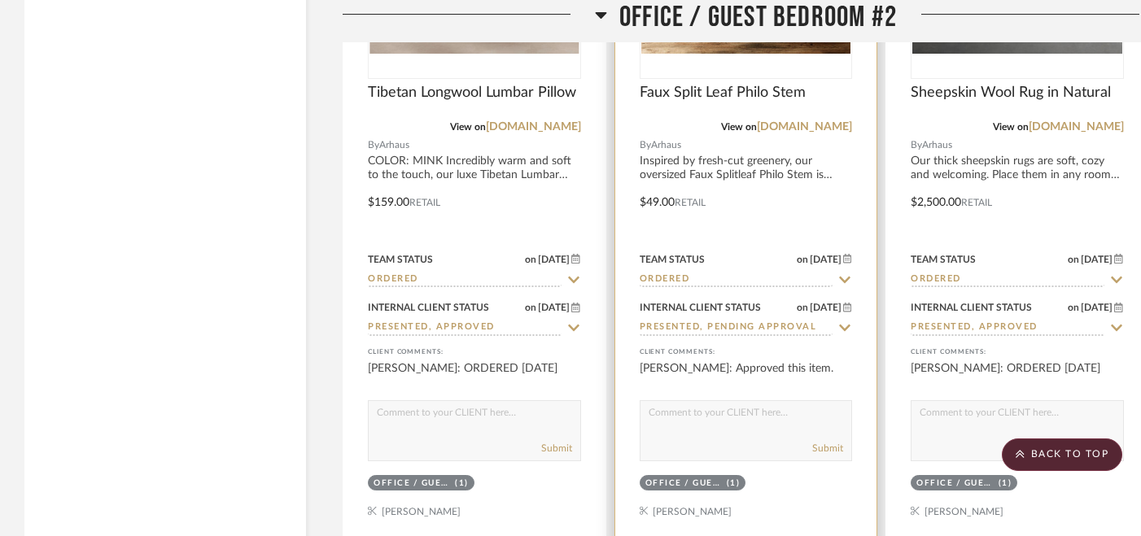
click at [846, 321] on icon at bounding box center [844, 327] width 15 height 13
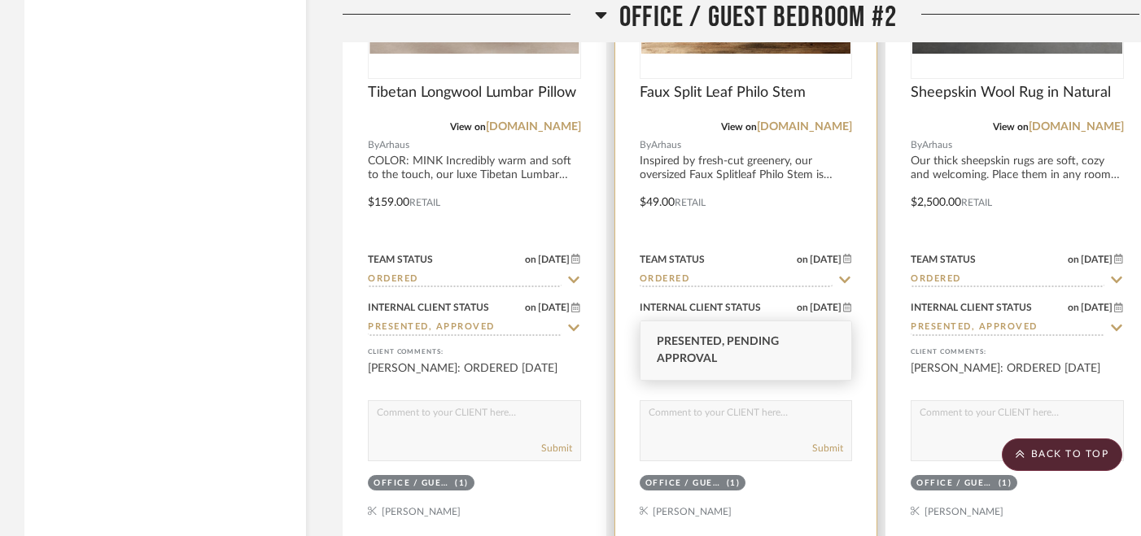
click at [846, 324] on icon at bounding box center [845, 328] width 8 height 8
type input "[DATE]"
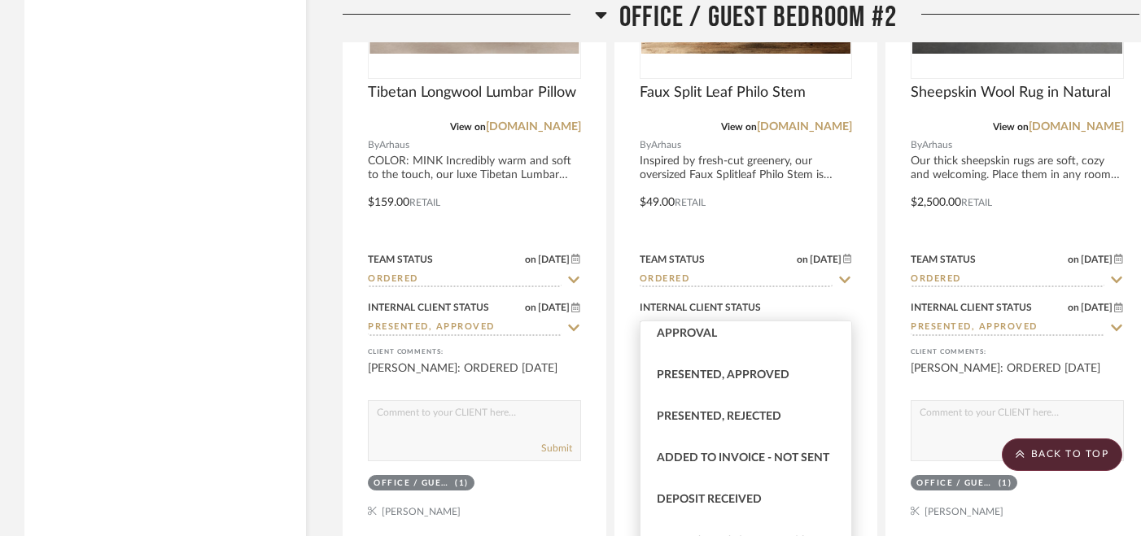
scroll to position [201, 0]
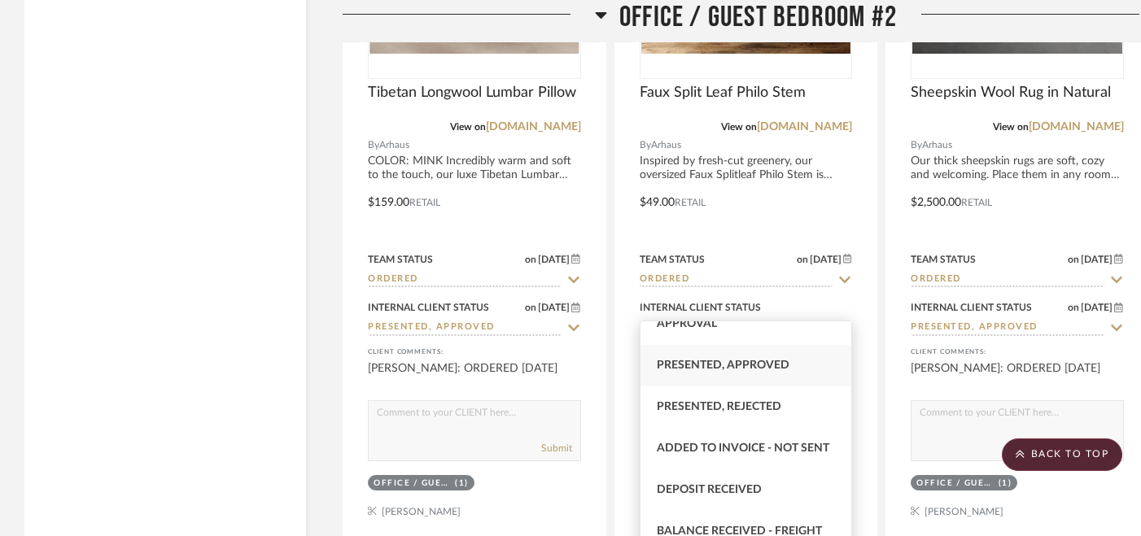
click at [707, 370] on span "Presented, Approved" at bounding box center [723, 365] width 133 height 11
type input "Presented, Approved"
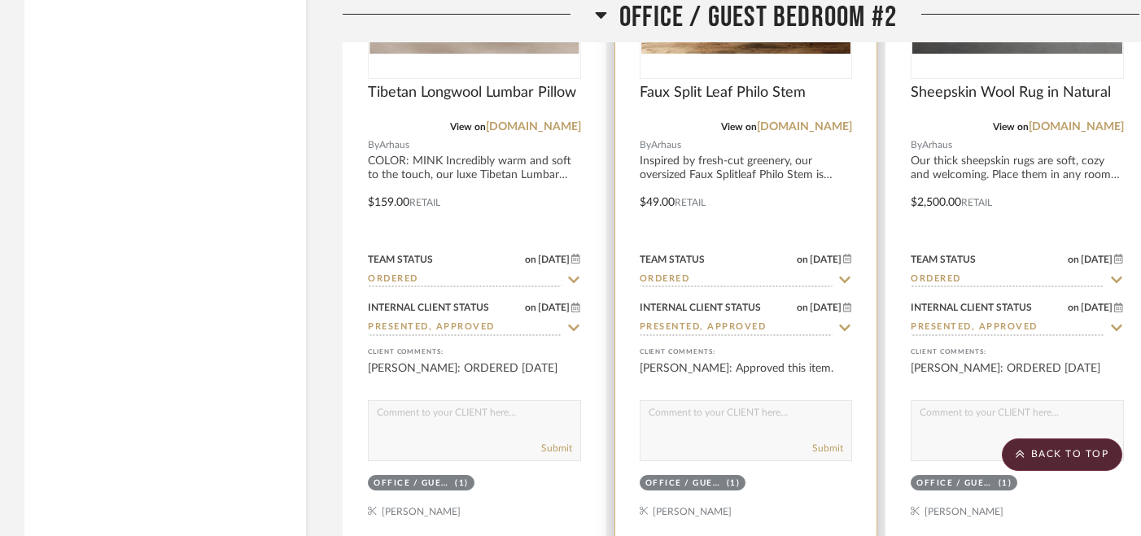
click at [740, 406] on textarea at bounding box center [746, 416] width 212 height 31
paste textarea "ORDERED [DATE]"
type textarea "ORDERED [DATE]"
click at [829, 441] on button "Submit" at bounding box center [827, 448] width 31 height 15
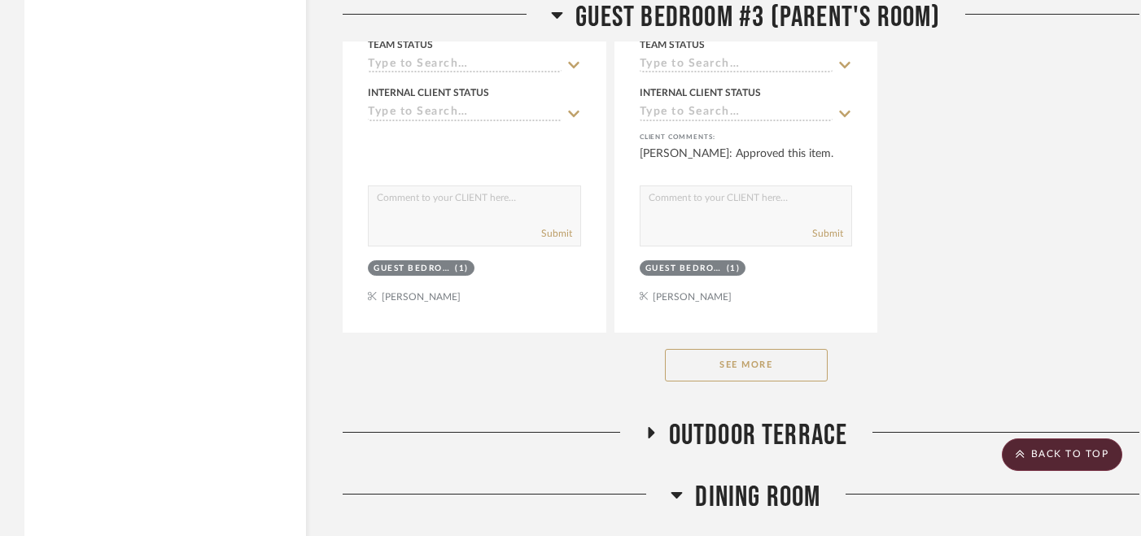
scroll to position [19025, 0]
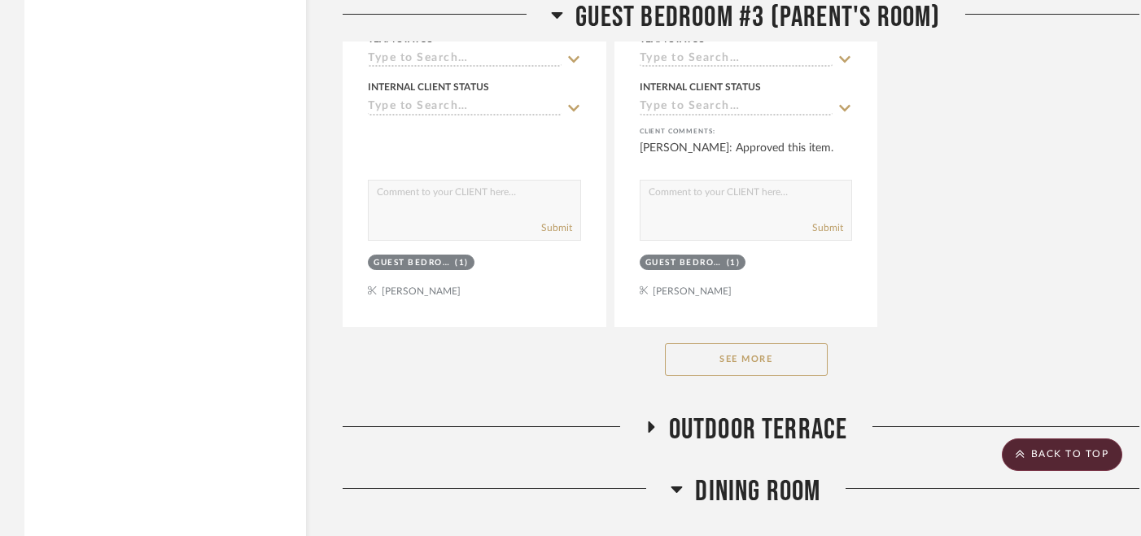
click at [728, 343] on button "See More" at bounding box center [746, 359] width 163 height 33
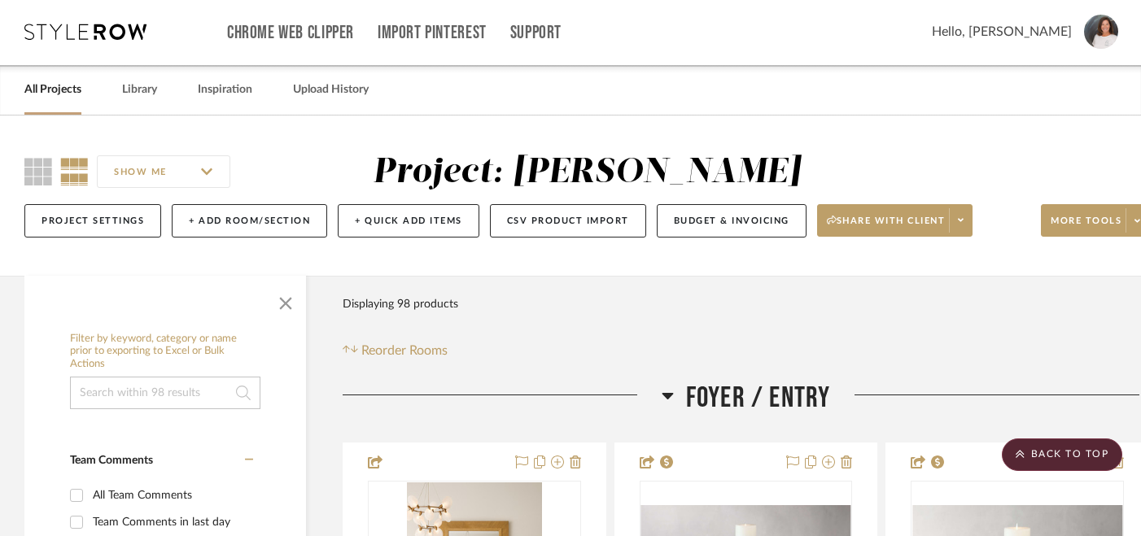
scroll to position [0, 0]
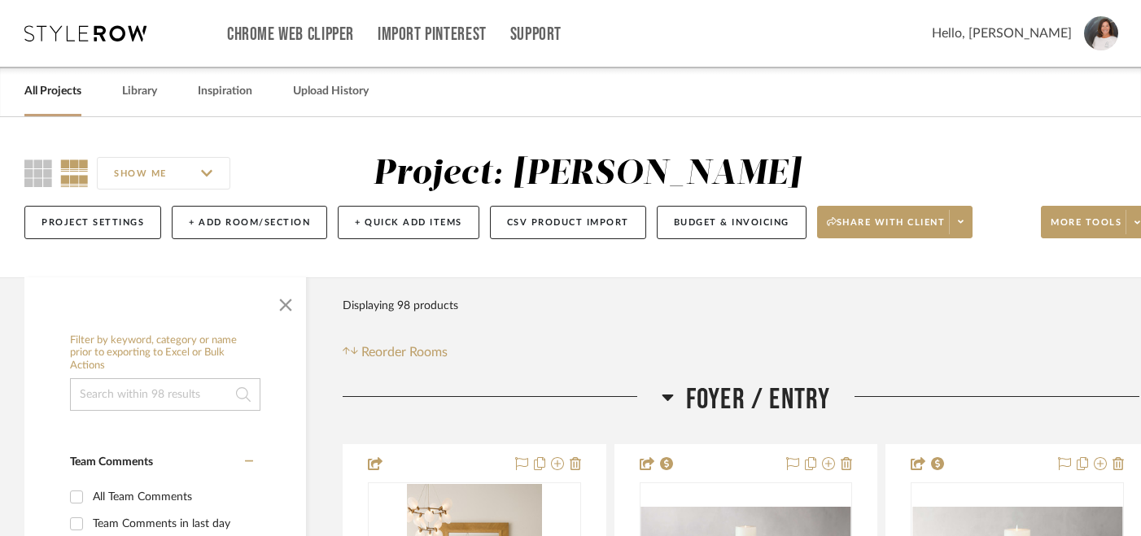
click at [173, 399] on input at bounding box center [165, 394] width 190 height 33
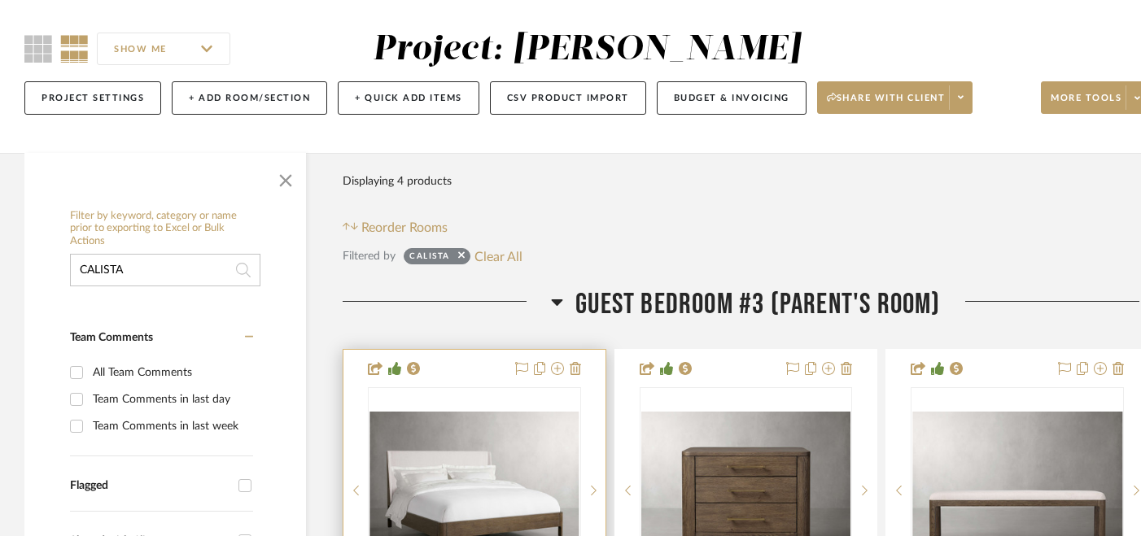
scroll to position [126, 0]
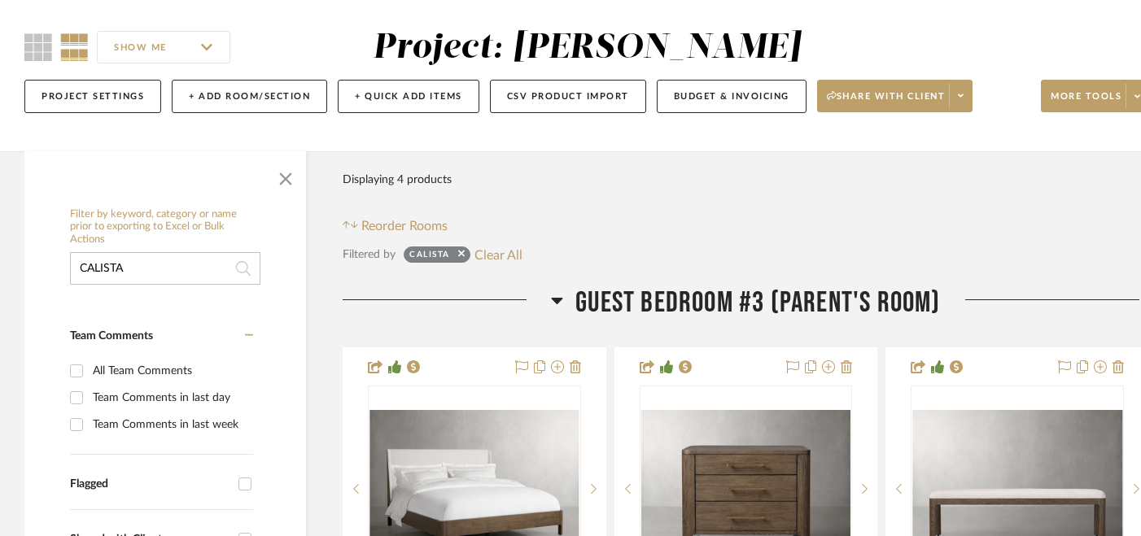
drag, startPoint x: 150, startPoint y: 267, endPoint x: 17, endPoint y: 267, distance: 132.6
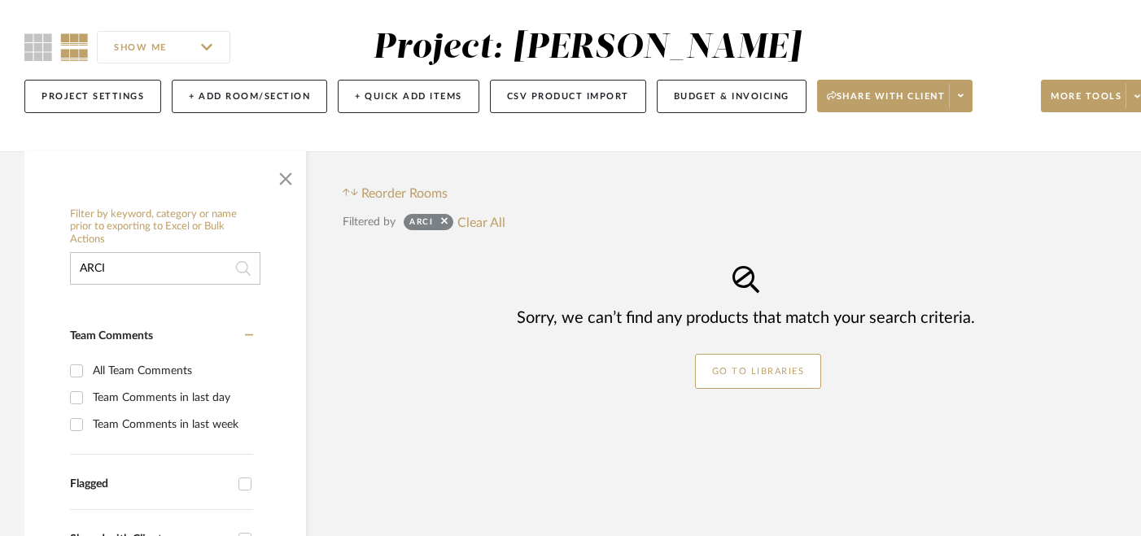
drag, startPoint x: 120, startPoint y: 269, endPoint x: 64, endPoint y: 269, distance: 55.3
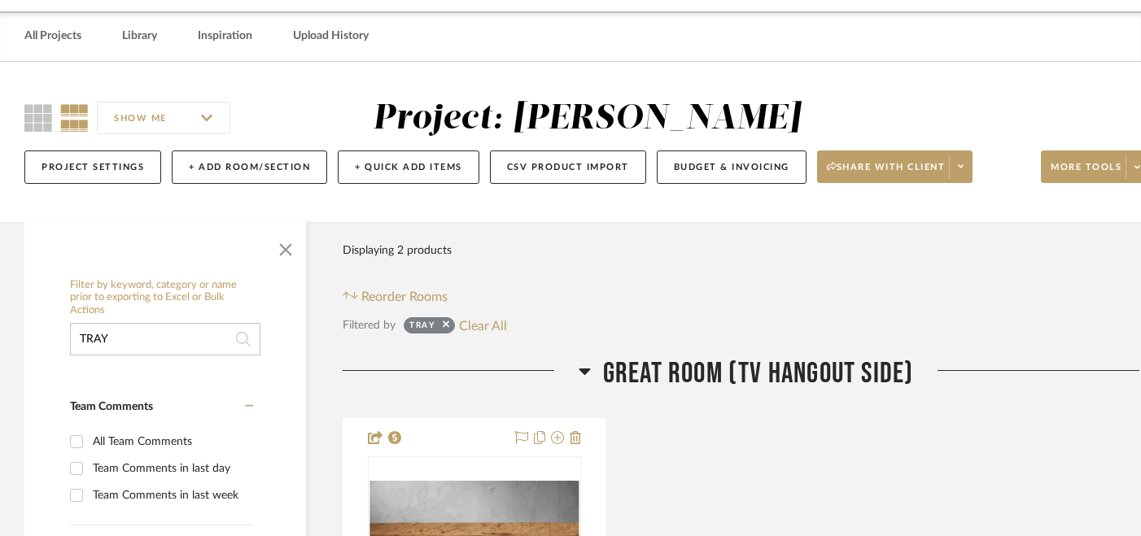
scroll to position [56, 0]
drag, startPoint x: 132, startPoint y: 343, endPoint x: 70, endPoint y: 343, distance: 61.8
click at [70, 343] on input "TRAY" at bounding box center [165, 338] width 190 height 33
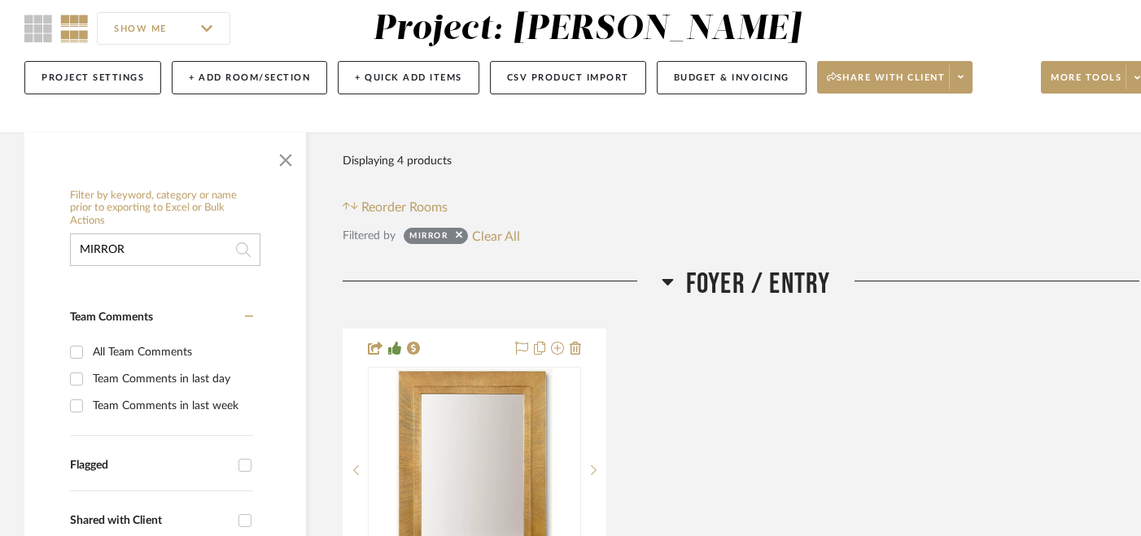
scroll to position [177, 0]
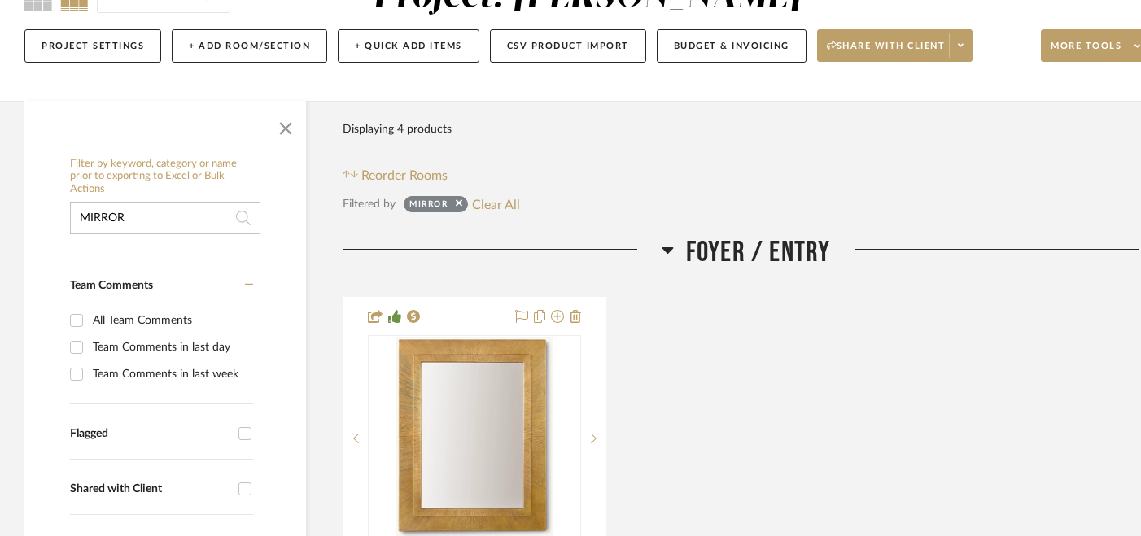
drag, startPoint x: 142, startPoint y: 232, endPoint x: 58, endPoint y: 195, distance: 92.2
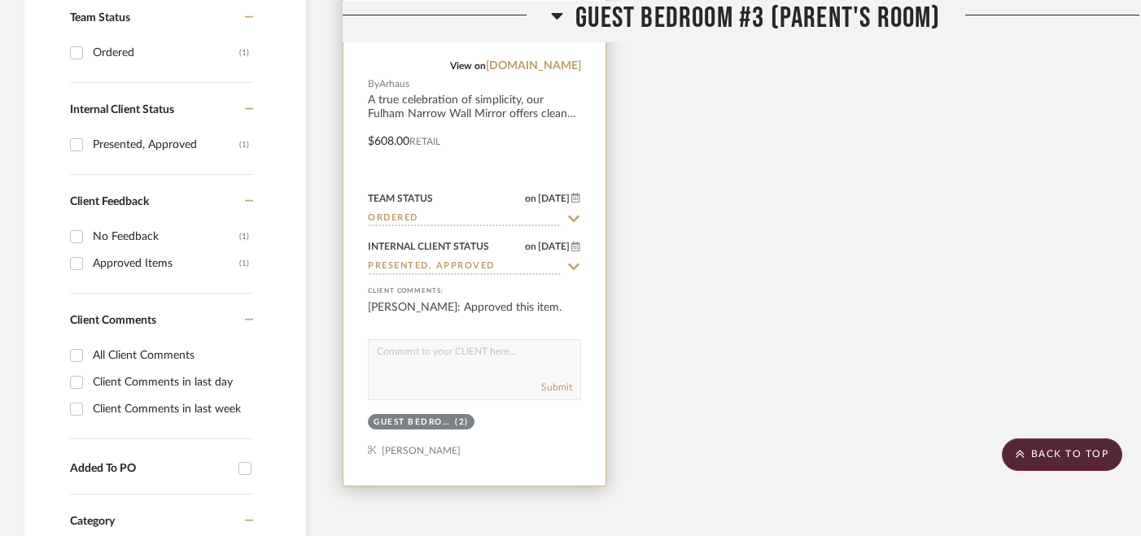
scroll to position [701, 0]
type input "WALL MIRROR"
click at [424, 360] on textarea at bounding box center [475, 354] width 212 height 31
paste textarea "ORDERED [DATE]"
type textarea "ORDERED [DATE]"
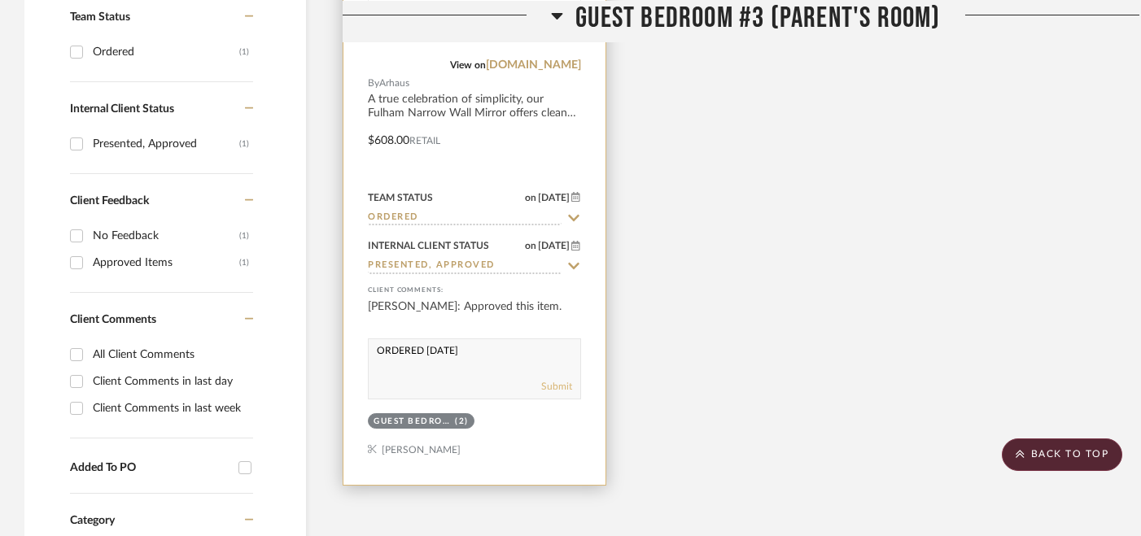
click at [553, 384] on button "Submit" at bounding box center [556, 386] width 31 height 15
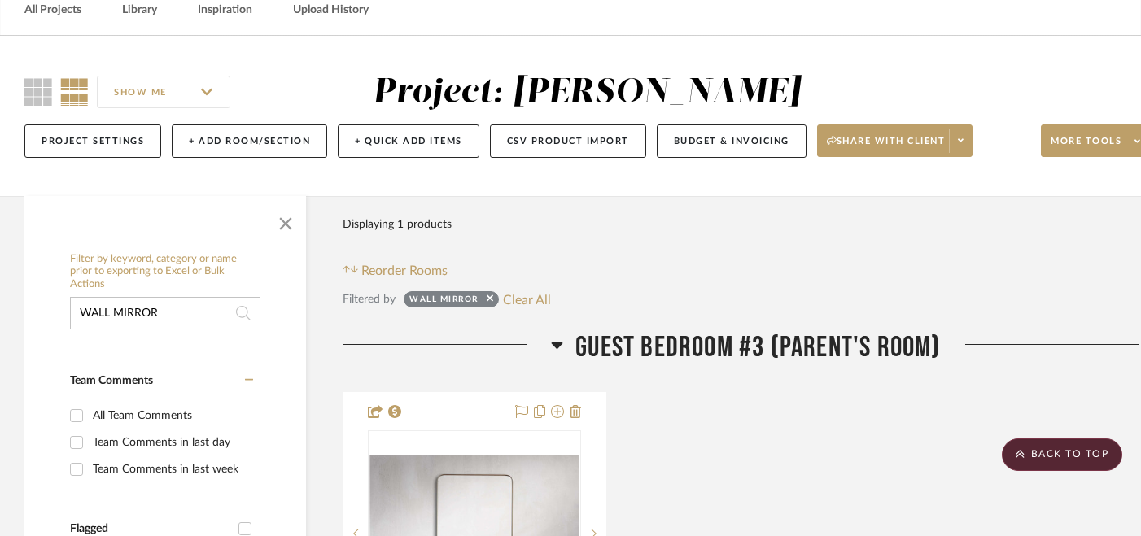
scroll to position [0, 0]
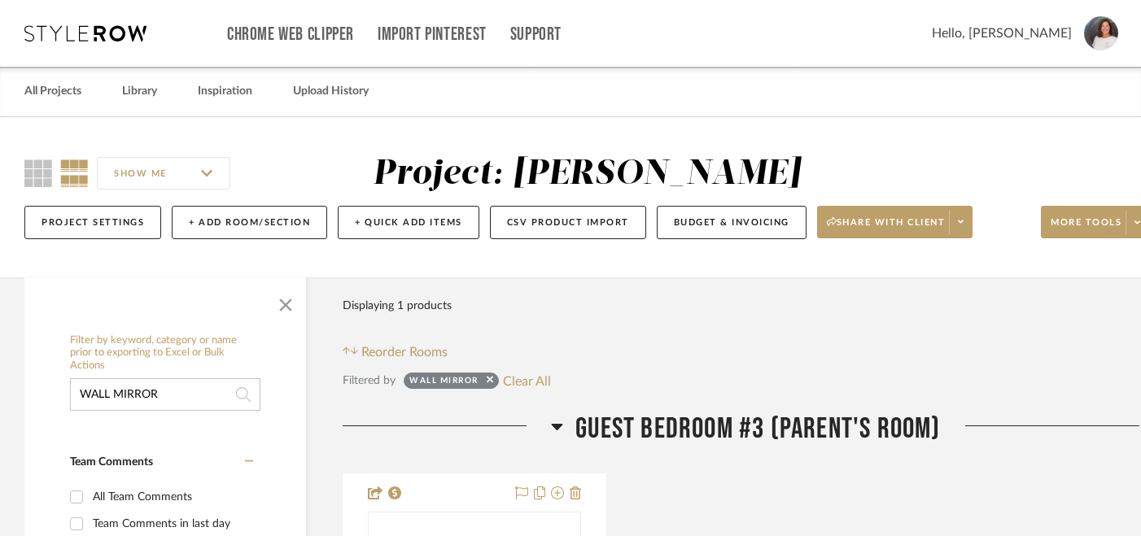
drag, startPoint x: 181, startPoint y: 400, endPoint x: 13, endPoint y: 391, distance: 167.9
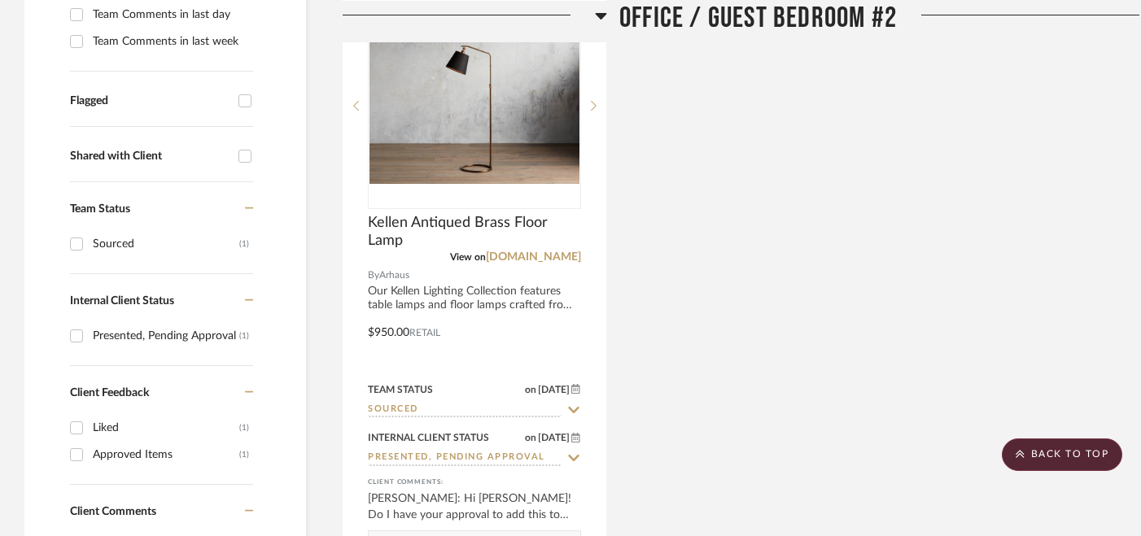
scroll to position [515, 0]
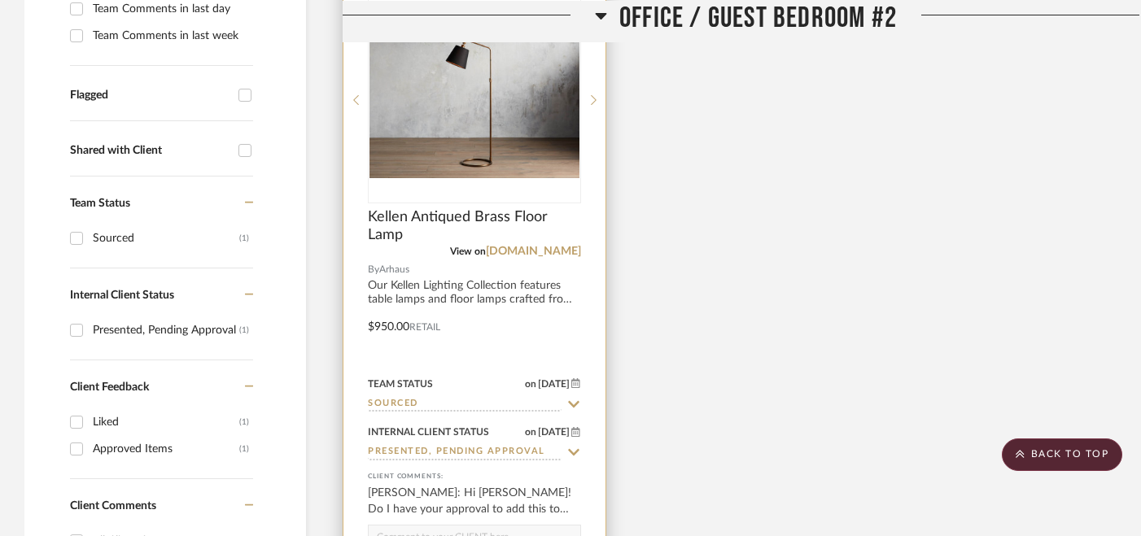
type input "KELLEN"
click at [577, 406] on icon at bounding box center [573, 404] width 15 height 13
click at [573, 403] on icon at bounding box center [573, 404] width 15 height 13
type input "[DATE]"
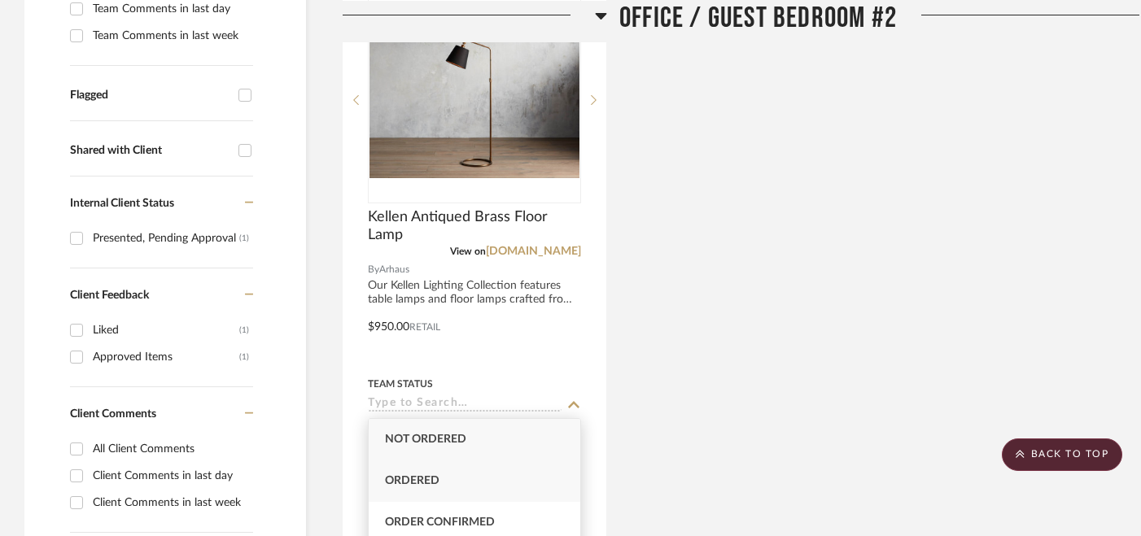
click at [491, 484] on div "Ordered" at bounding box center [475, 481] width 212 height 41
type input "Ordered"
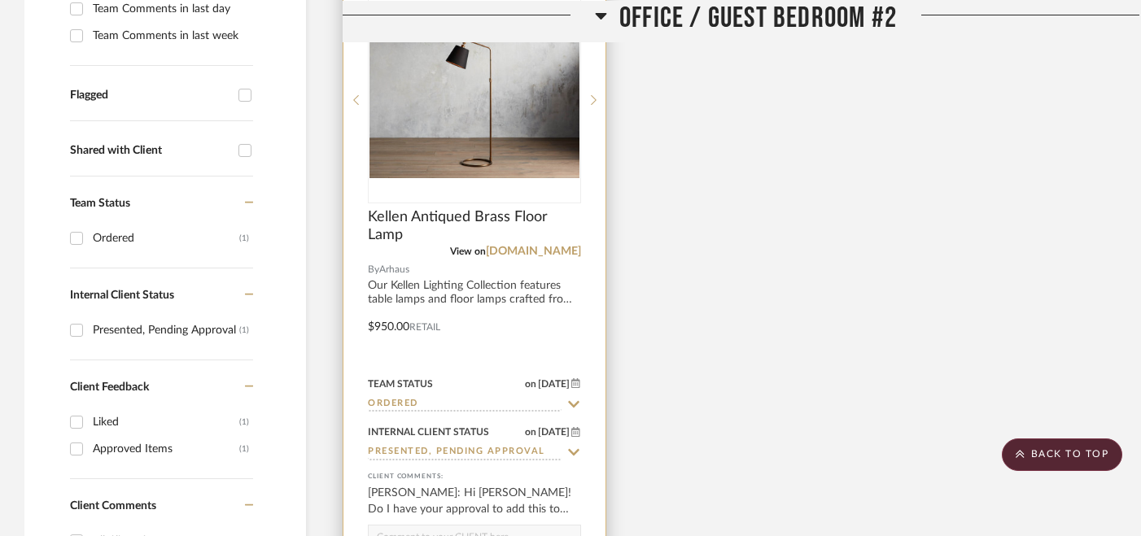
click at [575, 450] on icon at bounding box center [573, 452] width 15 height 13
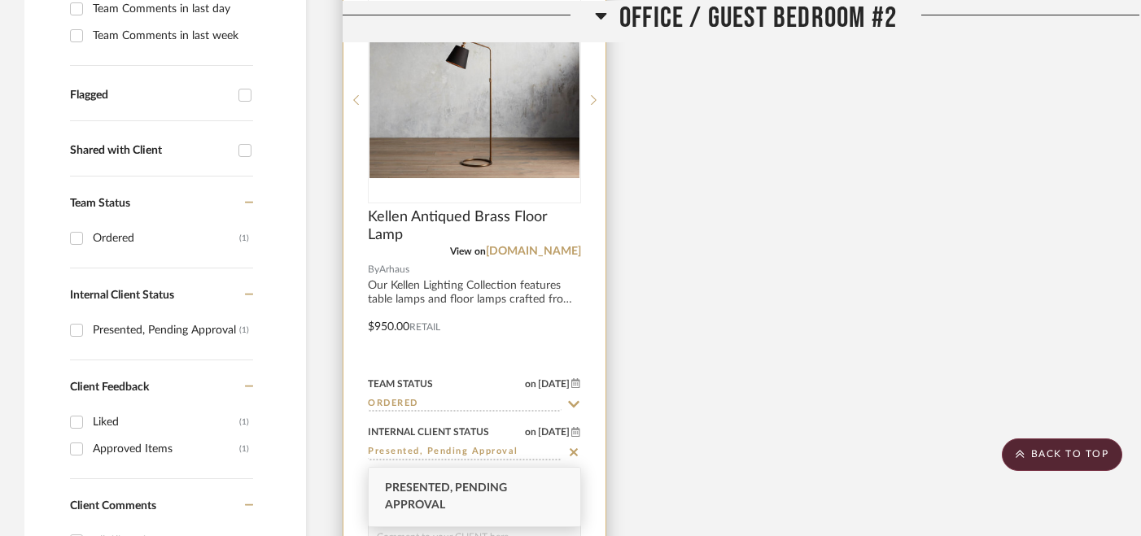
click at [575, 450] on icon at bounding box center [574, 452] width 8 height 8
type input "[DATE]"
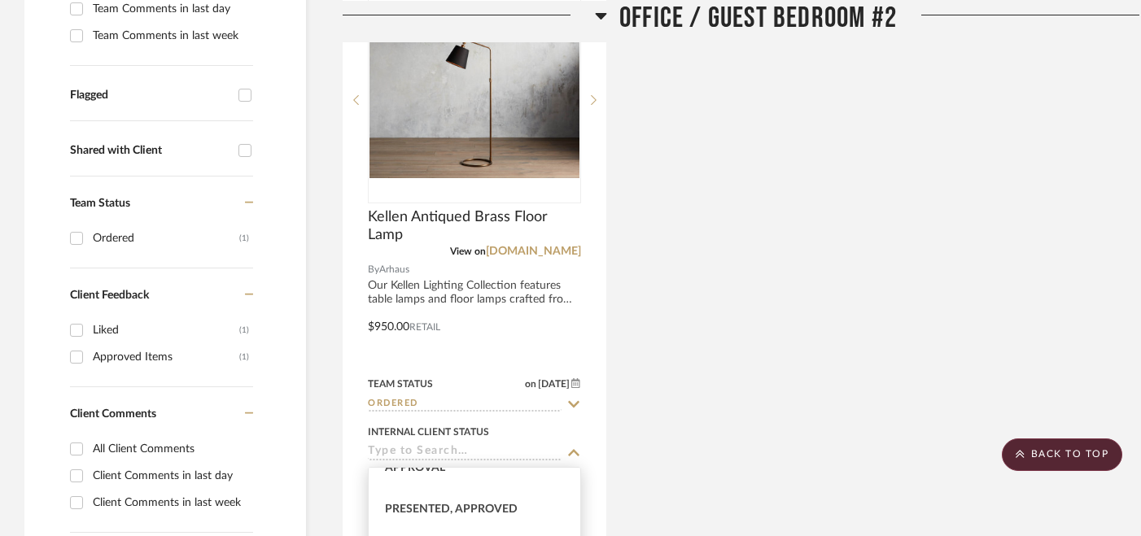
scroll to position [212, 0]
click at [519, 494] on div "Presented, Approved" at bounding box center [475, 501] width 212 height 41
type input "Presented, Approved"
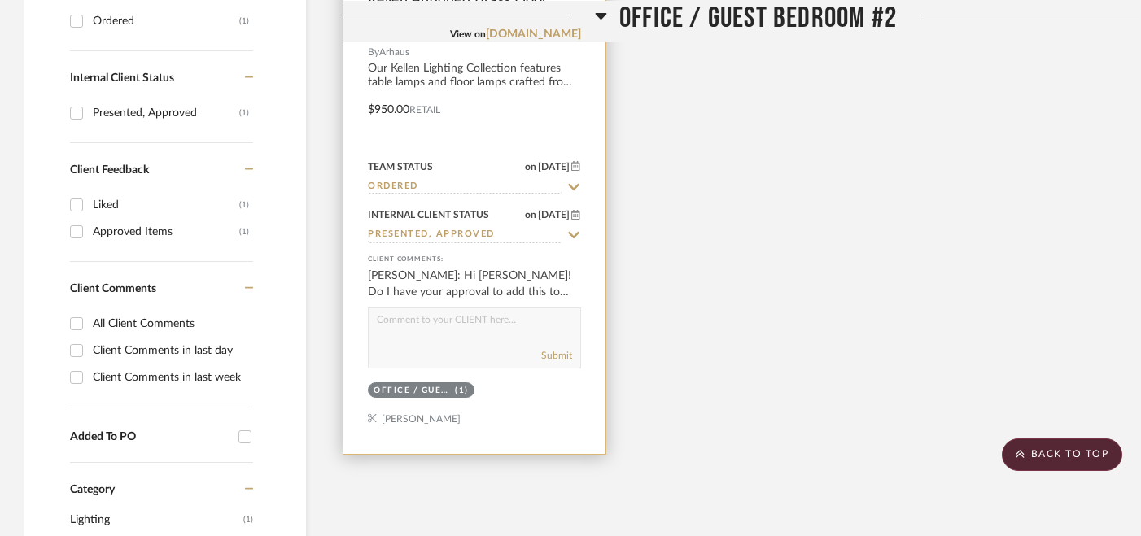
scroll to position [739, 0]
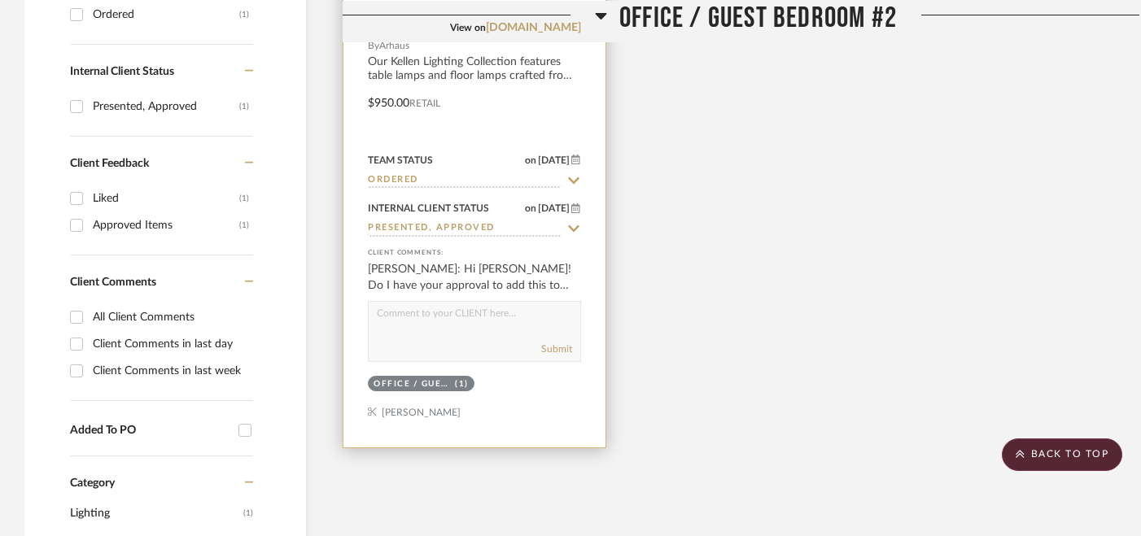
click at [473, 322] on textarea at bounding box center [475, 317] width 212 height 31
paste textarea "ORDERED [DATE]"
type textarea "ORDERED [DATE]"
click at [560, 346] on button "Submit" at bounding box center [556, 349] width 31 height 15
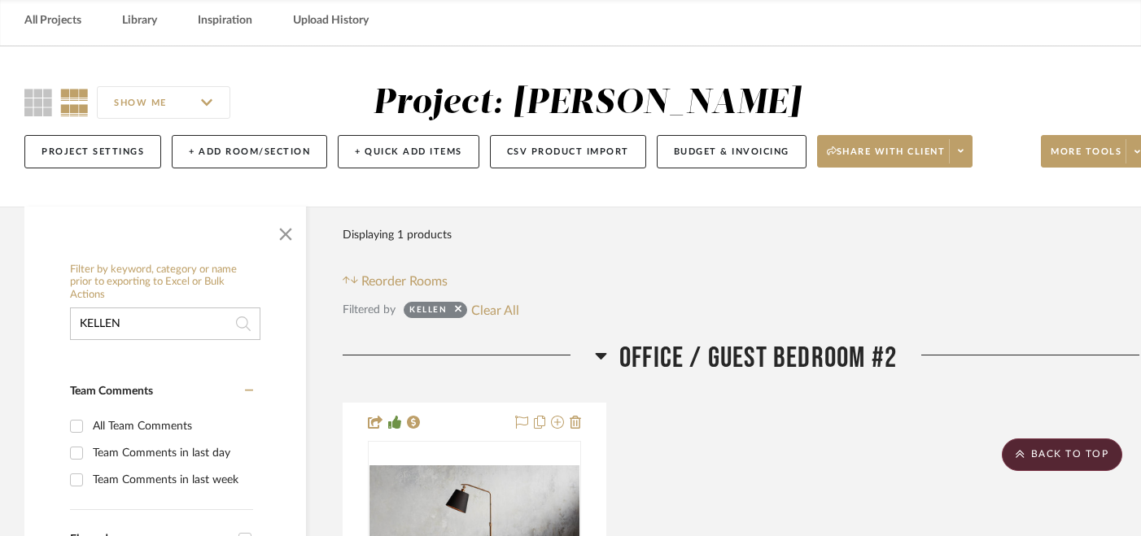
scroll to position [0, 0]
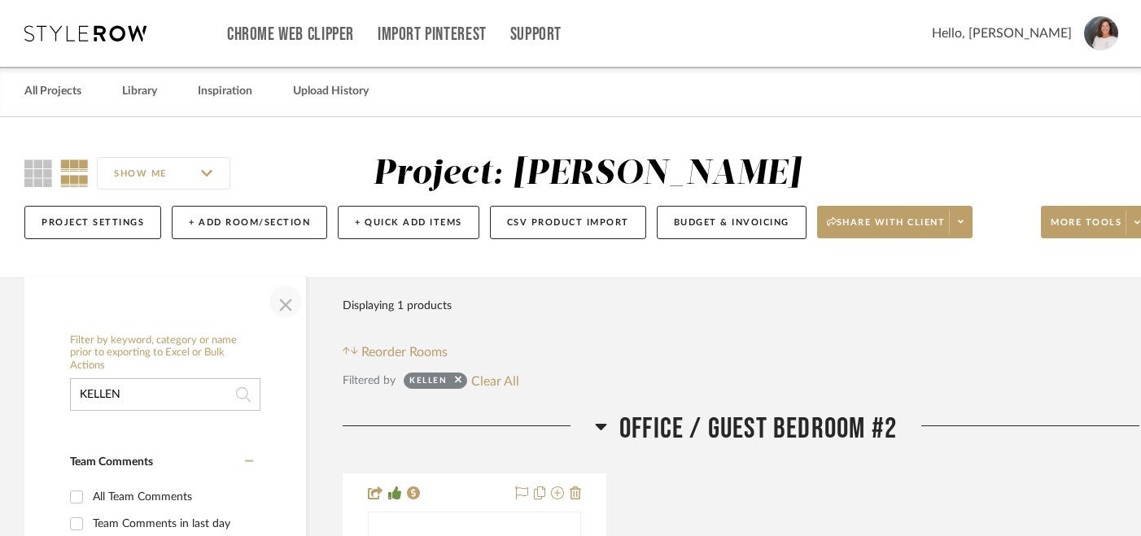
click at [286, 303] on span "button" at bounding box center [285, 301] width 39 height 39
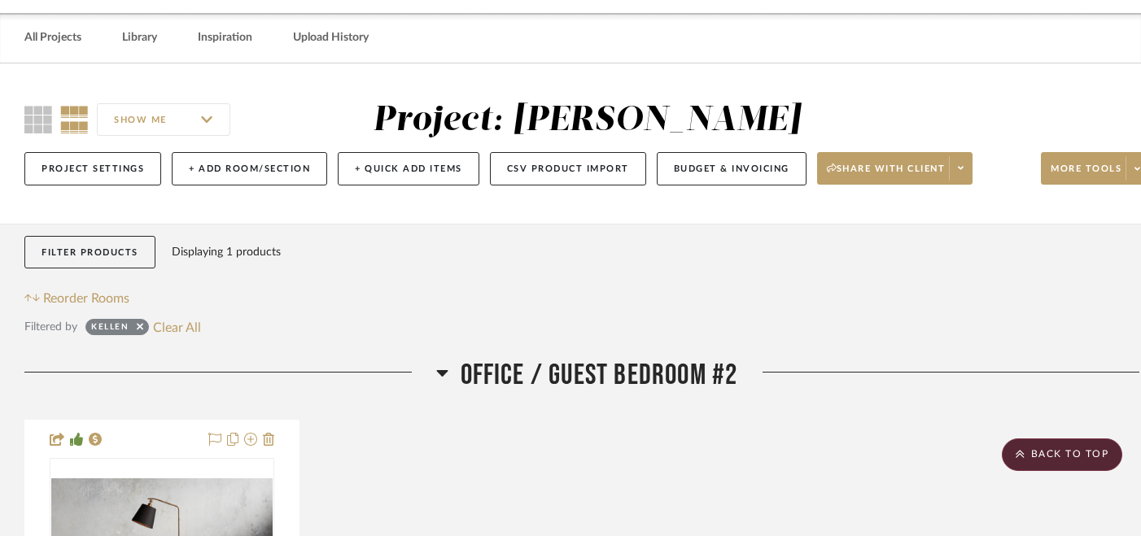
scroll to position [24, 0]
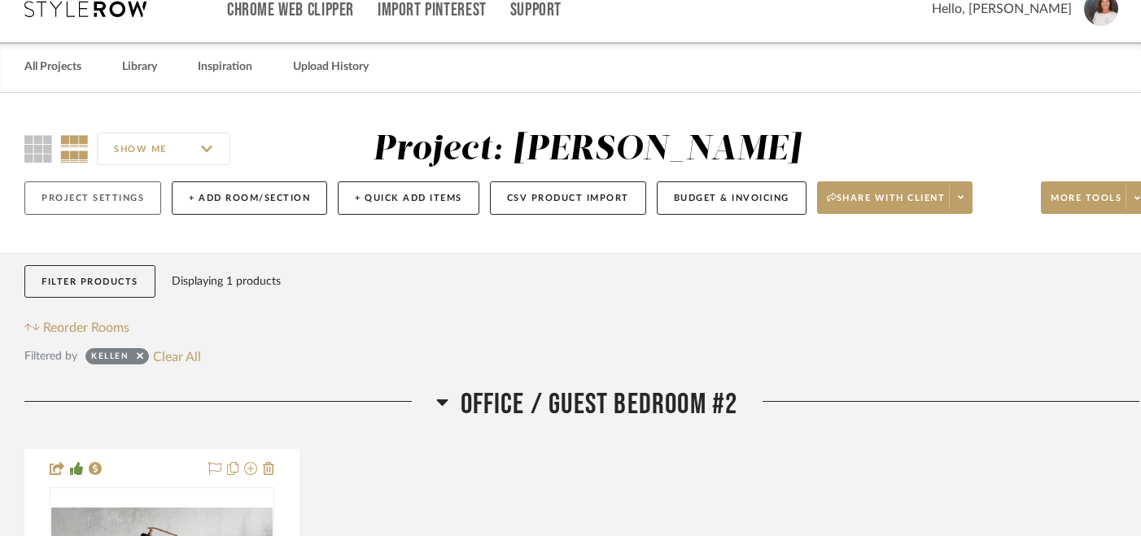
click at [102, 194] on button "Project Settings" at bounding box center [92, 197] width 137 height 33
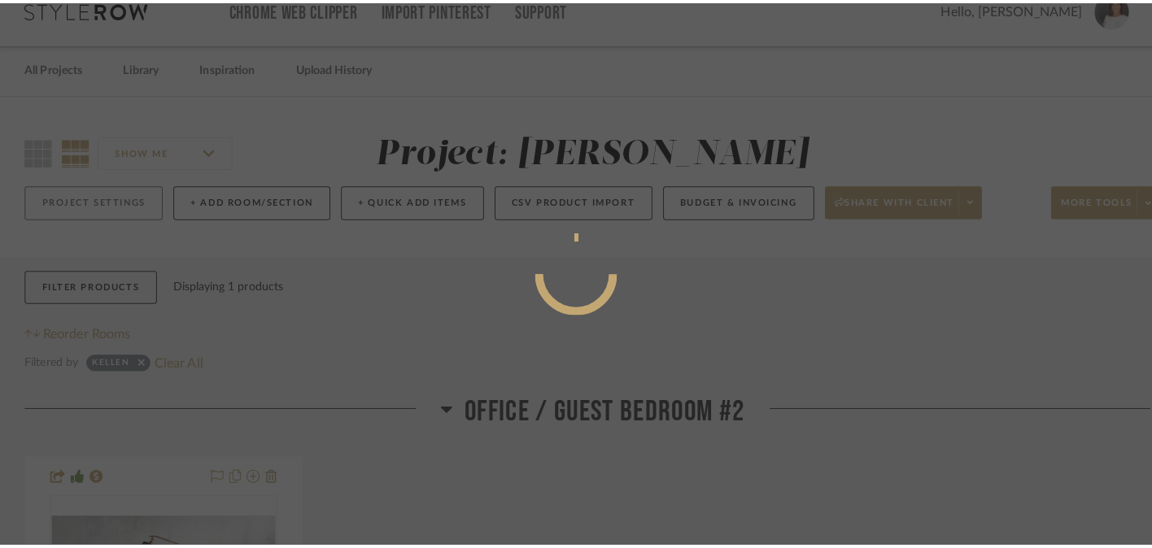
scroll to position [0, 0]
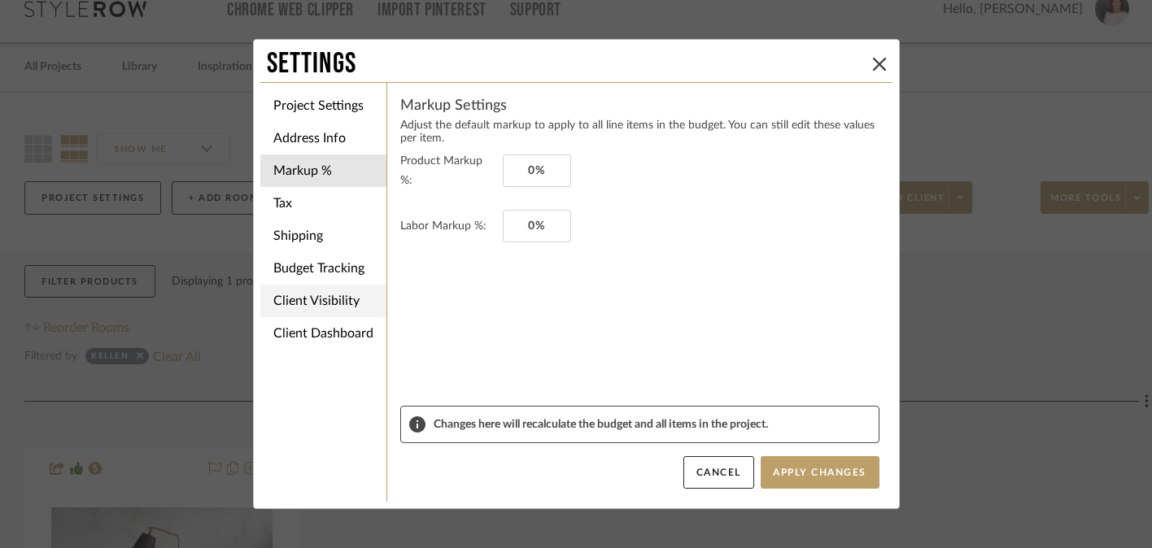
click at [328, 297] on li "Client Visibility" at bounding box center [323, 301] width 126 height 33
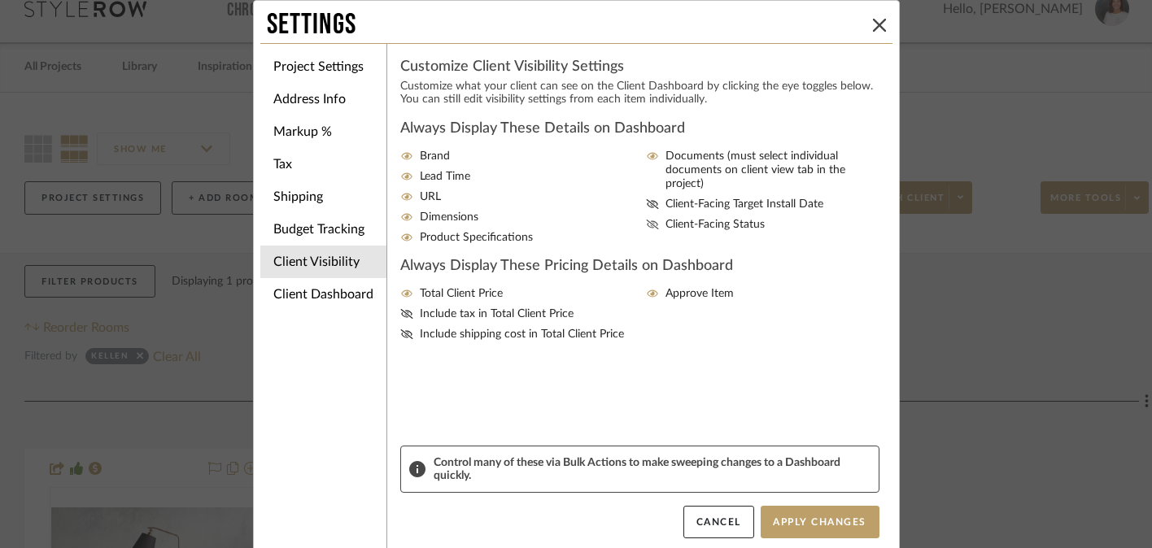
click at [648, 220] on icon at bounding box center [652, 225] width 13 height 10
click at [0, 0] on input "Client-Facing Status" at bounding box center [0, 0] width 0 height 0
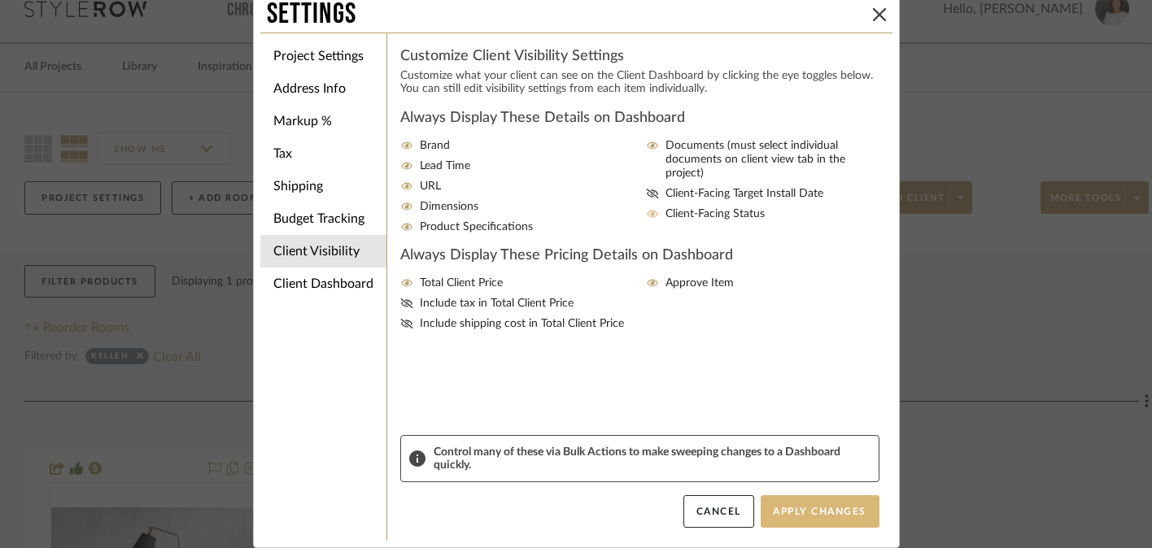
click at [820, 509] on button "Apply Changes" at bounding box center [820, 512] width 119 height 33
click at [873, 11] on icon at bounding box center [879, 14] width 13 height 13
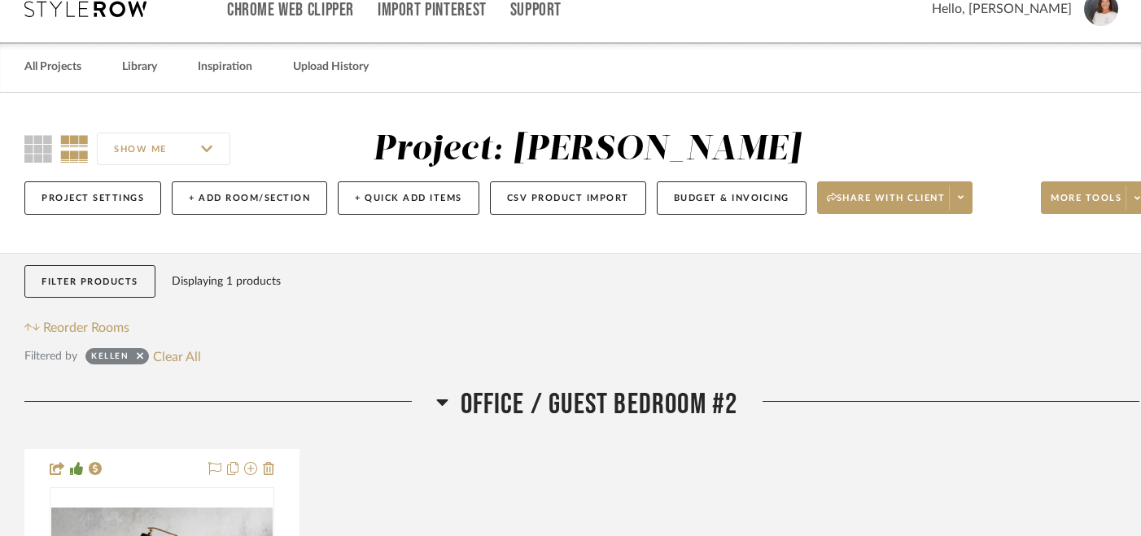
scroll to position [32, 0]
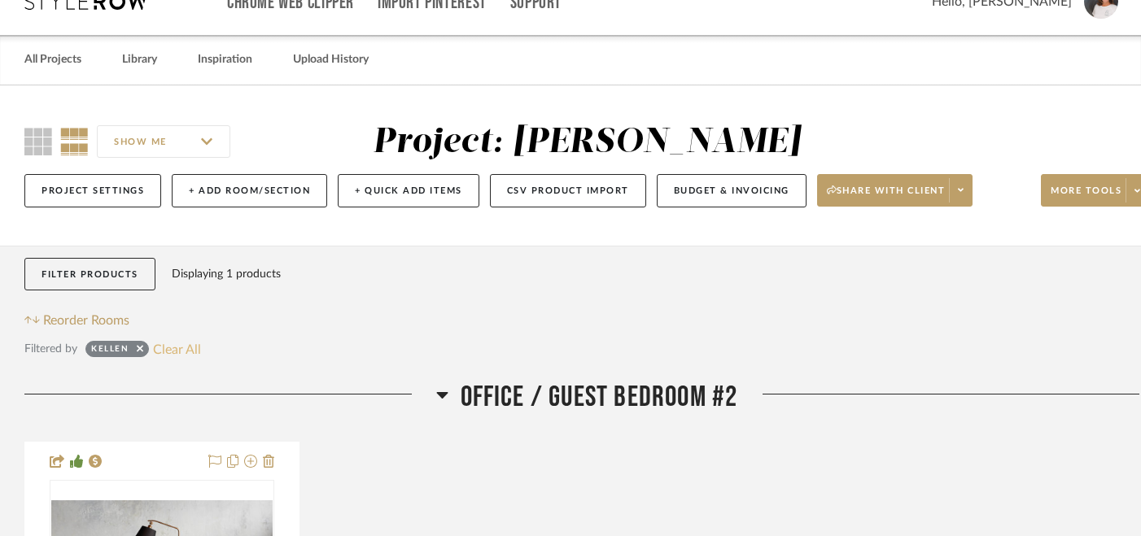
click at [170, 350] on button "Clear All" at bounding box center [177, 348] width 48 height 21
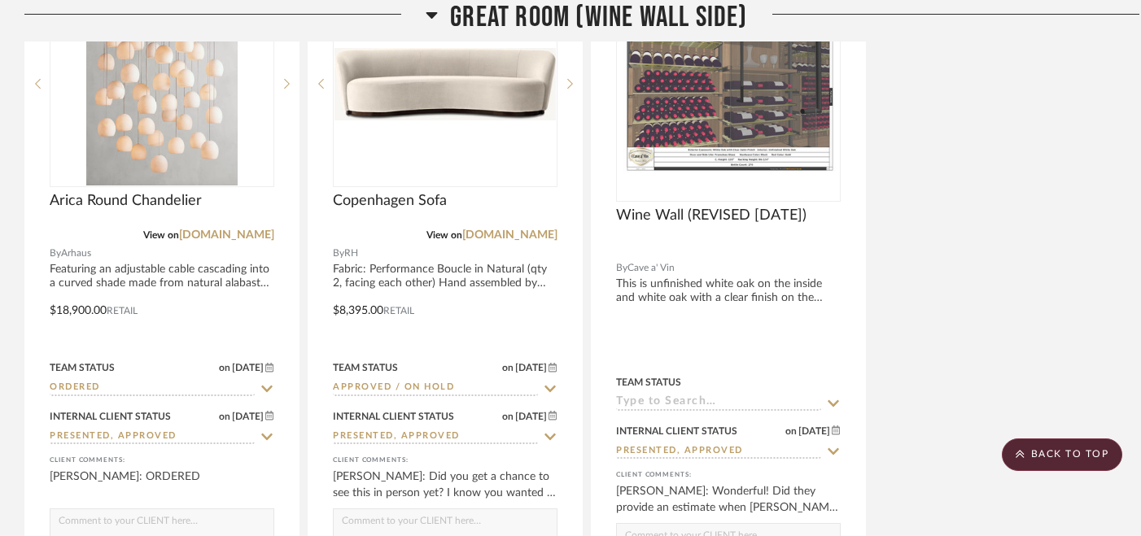
scroll to position [4249, 0]
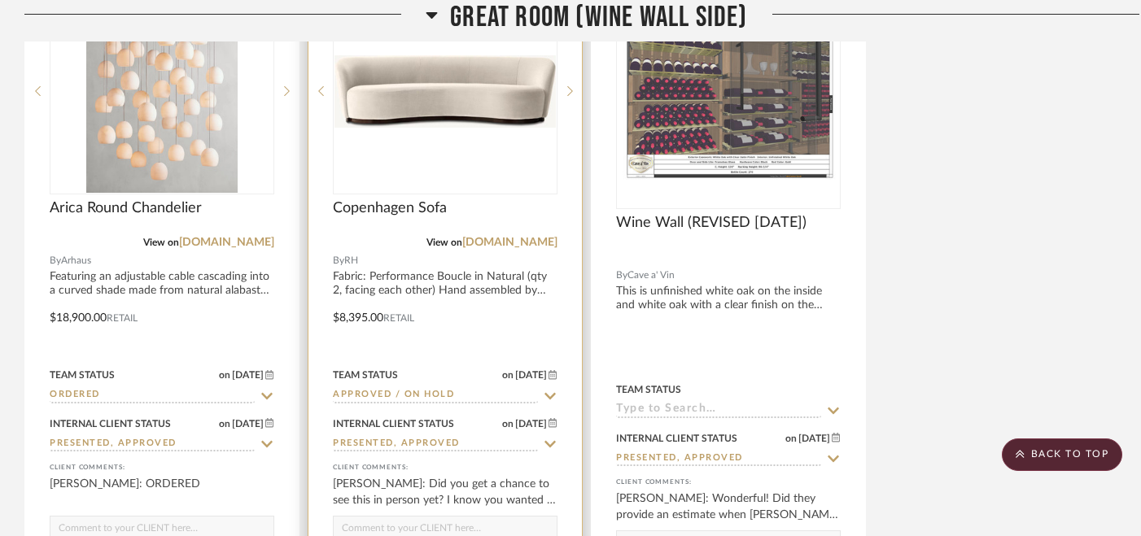
click at [547, 392] on icon at bounding box center [549, 395] width 11 height 7
click at [548, 390] on icon at bounding box center [550, 396] width 15 height 13
type input "[DATE]"
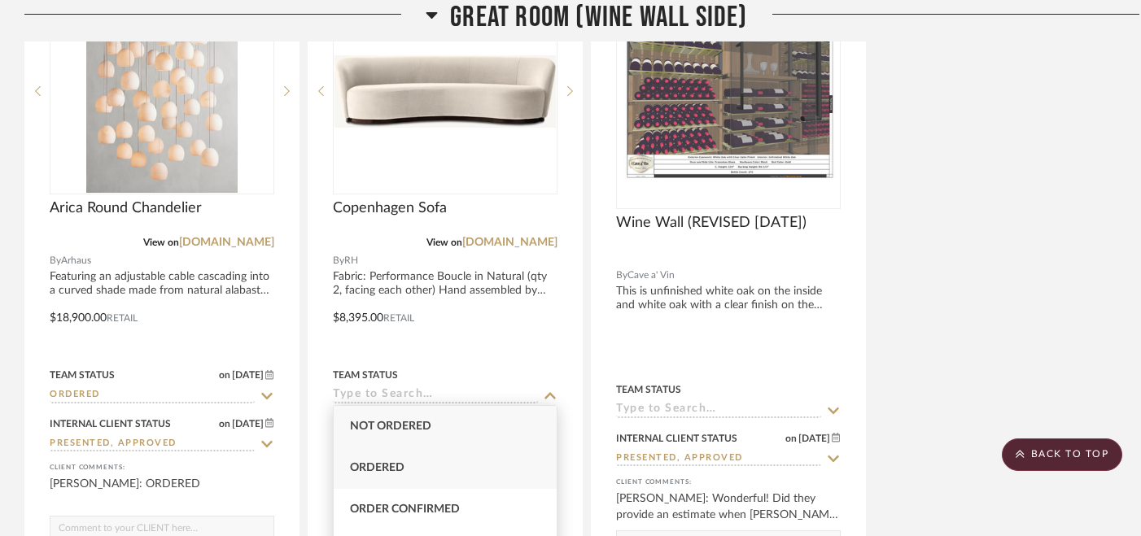
click at [485, 474] on div "Ordered" at bounding box center [445, 468] width 223 height 41
type input "Ordered"
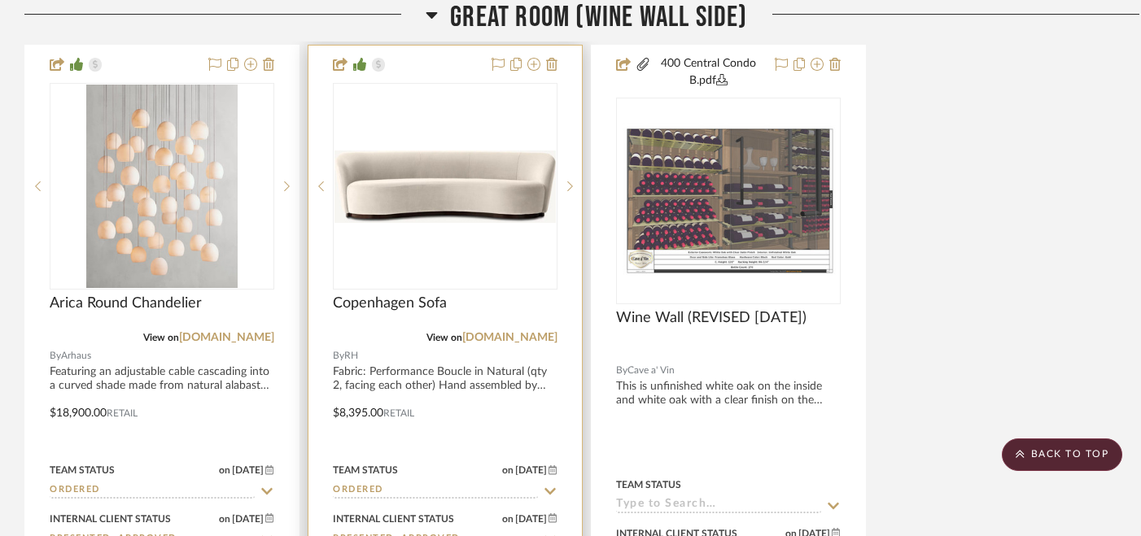
scroll to position [4149, 0]
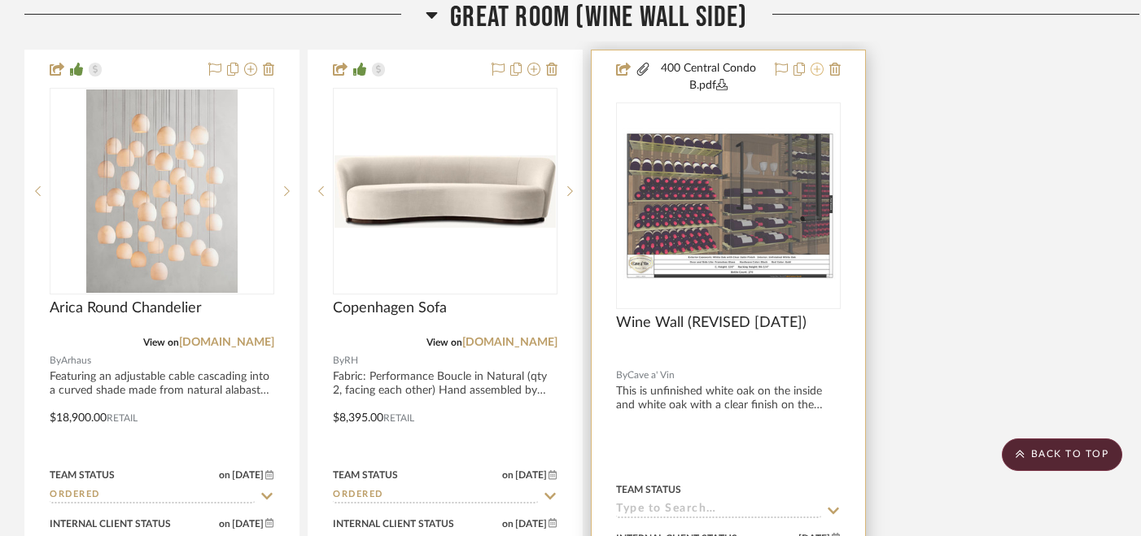
click at [813, 66] on icon at bounding box center [816, 69] width 13 height 13
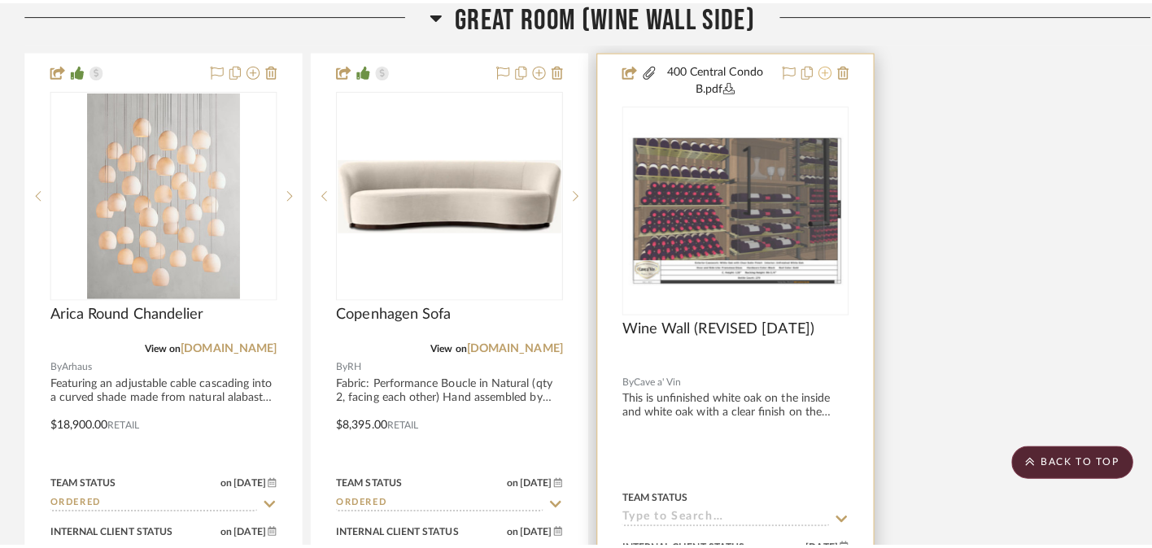
scroll to position [0, 0]
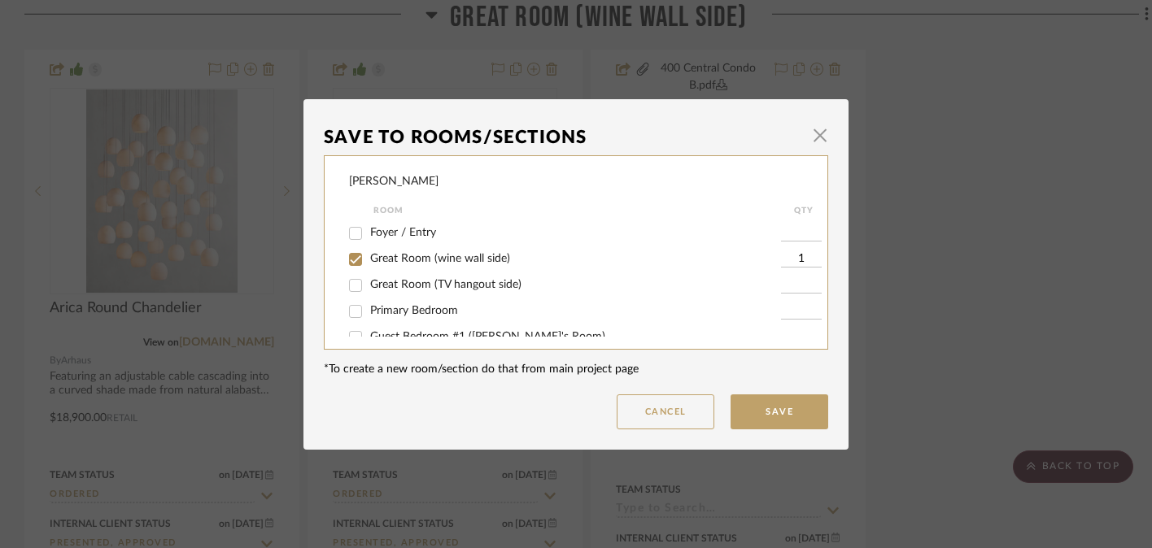
click at [347, 260] on input "Great Room (wine wall side)" at bounding box center [356, 260] width 26 height 26
checkbox input "false"
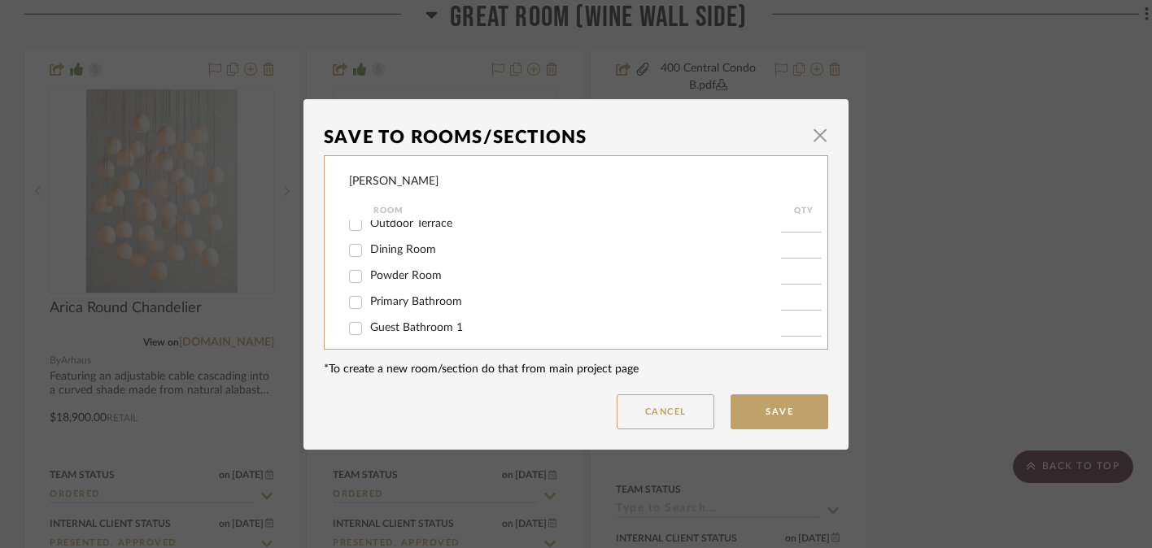
scroll to position [263, 0]
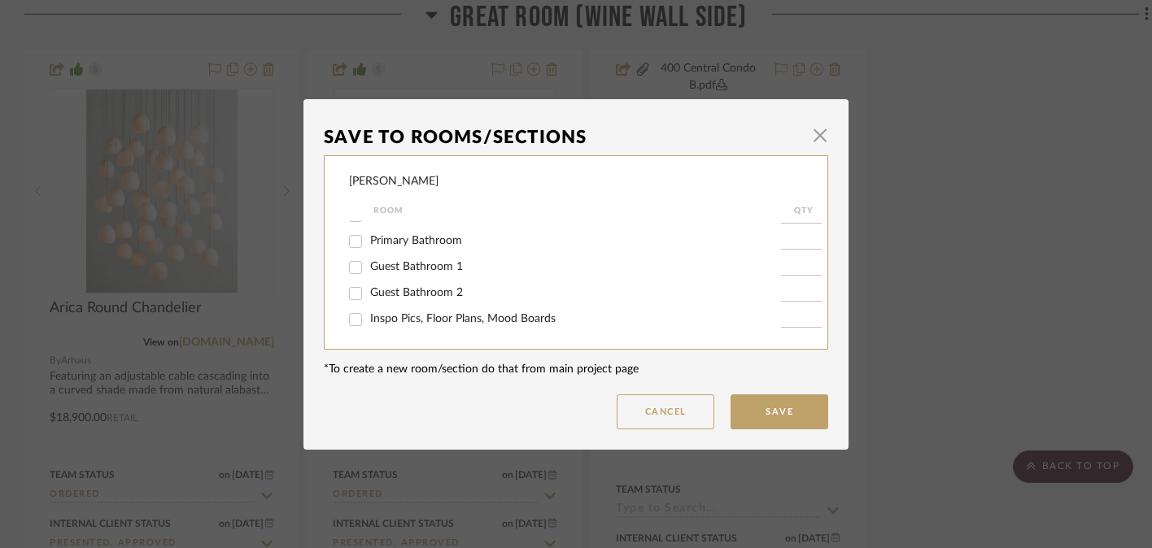
click at [351, 325] on input "Inspo Pics, Floor Plans, Mood Boards" at bounding box center [356, 320] width 26 height 26
checkbox input "true"
type input "1"
click at [768, 410] on button "Save" at bounding box center [780, 412] width 98 height 35
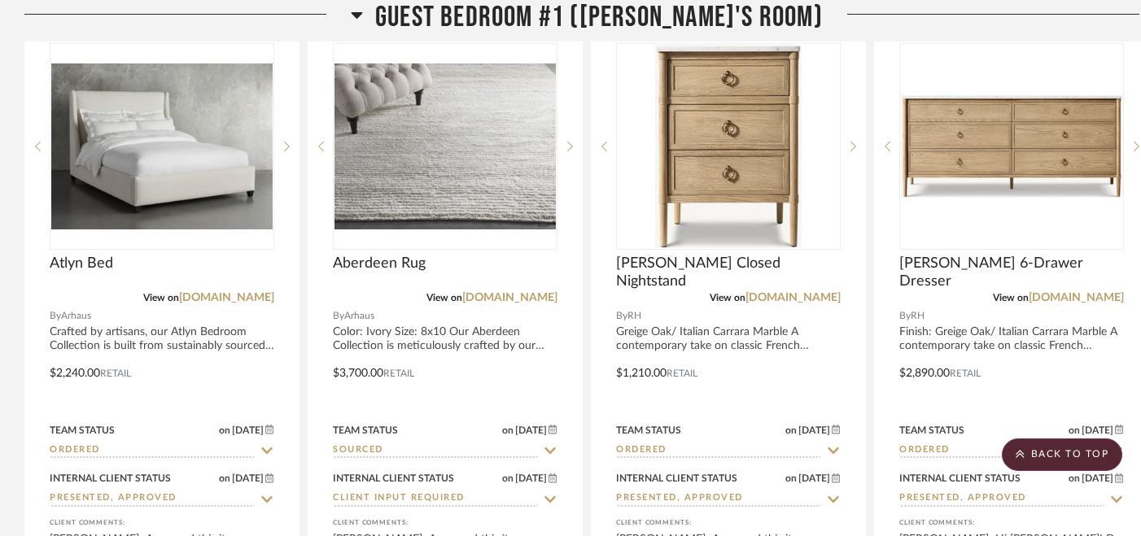
scroll to position [11123, 0]
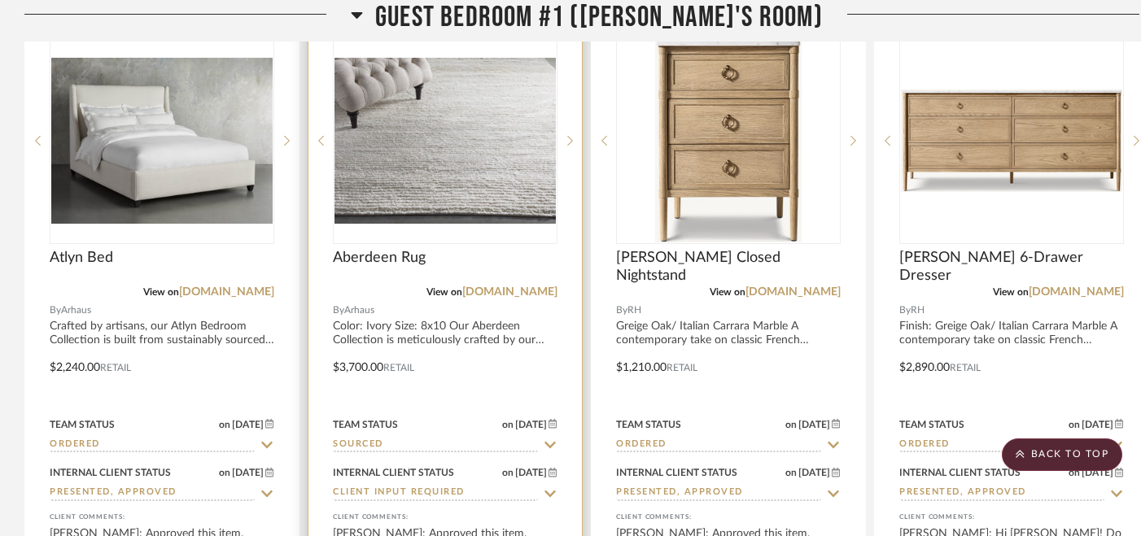
click at [552, 439] on icon at bounding box center [550, 445] width 15 height 13
click at [550, 441] on icon at bounding box center [550, 445] width 8 height 8
type input "[DATE]"
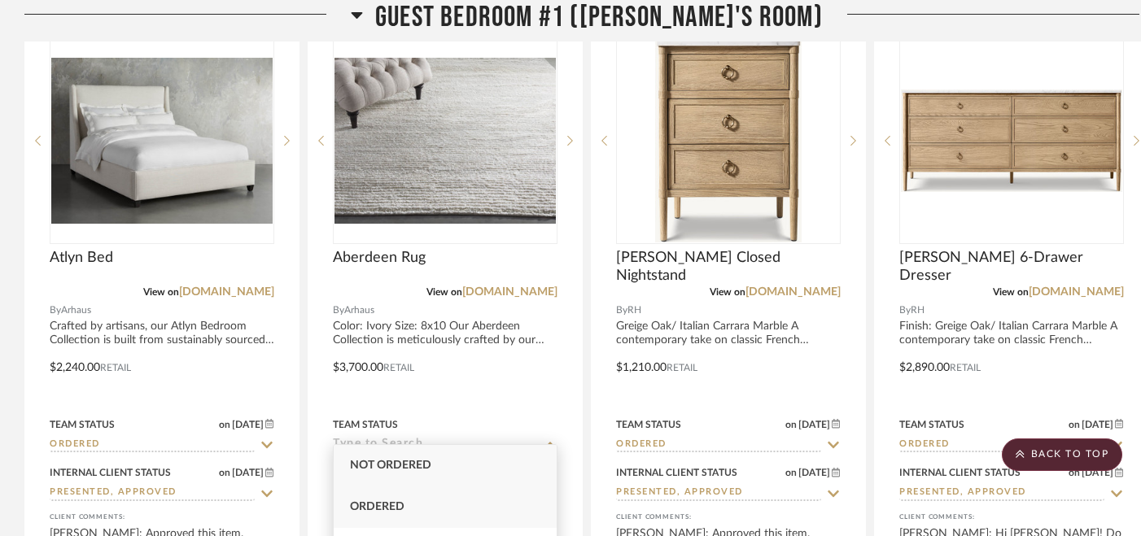
click at [500, 505] on div "Ordered" at bounding box center [445, 507] width 223 height 41
type input "Ordered"
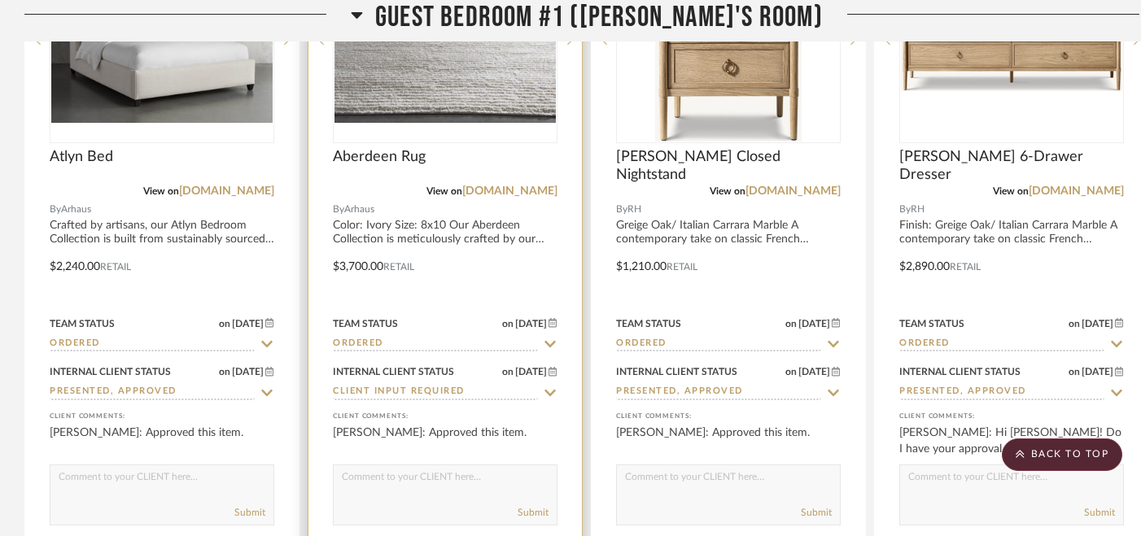
scroll to position [11226, 0]
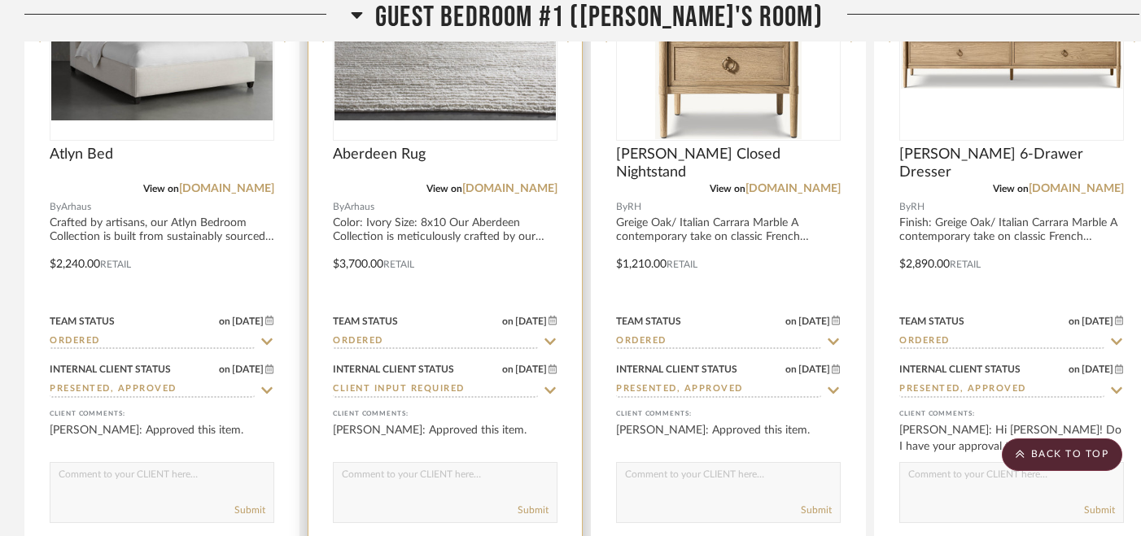
click at [548, 384] on icon at bounding box center [550, 390] width 15 height 13
click at [548, 386] on icon at bounding box center [550, 390] width 8 height 8
type input "[DATE]"
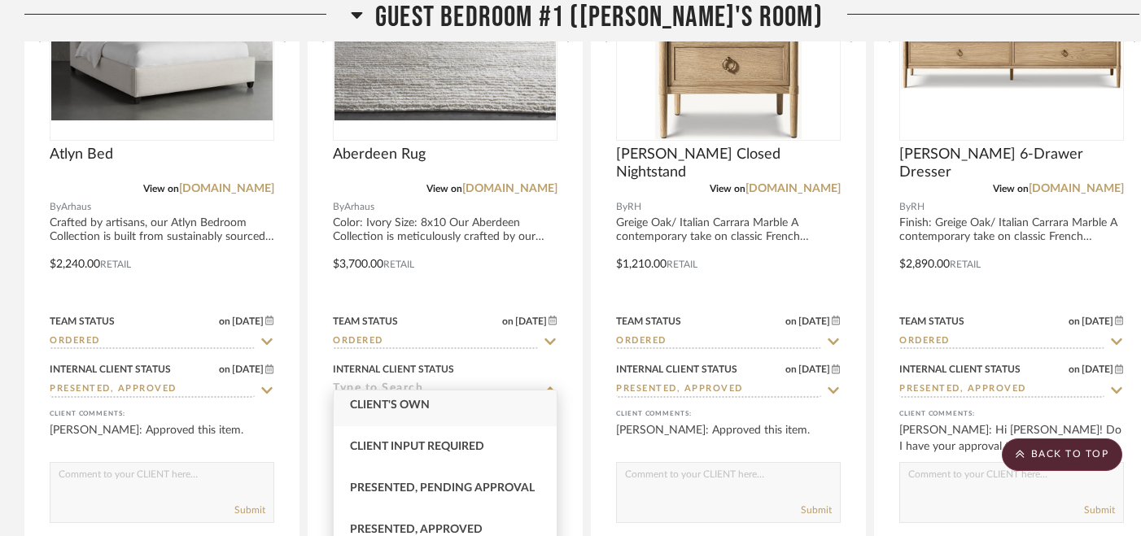
scroll to position [104, 0]
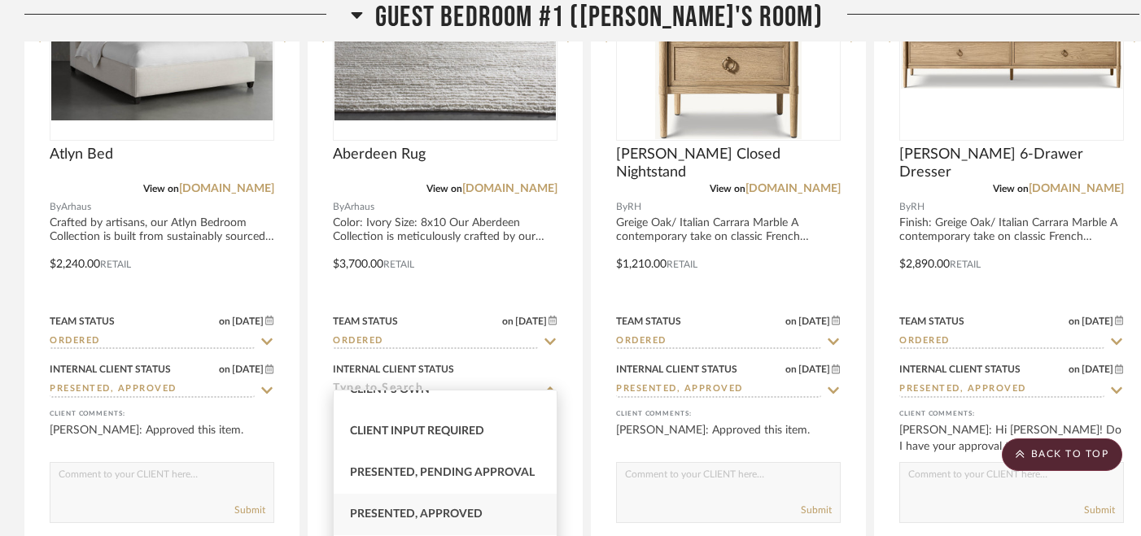
click at [474, 513] on span "Presented, Approved" at bounding box center [416, 514] width 133 height 11
type input "Presented, Approved"
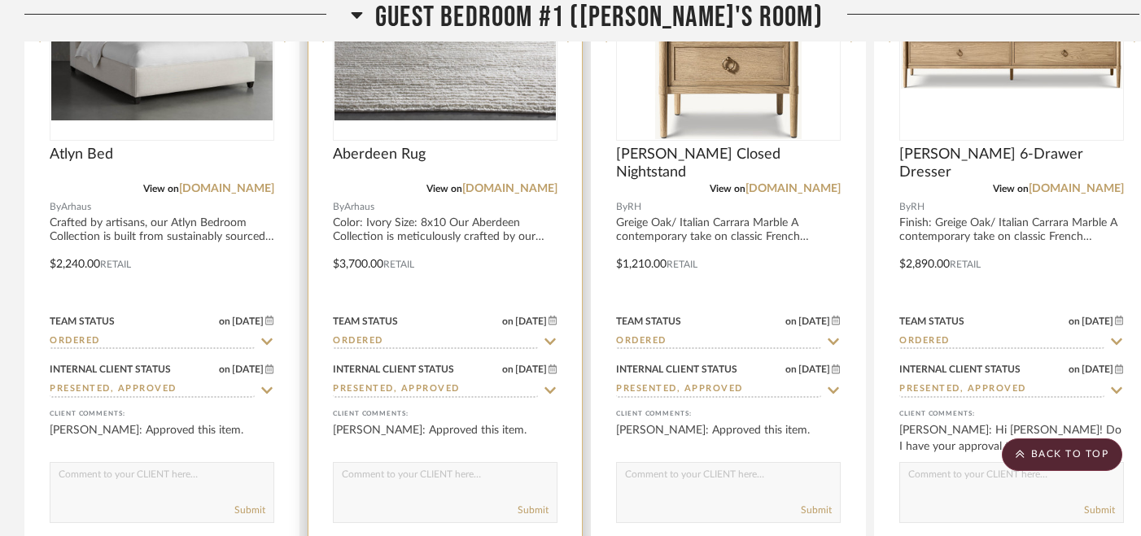
click at [503, 466] on textarea at bounding box center [445, 478] width 223 height 31
paste textarea "ORDERED [DATE]"
type textarea "ORDERED [DATE]"
click at [539, 503] on button "Submit" at bounding box center [532, 510] width 31 height 15
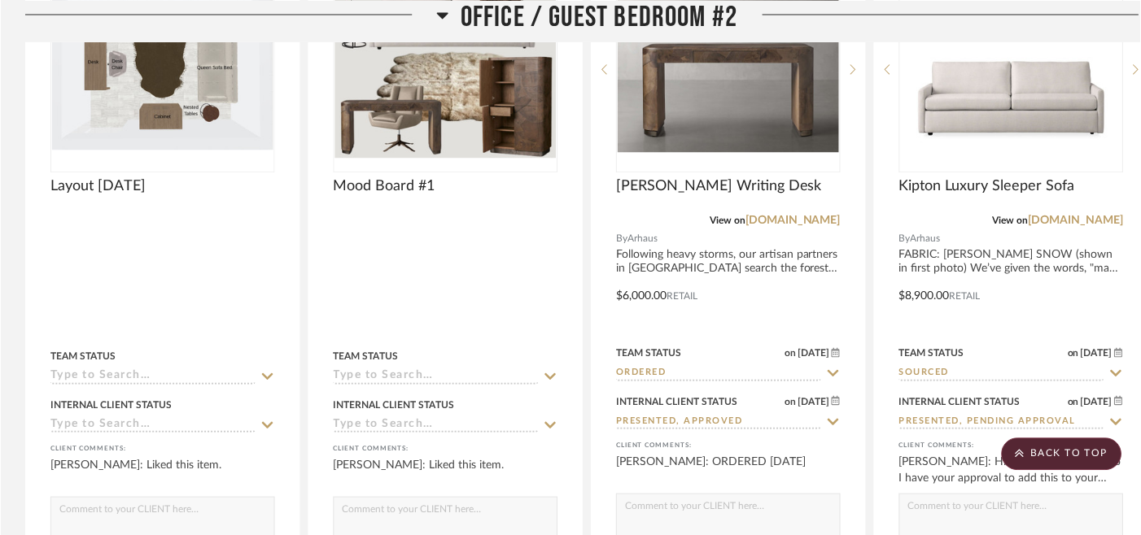
scroll to position [12060, 0]
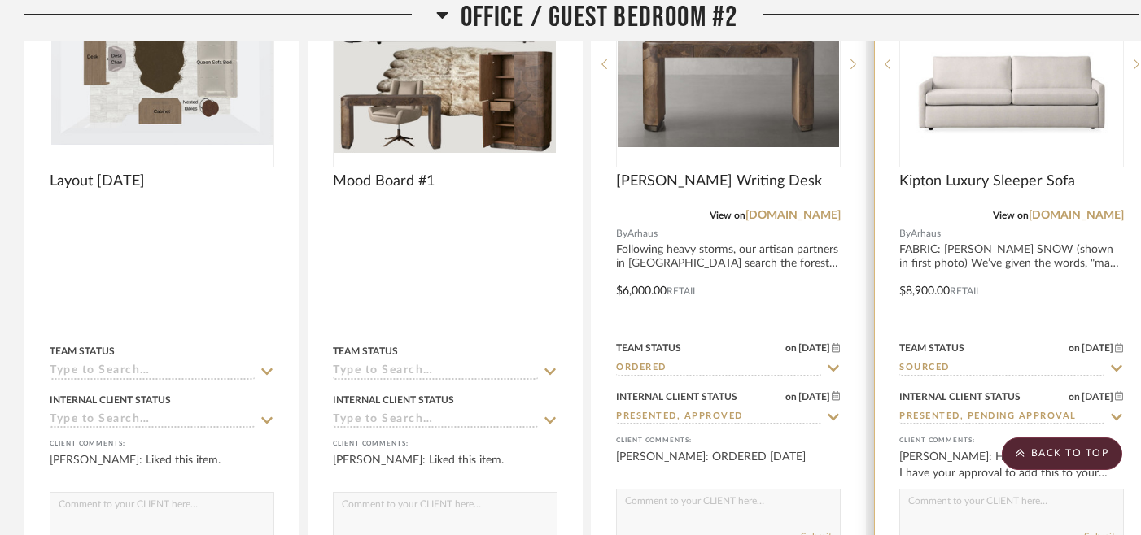
click at [1116, 362] on icon at bounding box center [1116, 368] width 15 height 13
type input "[DATE]"
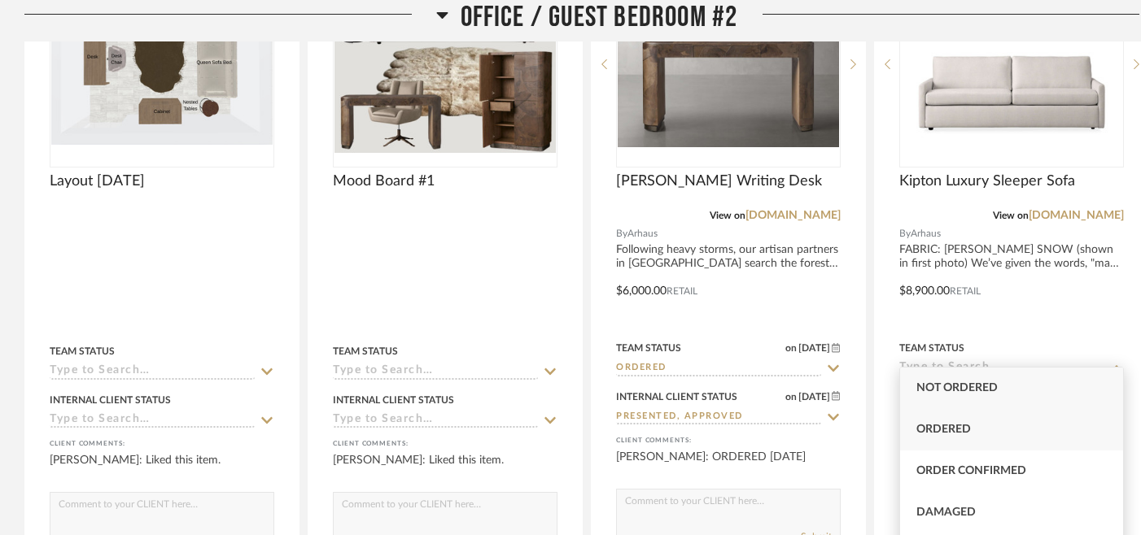
click at [1033, 434] on div "Ordered" at bounding box center [1011, 429] width 223 height 41
type input "Ordered"
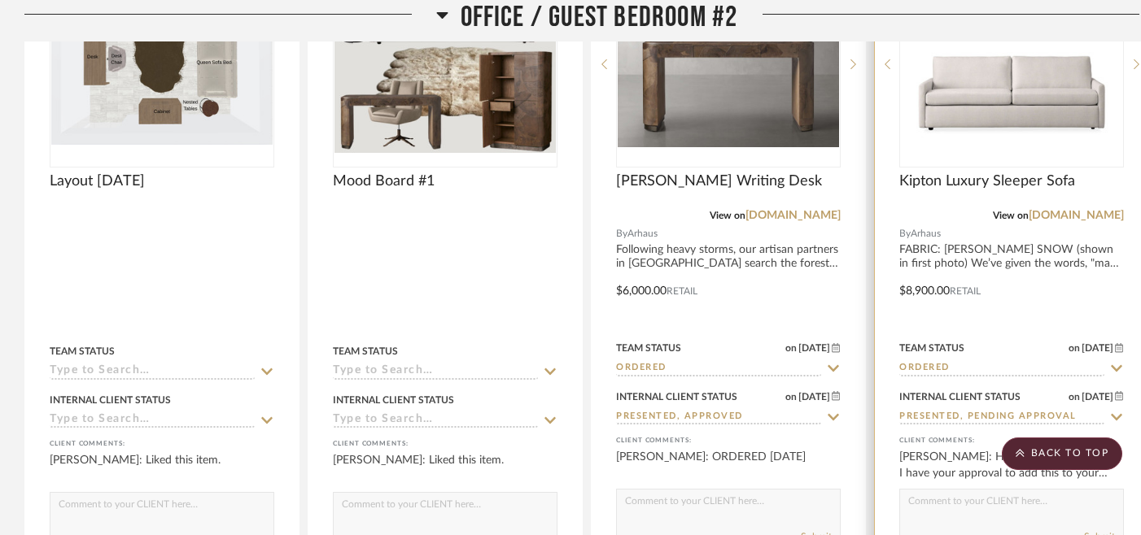
click at [1111, 411] on icon at bounding box center [1116, 417] width 15 height 13
type input "[DATE]"
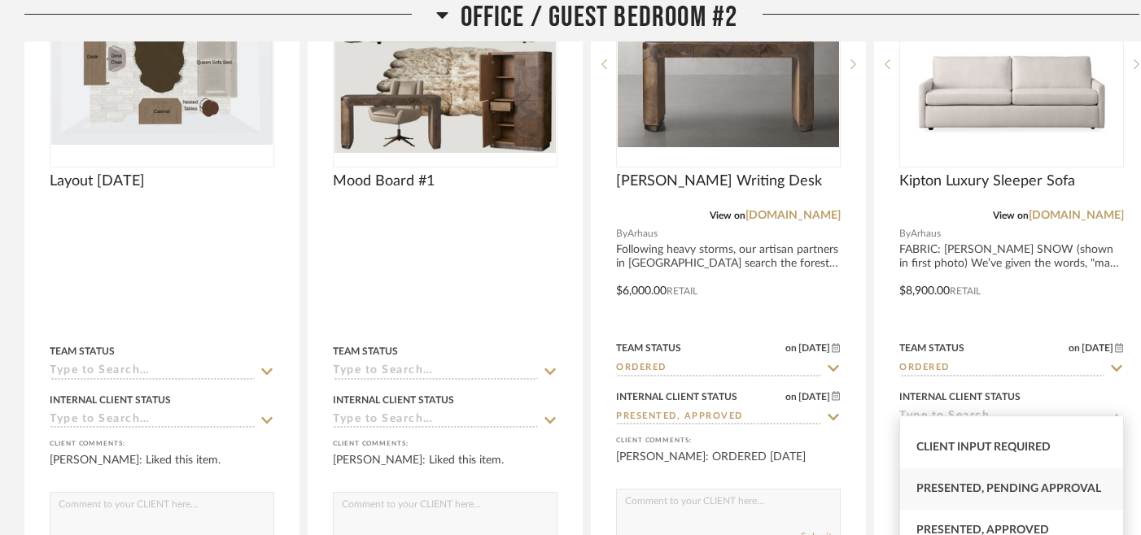
scroll to position [162, 0]
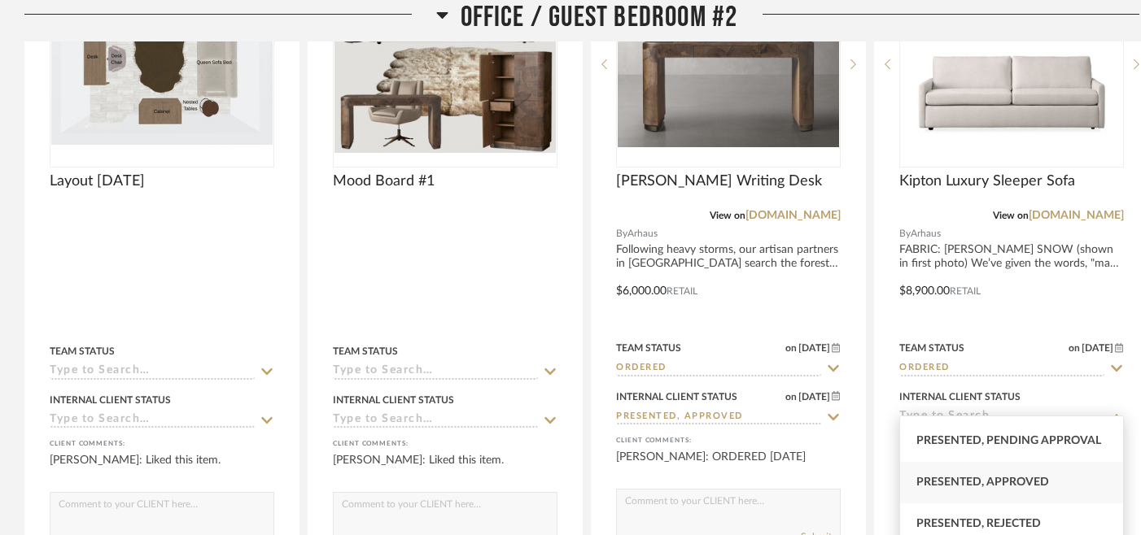
click at [1026, 487] on span "Presented, Approved" at bounding box center [982, 482] width 133 height 11
type input "Presented, Approved"
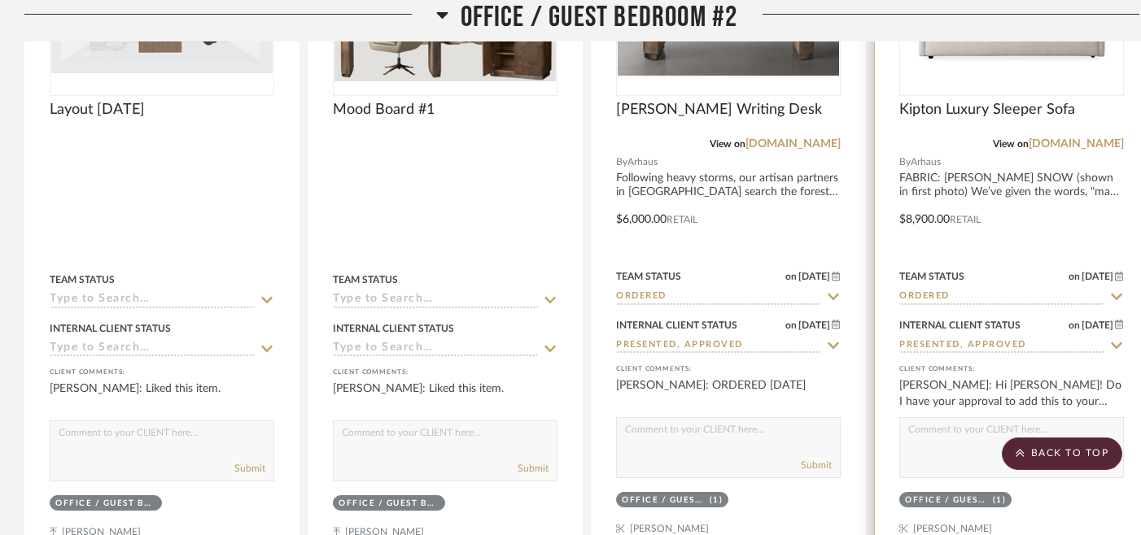
scroll to position [12147, 0]
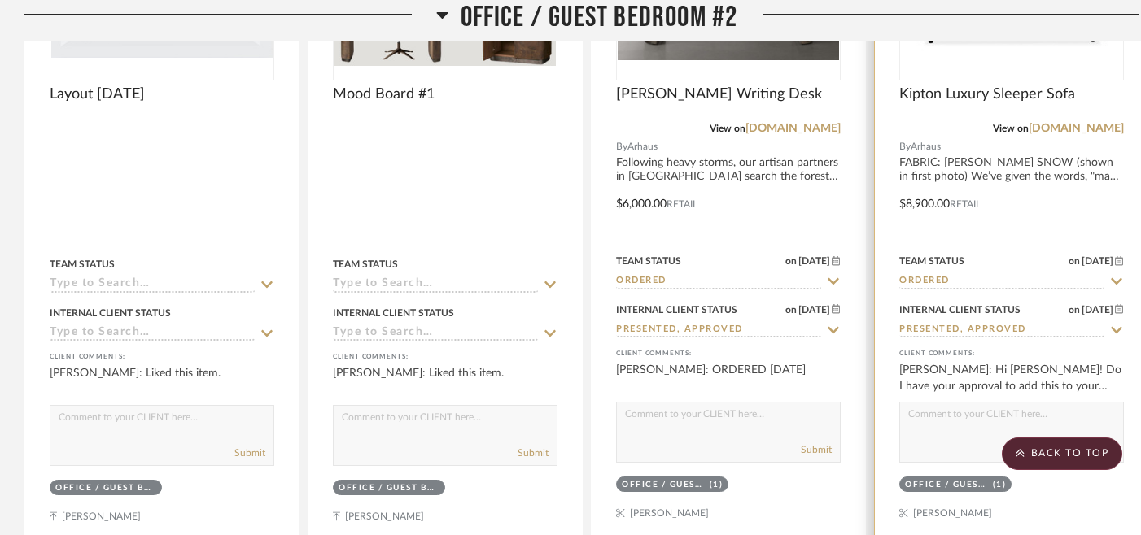
click at [993, 408] on textarea at bounding box center [1011, 418] width 223 height 31
paste textarea "ORDERED [DATE]"
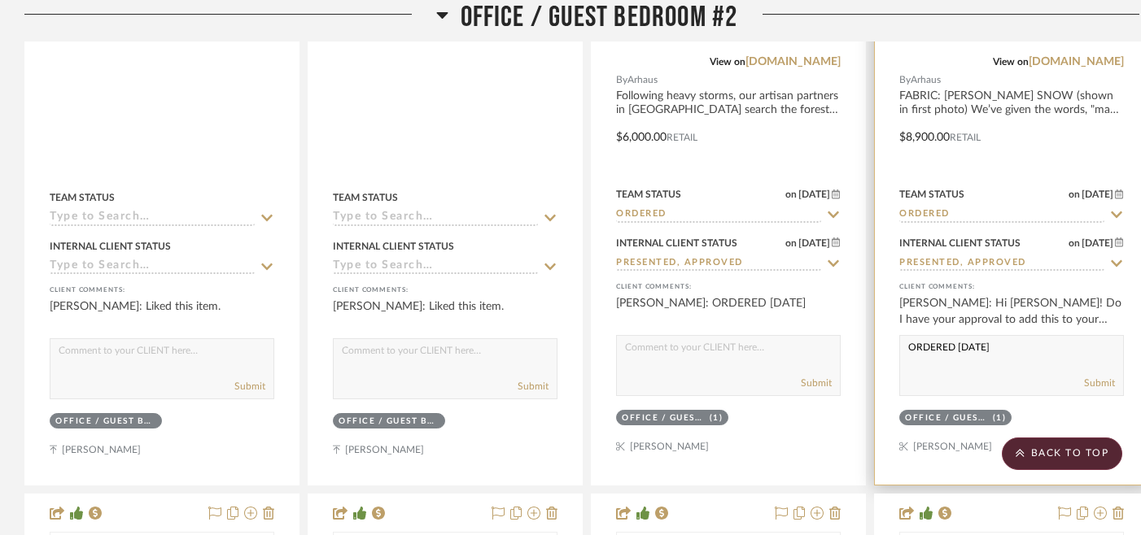
scroll to position [12215, 0]
type textarea "ORDERED [DATE]"
click at [1103, 375] on button "Submit" at bounding box center [1099, 382] width 31 height 15
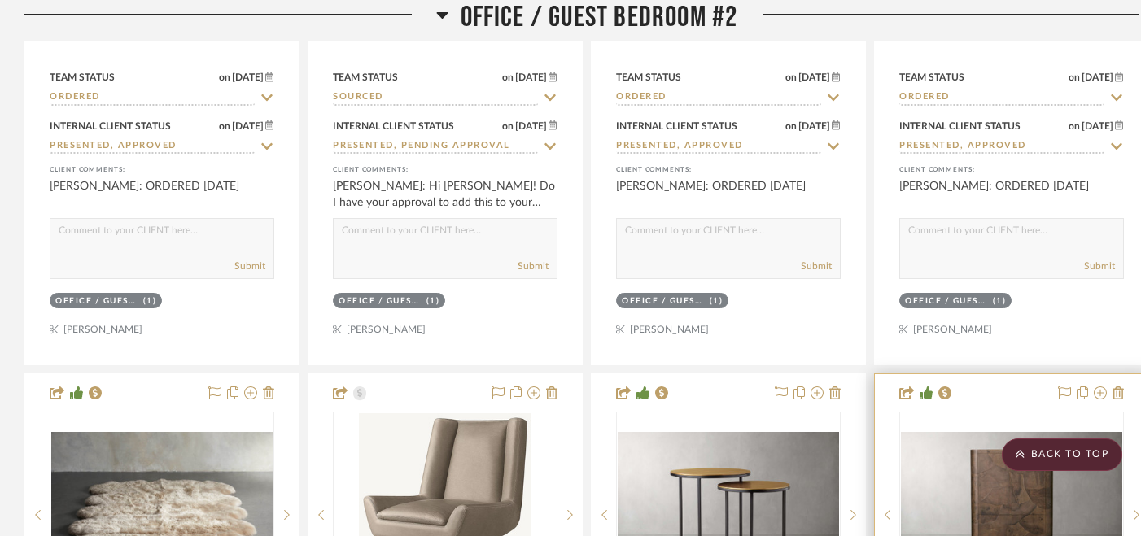
scroll to position [12774, 0]
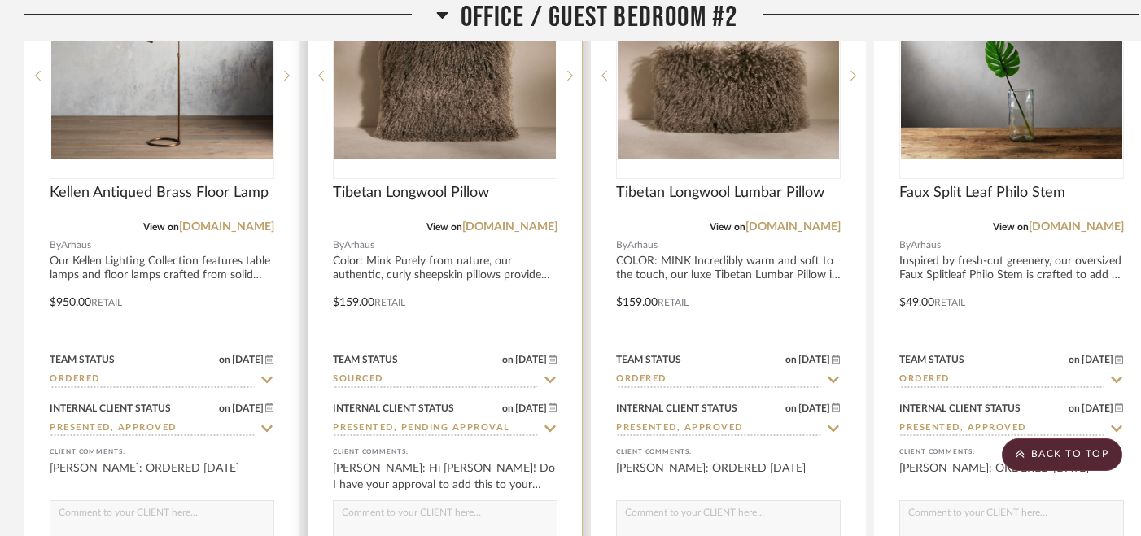
click at [552, 377] on icon at bounding box center [549, 380] width 11 height 7
click at [551, 376] on icon at bounding box center [550, 380] width 8 height 8
type input "[DATE]"
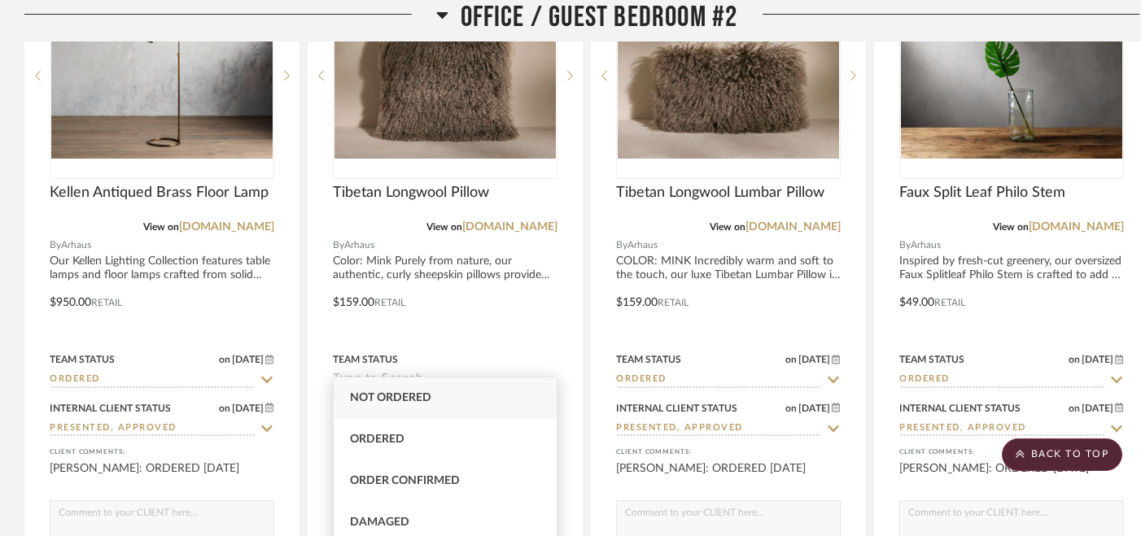
scroll to position [3, 0]
click at [452, 435] on div "Ordered" at bounding box center [445, 436] width 223 height 41
type input "Ordered"
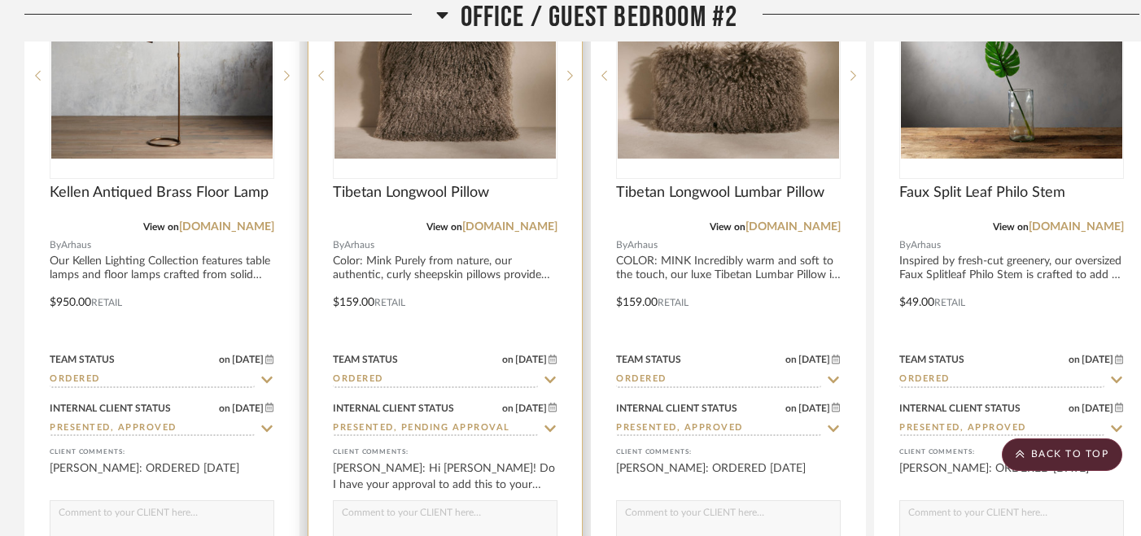
click at [553, 422] on icon at bounding box center [550, 428] width 15 height 13
type input "[DATE]"
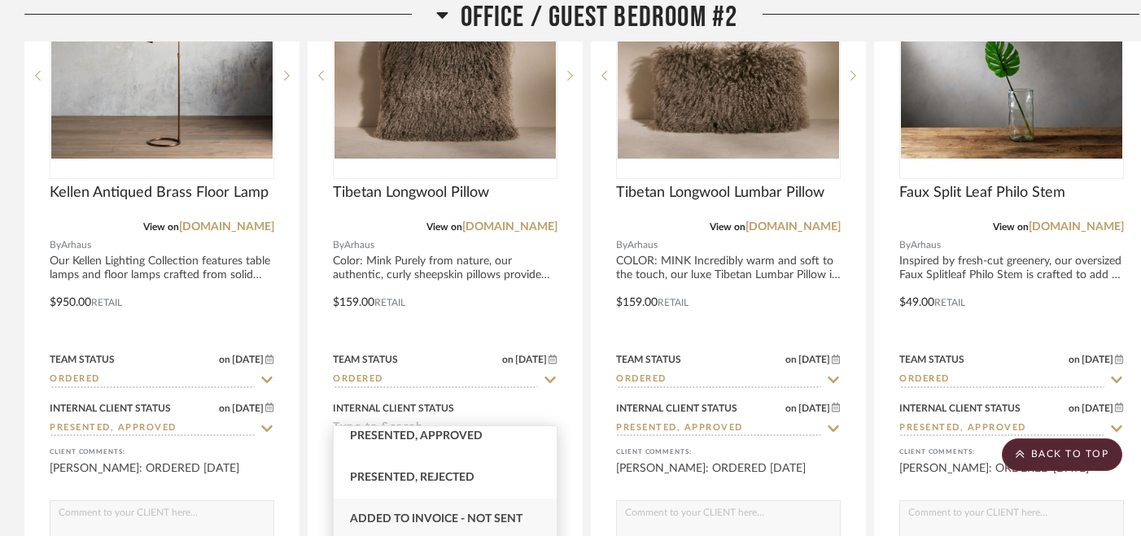
scroll to position [203, 0]
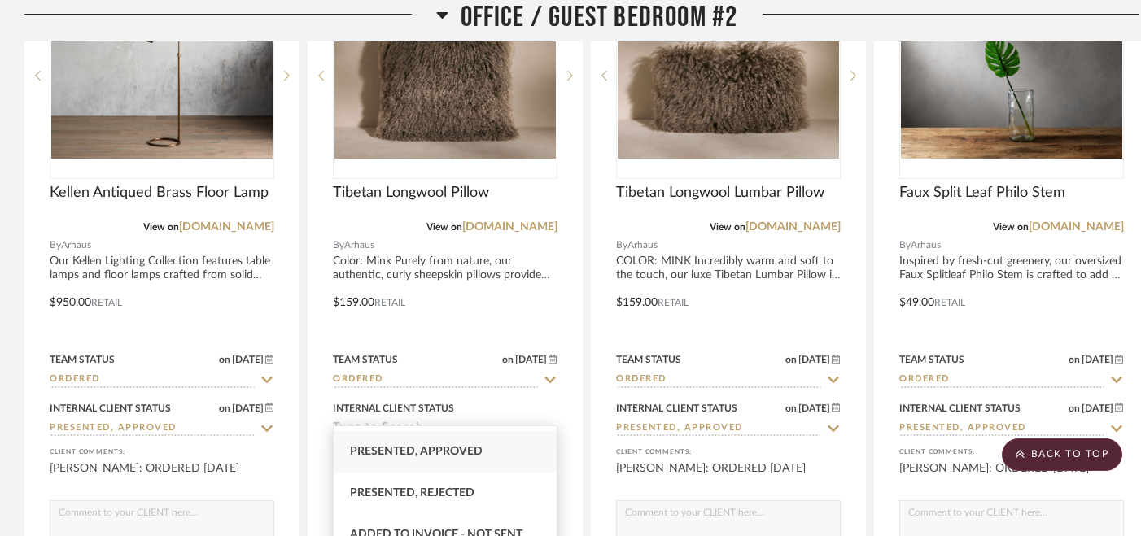
click at [456, 456] on span "Presented, Approved" at bounding box center [416, 451] width 133 height 11
type input "Presented, Approved"
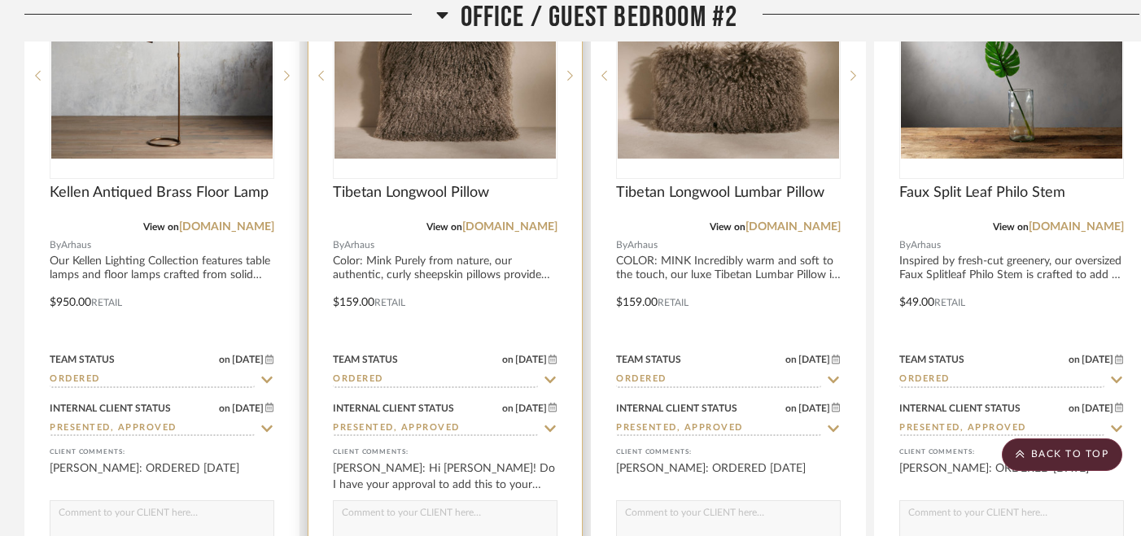
click at [427, 507] on textarea at bounding box center [445, 516] width 223 height 31
paste textarea "ORDERED [DATE]"
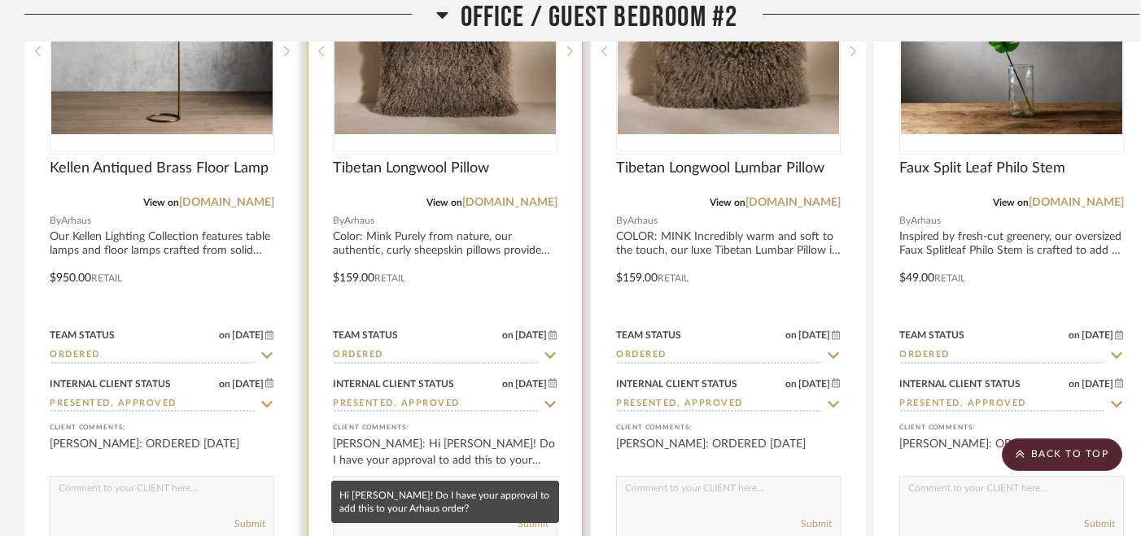
scroll to position [12798, 0]
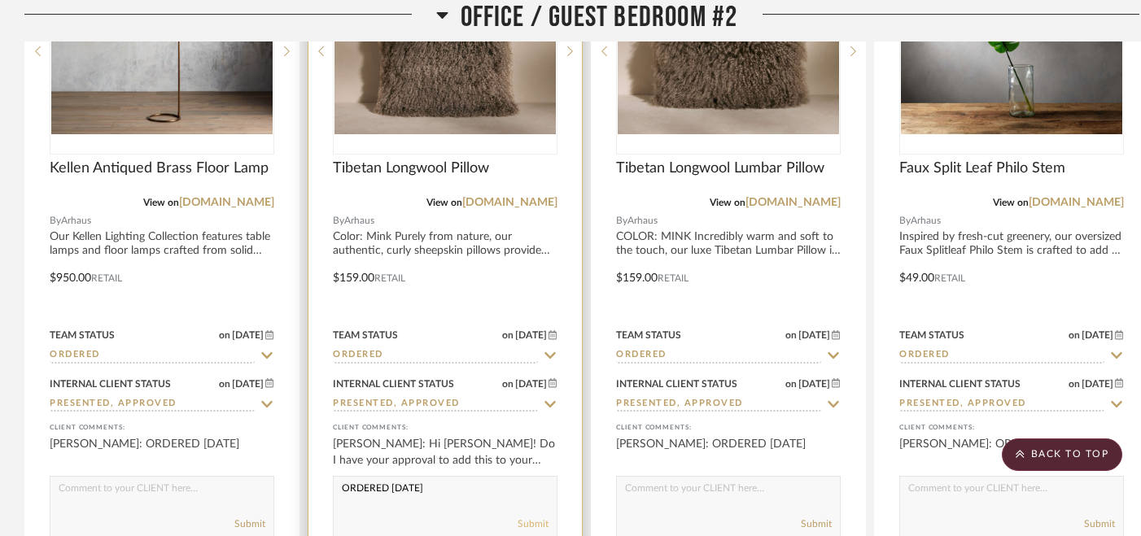
type textarea "ORDERED [DATE]"
click at [528, 517] on button "Submit" at bounding box center [532, 524] width 31 height 15
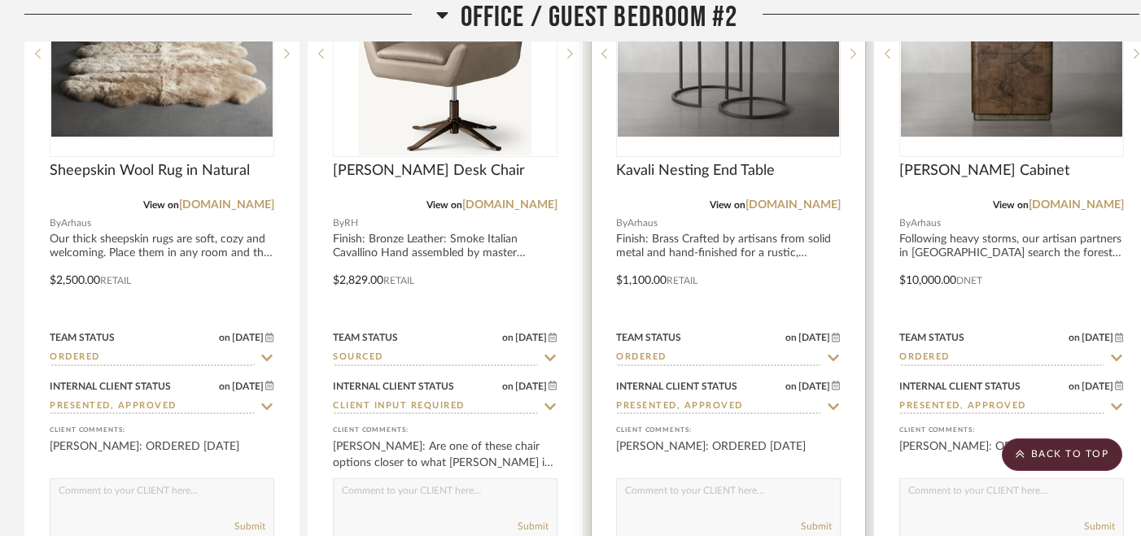
scroll to position [13598, 0]
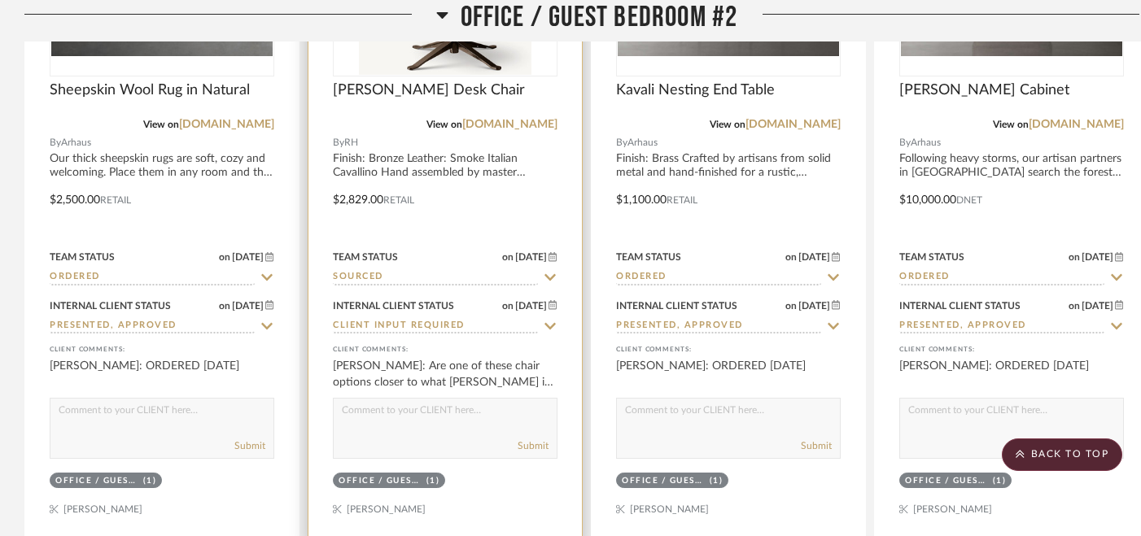
click at [469, 402] on textarea at bounding box center [445, 414] width 223 height 31
click at [403, 399] on textarea "Hi [PERSON_NAME], is this chair an option that [PERSON_NAME] likes or should we…" at bounding box center [445, 414] width 223 height 31
click at [391, 410] on textarea "Hi [PERSON_NAME], is this desk chair an option that [PERSON_NAME] likes or shou…" at bounding box center [445, 414] width 223 height 31
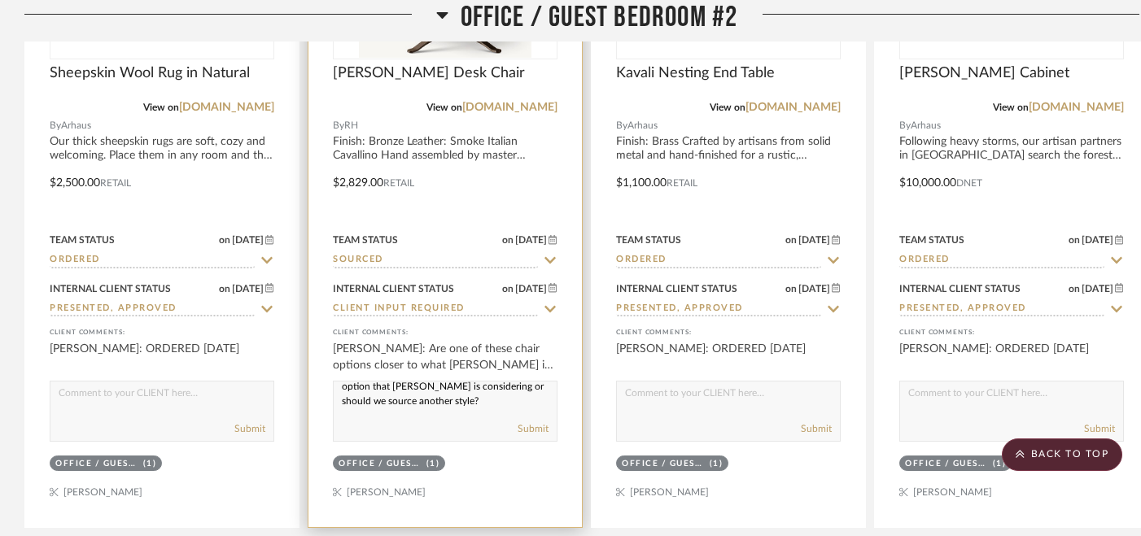
scroll to position [13620, 0]
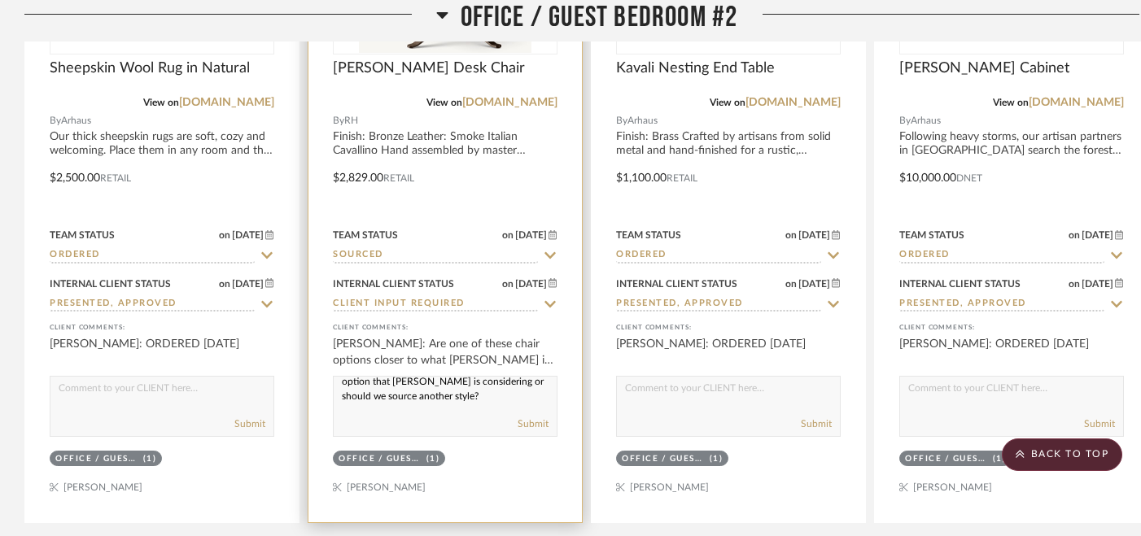
click at [446, 379] on textarea "Hi [PERSON_NAME], is this desk chair an option that [PERSON_NAME] is considerin…" at bounding box center [445, 392] width 223 height 31
type textarea "Hi [PERSON_NAME], is this desk chair an option that [PERSON_NAME] is considerin…"
click at [535, 417] on button "Submit" at bounding box center [532, 424] width 31 height 15
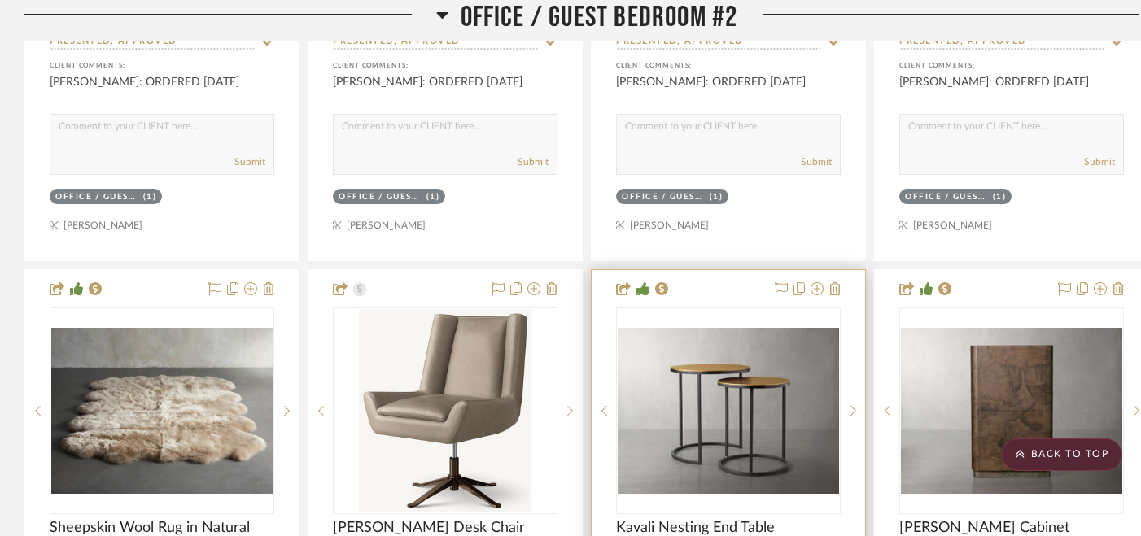
scroll to position [13141, 0]
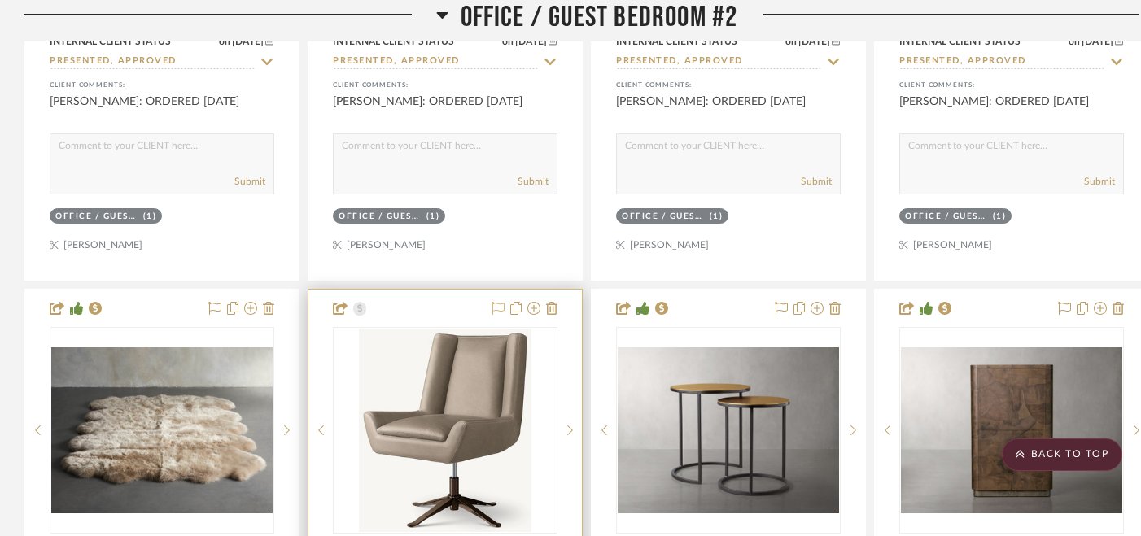
click at [495, 302] on icon at bounding box center [497, 308] width 13 height 13
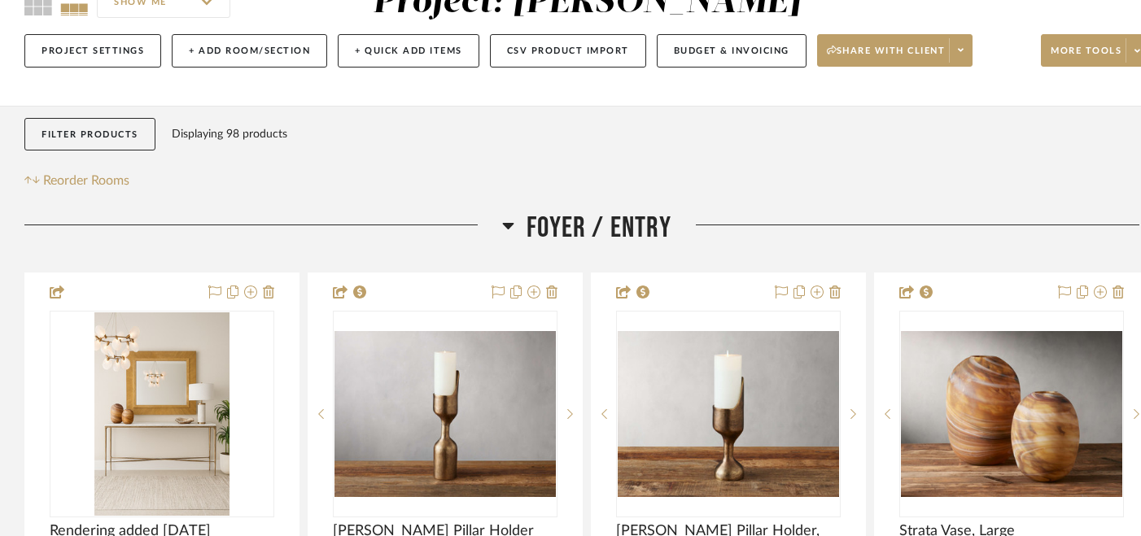
scroll to position [173, 0]
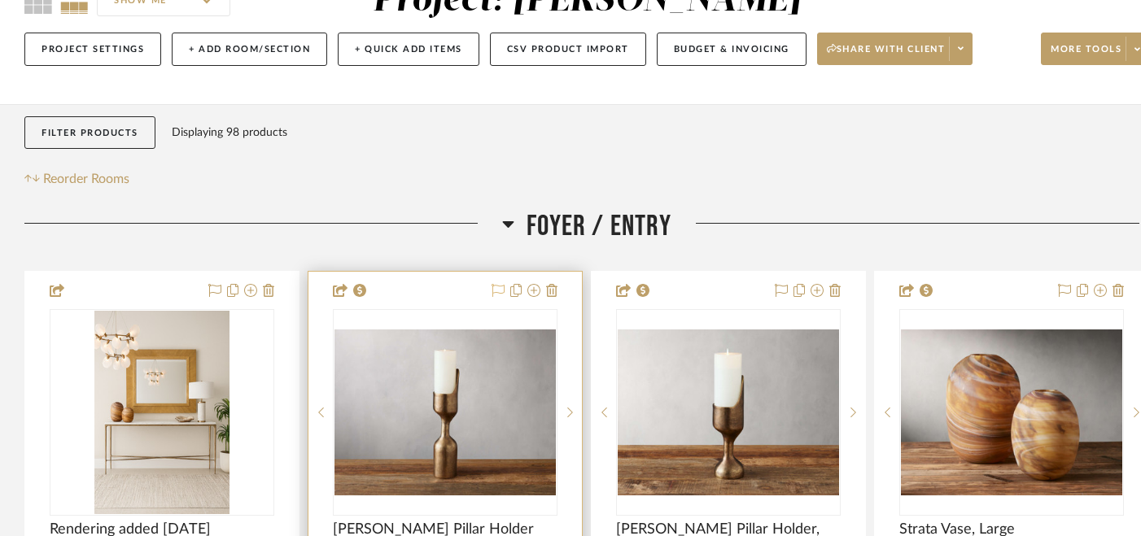
click at [498, 291] on icon at bounding box center [497, 290] width 13 height 13
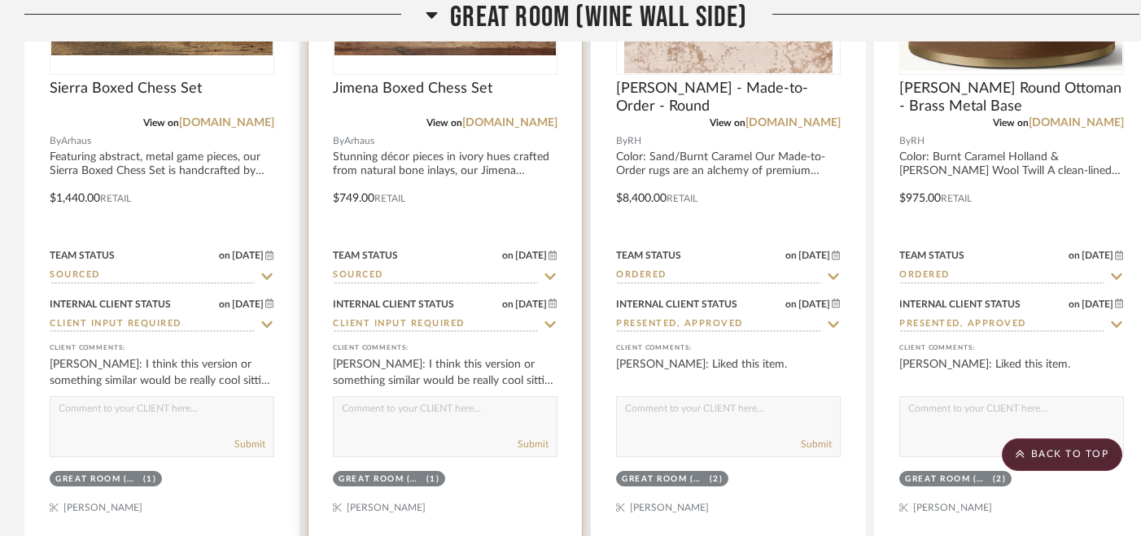
scroll to position [3648, 0]
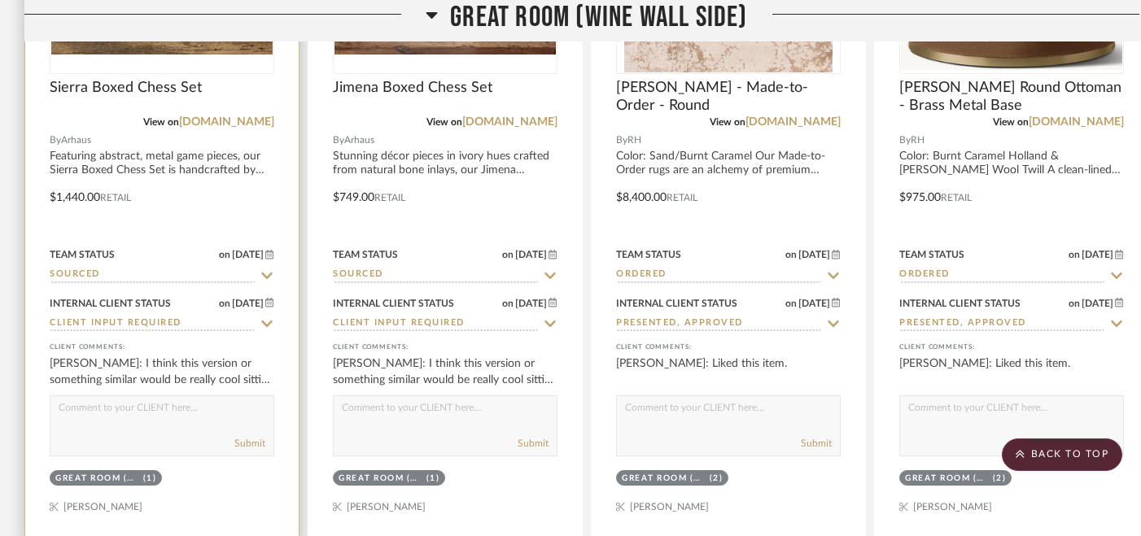
click at [187, 418] on textarea at bounding box center [161, 411] width 223 height 31
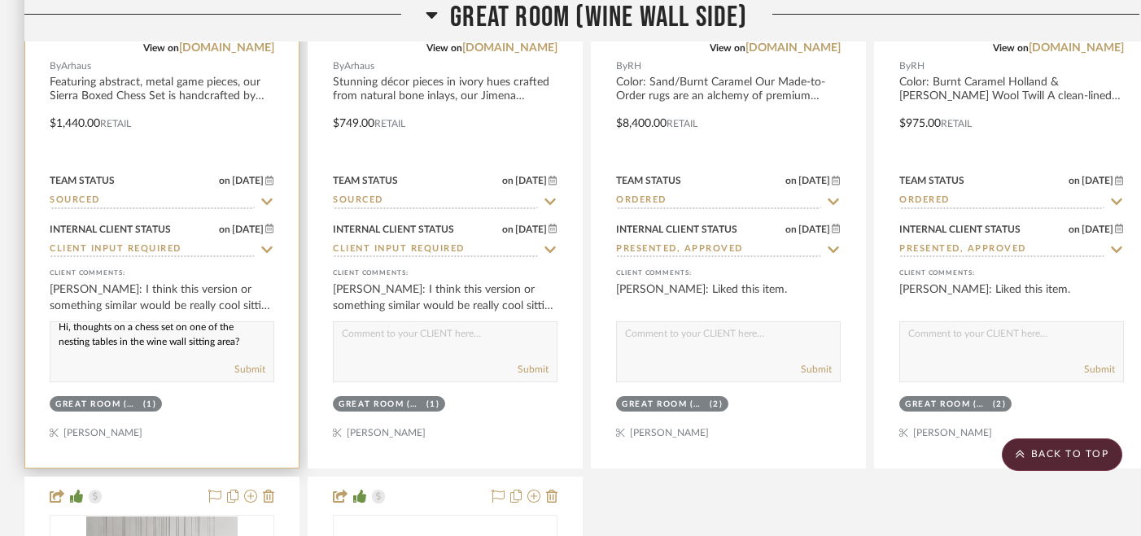
scroll to position [7, 0]
click at [60, 326] on textarea "Hi, thoughts on a chess set on one of the nesting tables in the wine wall sitti…" at bounding box center [161, 337] width 223 height 31
drag, startPoint x: 60, startPoint y: 326, endPoint x: 240, endPoint y: 345, distance: 180.8
click at [240, 345] on textarea "Hi, thoughts on a chess set on one of the nesting tables in the wine wall sitti…" at bounding box center [161, 337] width 223 height 31
type textarea "Hi, thoughts on a chess set on one of the nesting tables in the wine wall sitti…"
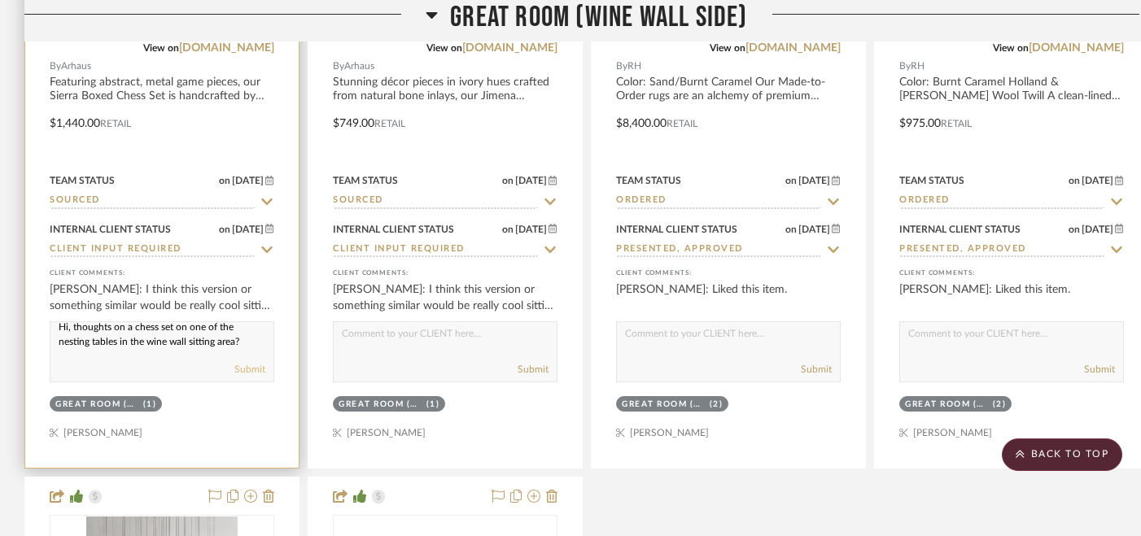
click at [252, 363] on button "Submit" at bounding box center [249, 369] width 31 height 15
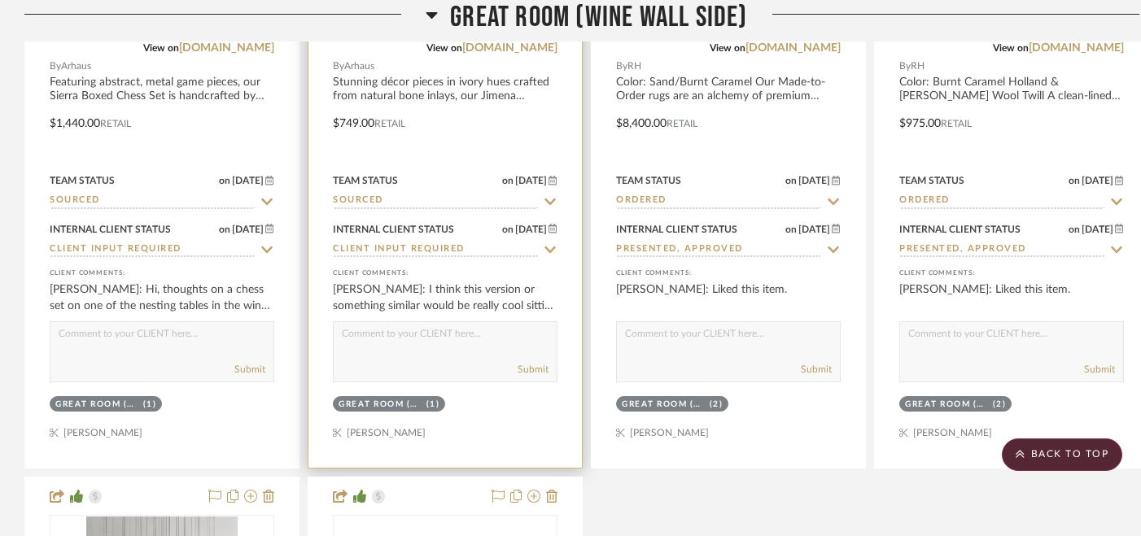
click at [422, 335] on textarea at bounding box center [445, 337] width 223 height 31
paste textarea "Hi, thoughts on a chess set on one of the nesting tables in the wine wall sitti…"
type textarea "Hi, thoughts on a chess set on one of the nesting tables in the wine wall sitti…"
click at [542, 362] on button "Submit" at bounding box center [532, 369] width 31 height 15
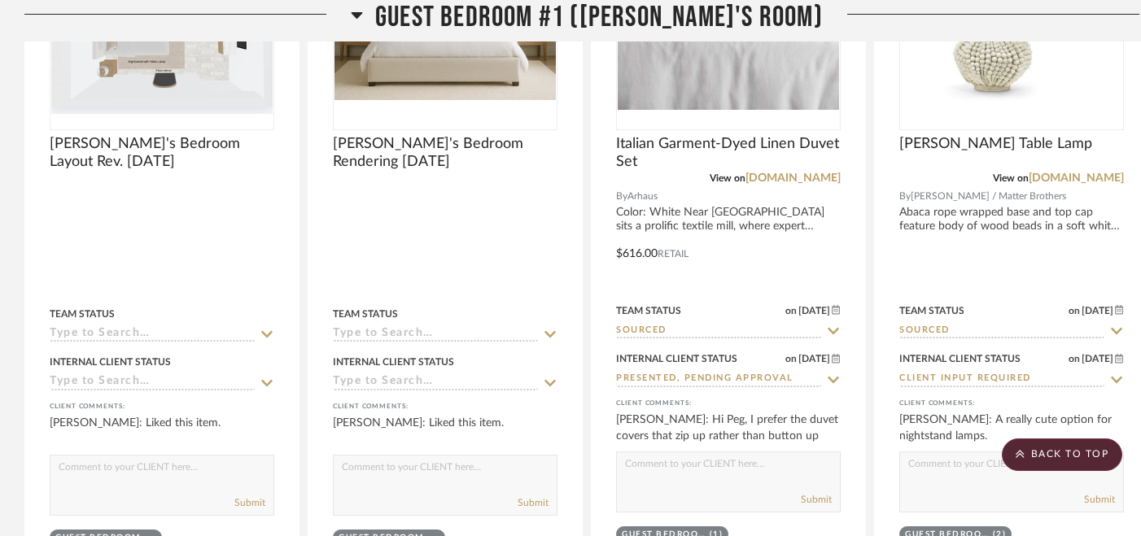
scroll to position [9793, 0]
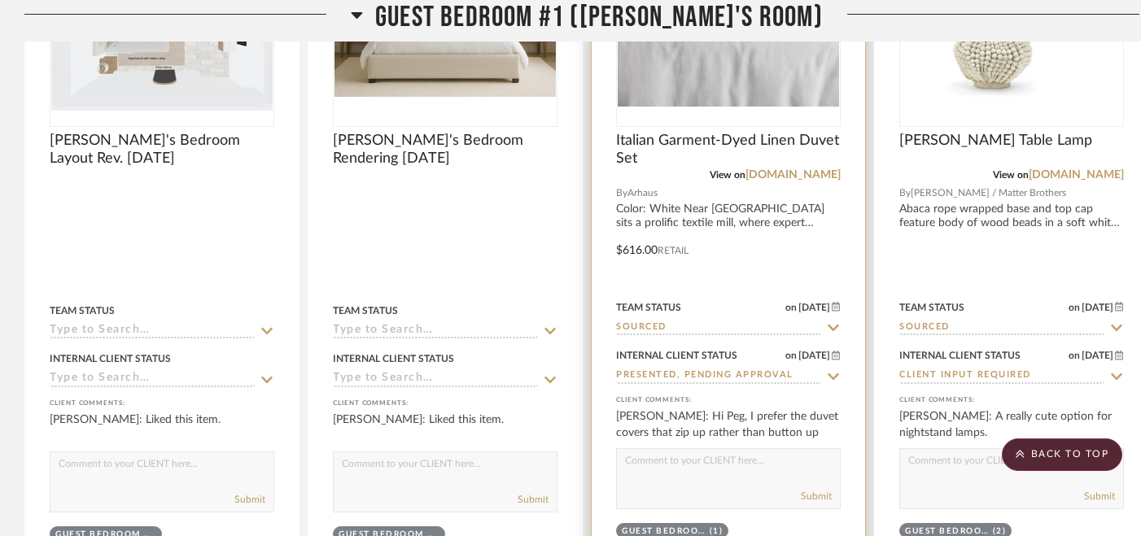
click at [723, 461] on textarea at bounding box center [728, 464] width 223 height 31
type textarea "N"
type textarea "Good to know...I'll share options that have a zipper instead of buttons."
click at [817, 489] on button "Submit" at bounding box center [816, 496] width 31 height 15
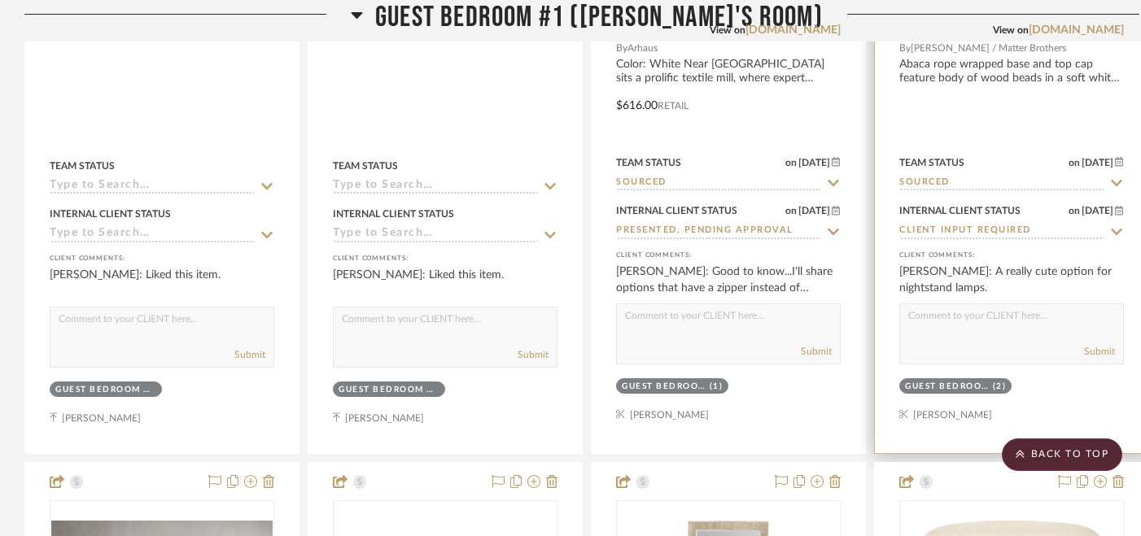
scroll to position [9949, 0]
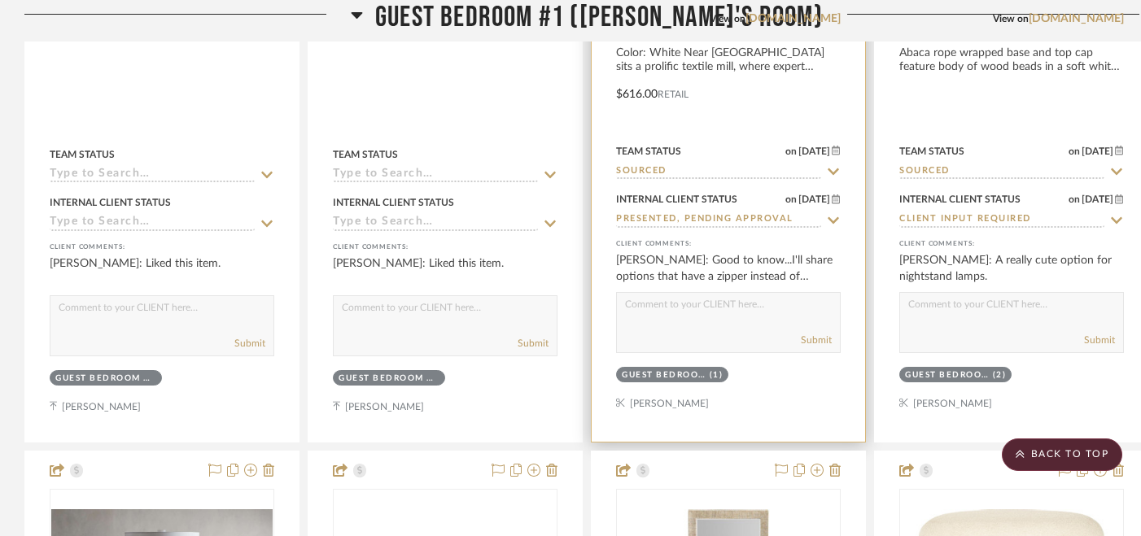
click at [834, 214] on icon at bounding box center [833, 220] width 15 height 13
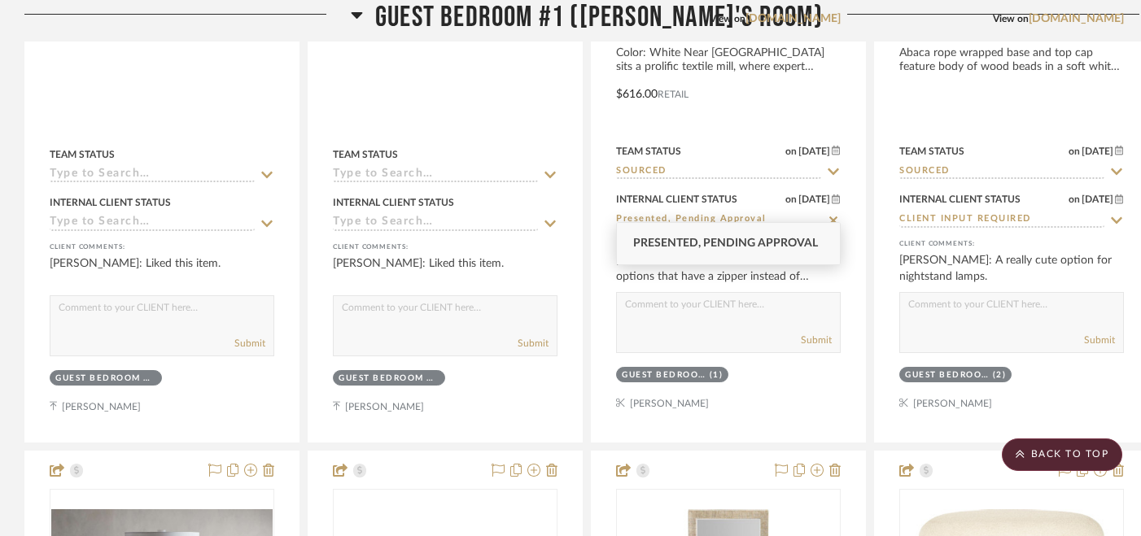
click at [803, 242] on span "Presented, Pending Approval" at bounding box center [725, 243] width 185 height 11
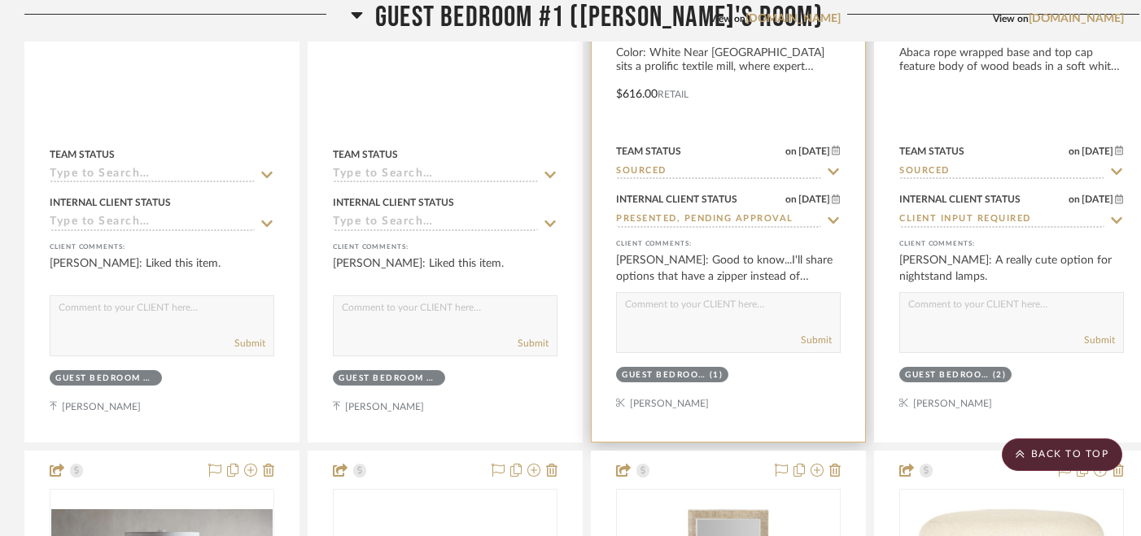
click at [835, 214] on icon at bounding box center [833, 220] width 15 height 13
click at [835, 216] on icon at bounding box center [833, 220] width 8 height 8
type input "[DATE]"
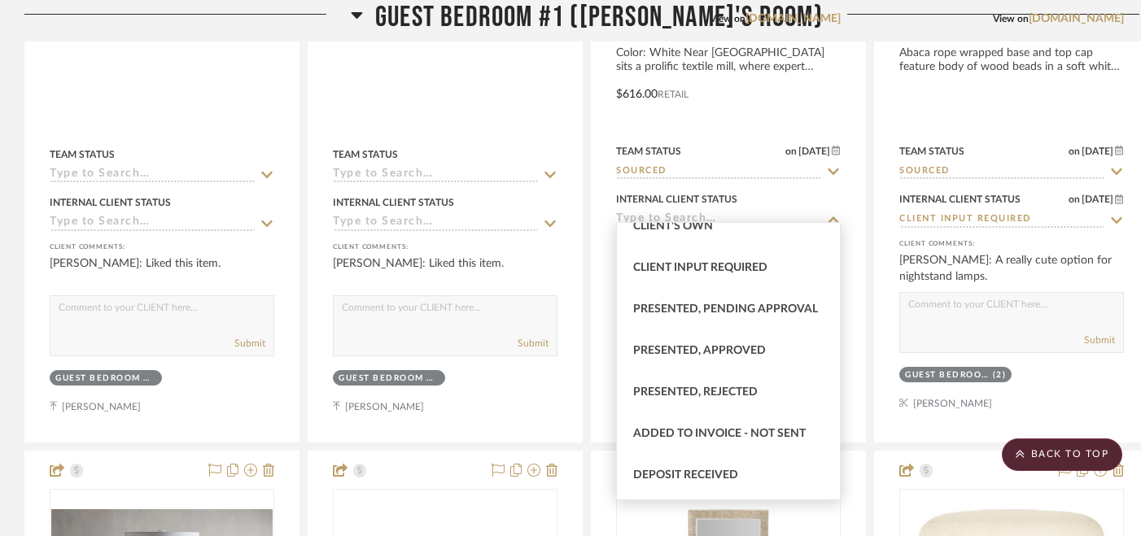
scroll to position [101, 0]
click at [715, 389] on span "Presented, Rejected" at bounding box center [695, 391] width 124 height 11
type input "Presented, Rejected"
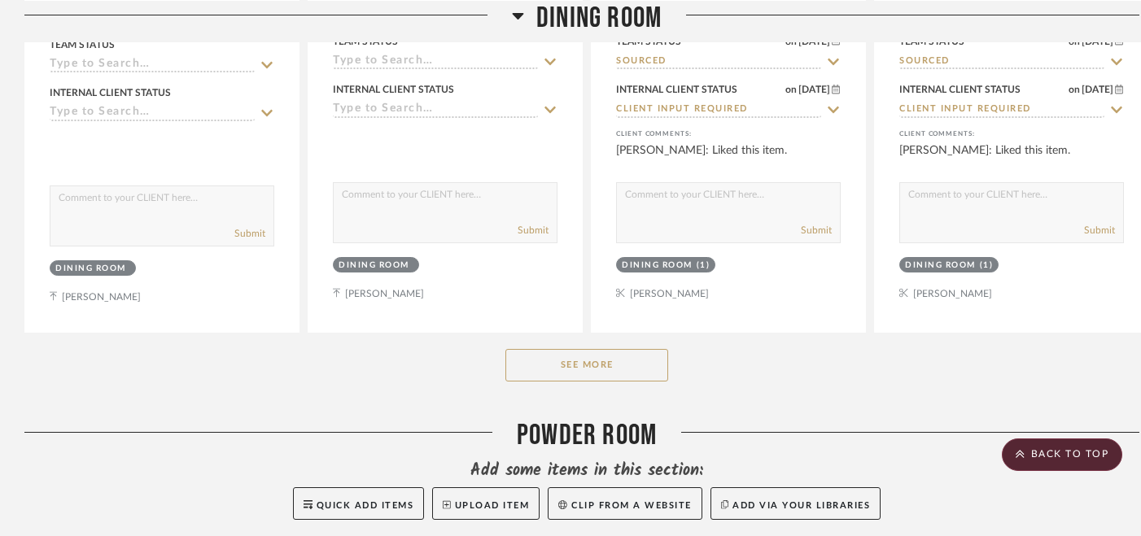
scroll to position [17036, 0]
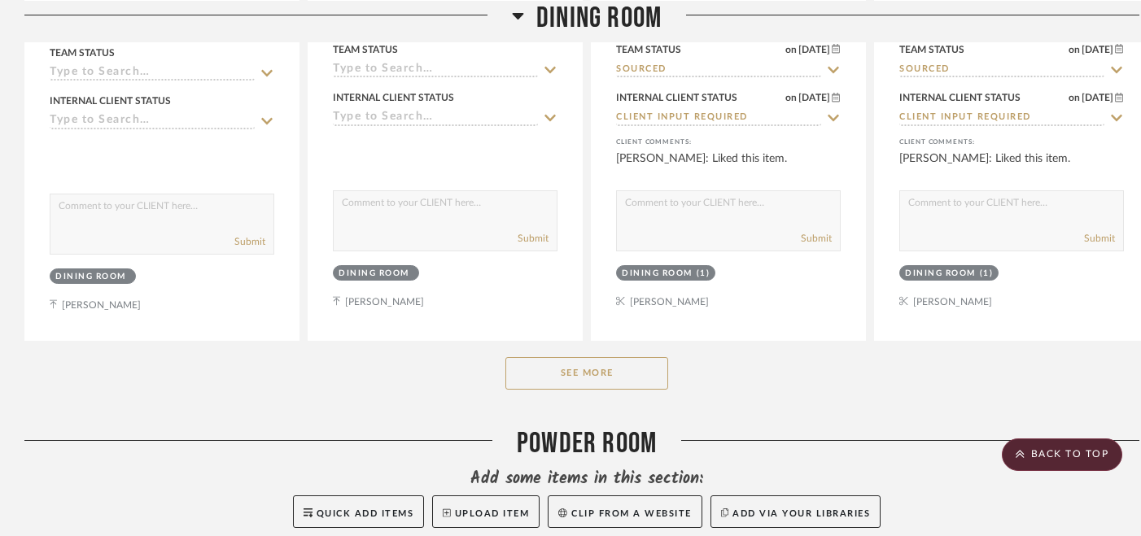
click at [603, 357] on button "See More" at bounding box center [586, 373] width 163 height 33
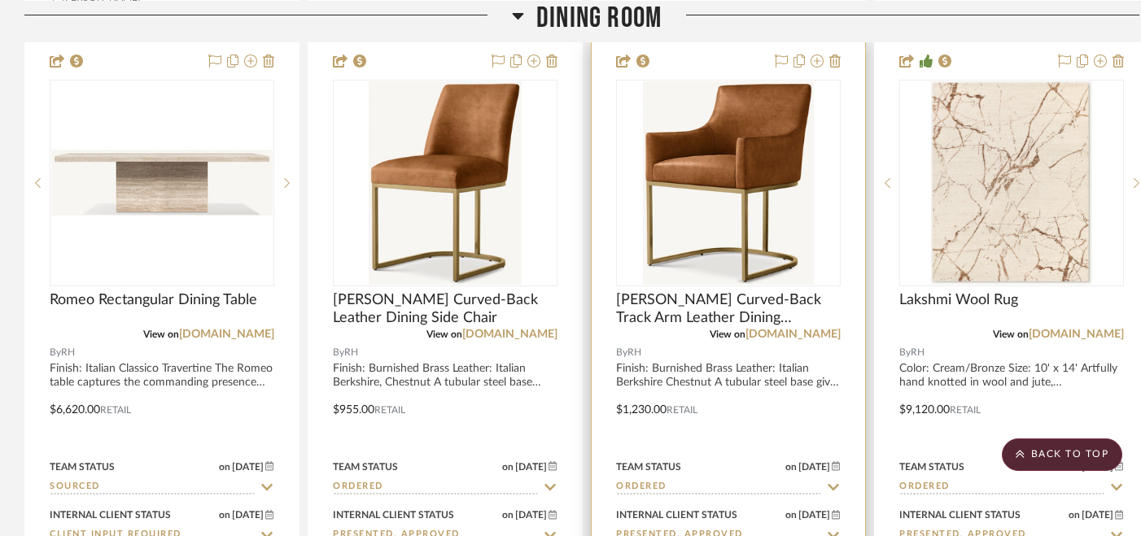
scroll to position [17347, 0]
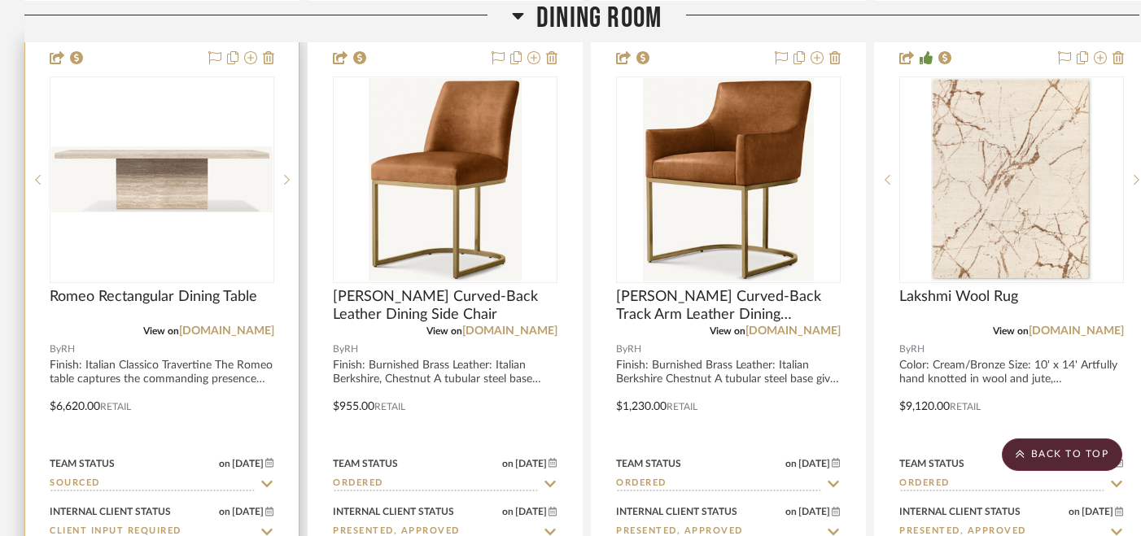
click at [264, 478] on icon at bounding box center [267, 484] width 15 height 13
click at [268, 478] on icon at bounding box center [267, 484] width 15 height 13
type input "[DATE]"
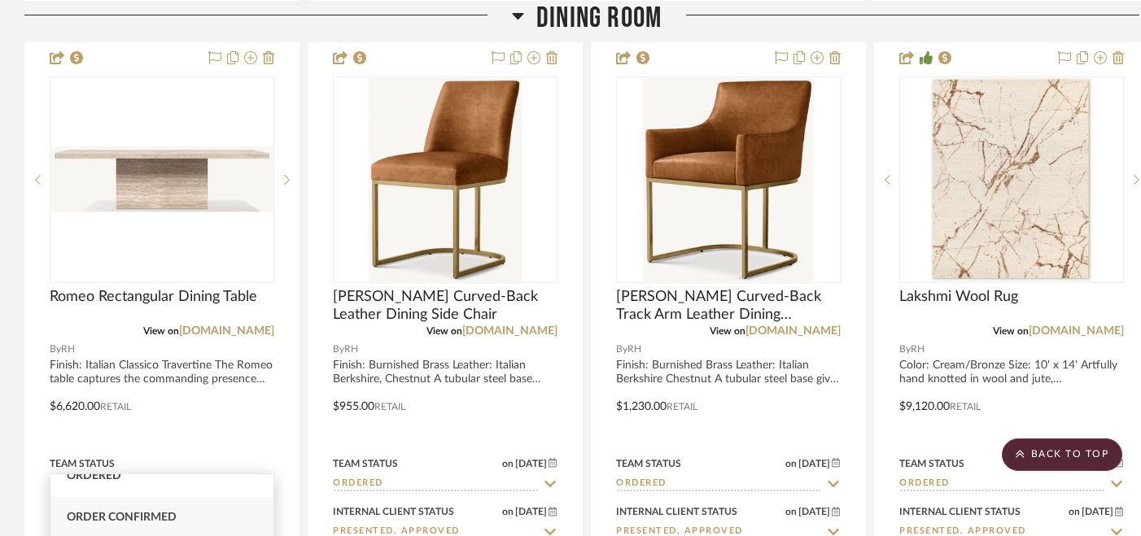
scroll to position [49, 0]
click at [193, 499] on div "Ordered" at bounding box center [161, 487] width 223 height 41
type input "Ordered"
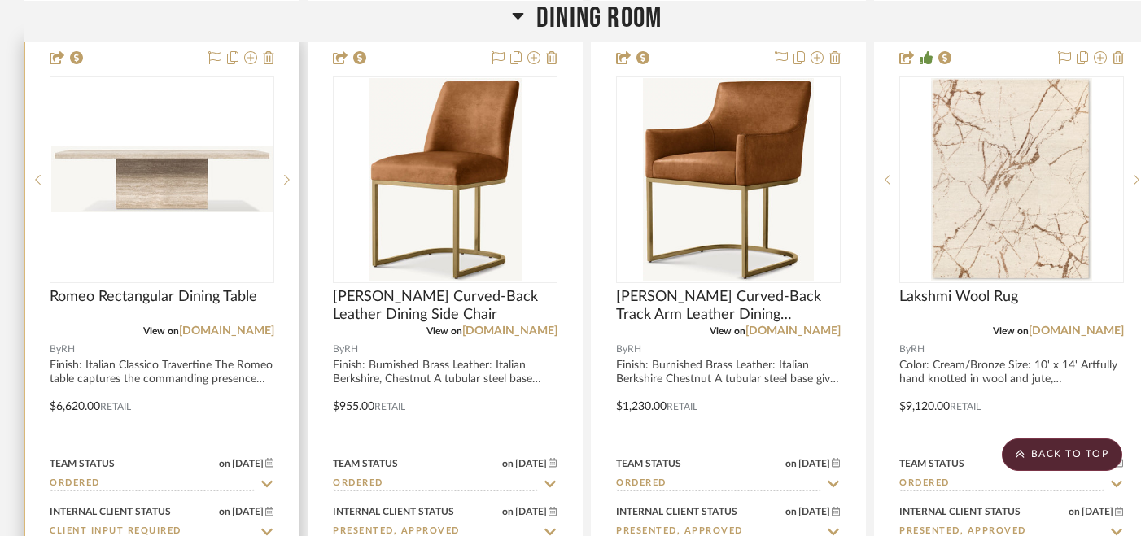
click at [269, 526] on icon at bounding box center [267, 532] width 15 height 13
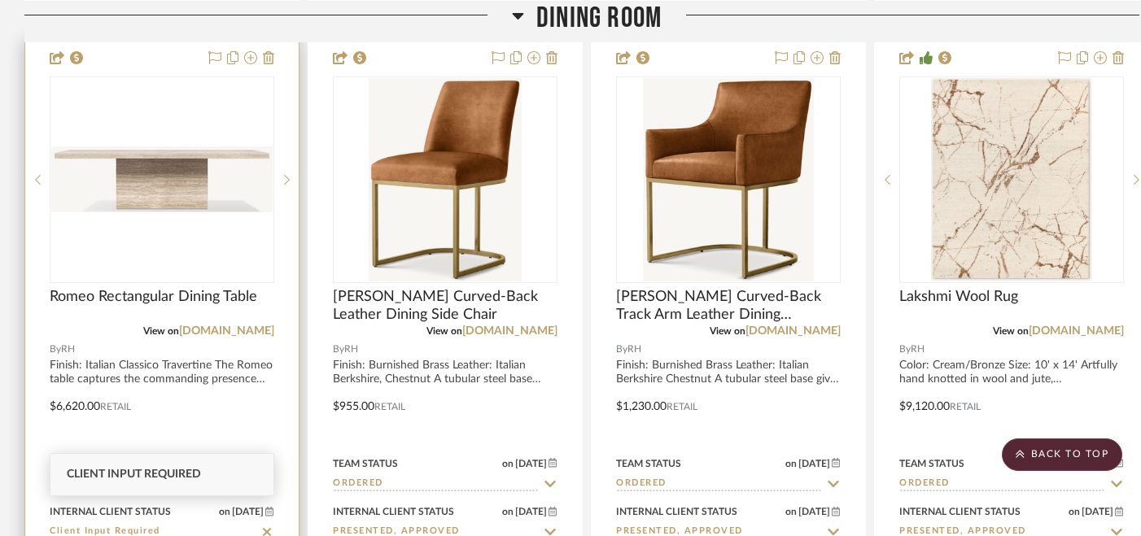
click at [269, 528] on icon at bounding box center [267, 532] width 8 height 8
type input "[DATE]"
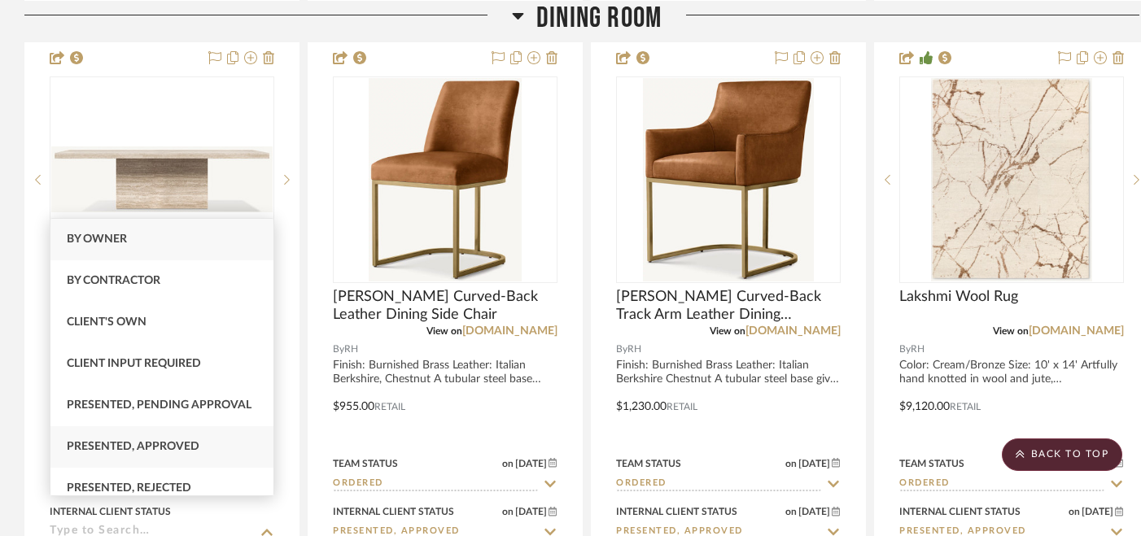
click at [237, 443] on div "Presented, Approved" at bounding box center [161, 446] width 223 height 41
type input "Presented, Approved"
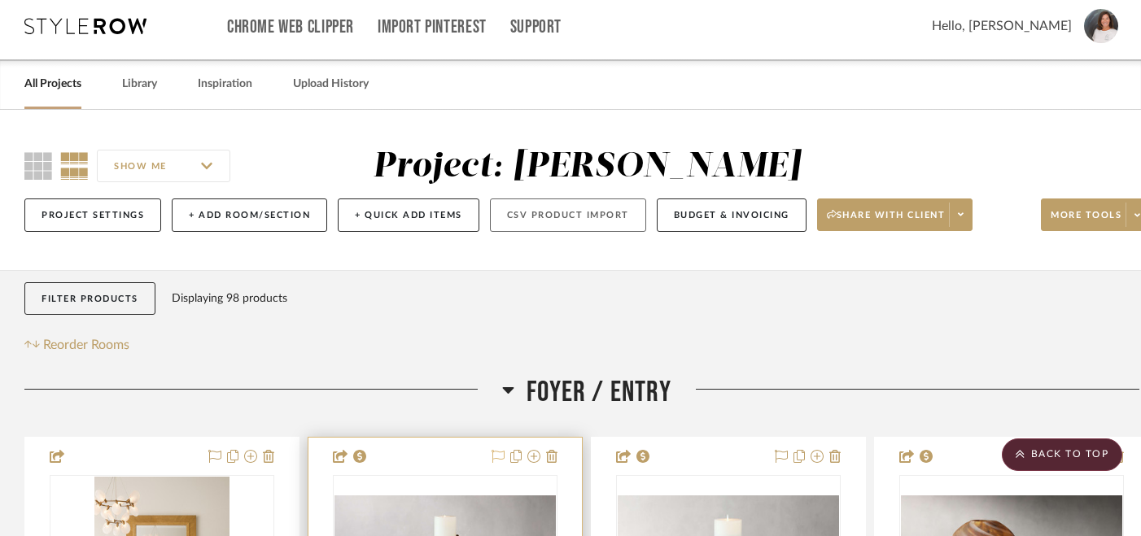
scroll to position [0, 0]
